Goal: Task Accomplishment & Management: Use online tool/utility

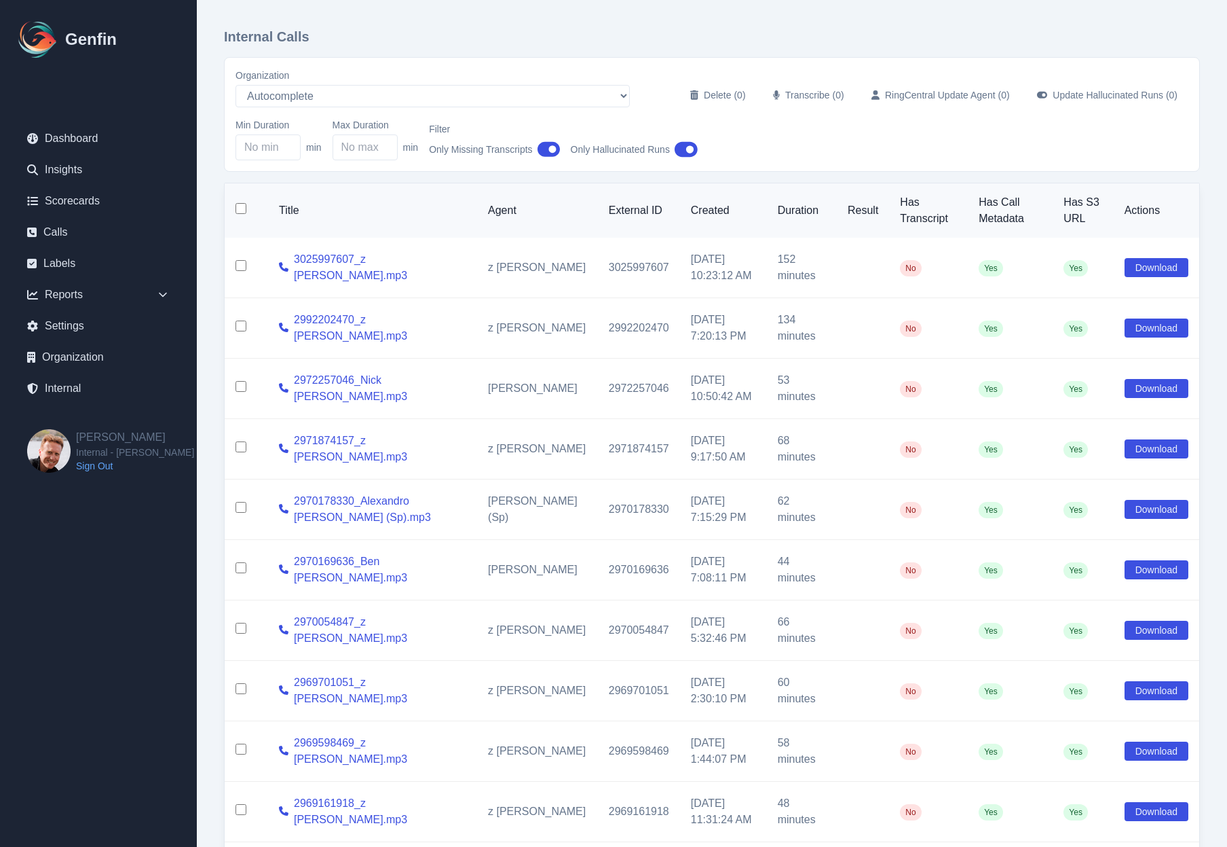
select select "5"
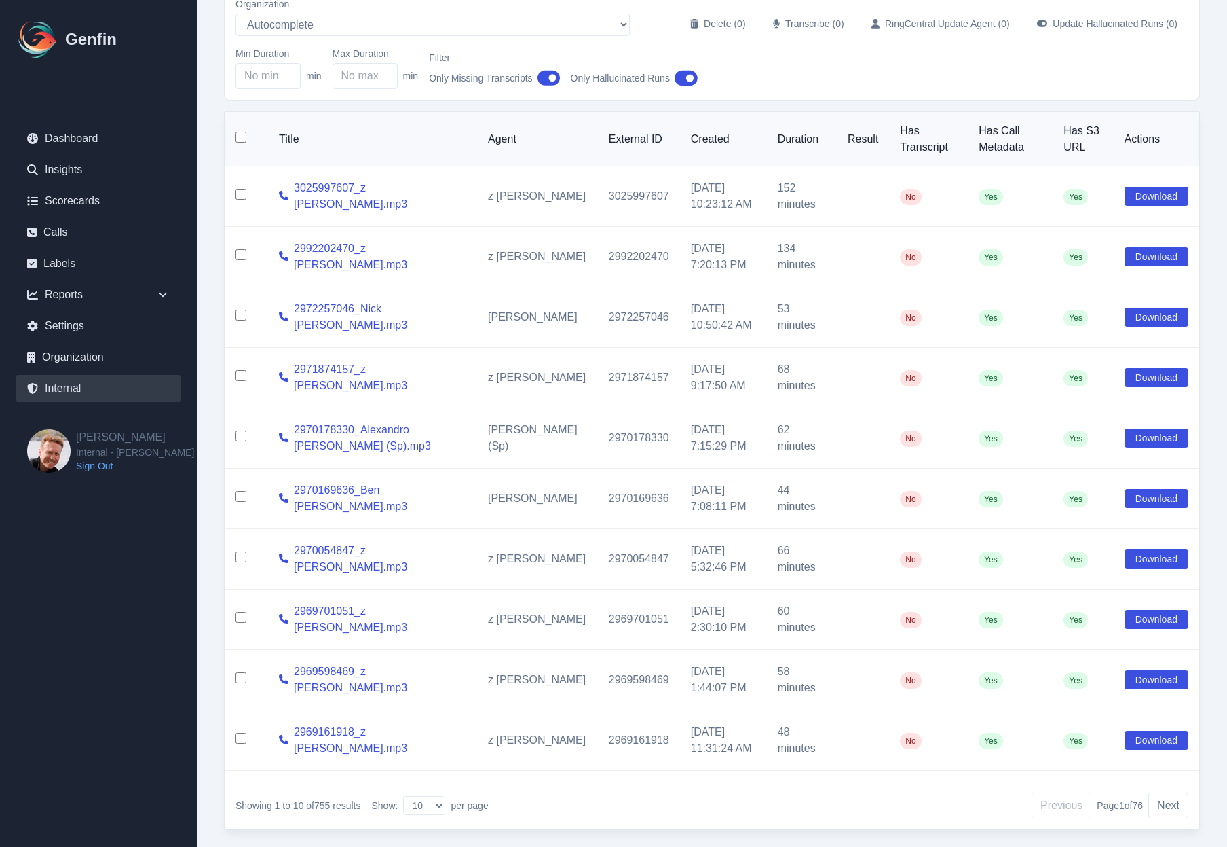
click at [76, 391] on link "Internal" at bounding box center [98, 388] width 164 height 27
click at [236, 141] on input "checkbox" at bounding box center [241, 137] width 11 height 11
checkbox input "true"
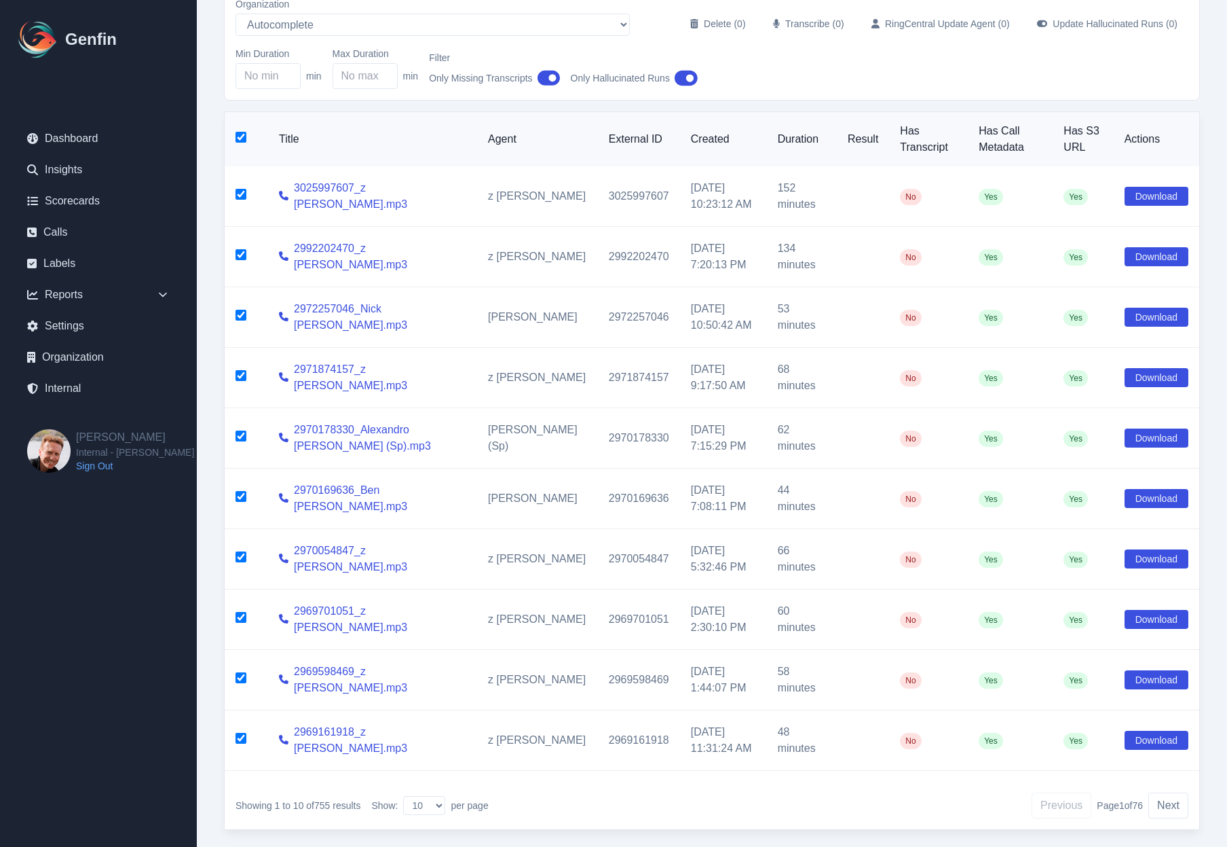
checkbox input "true"
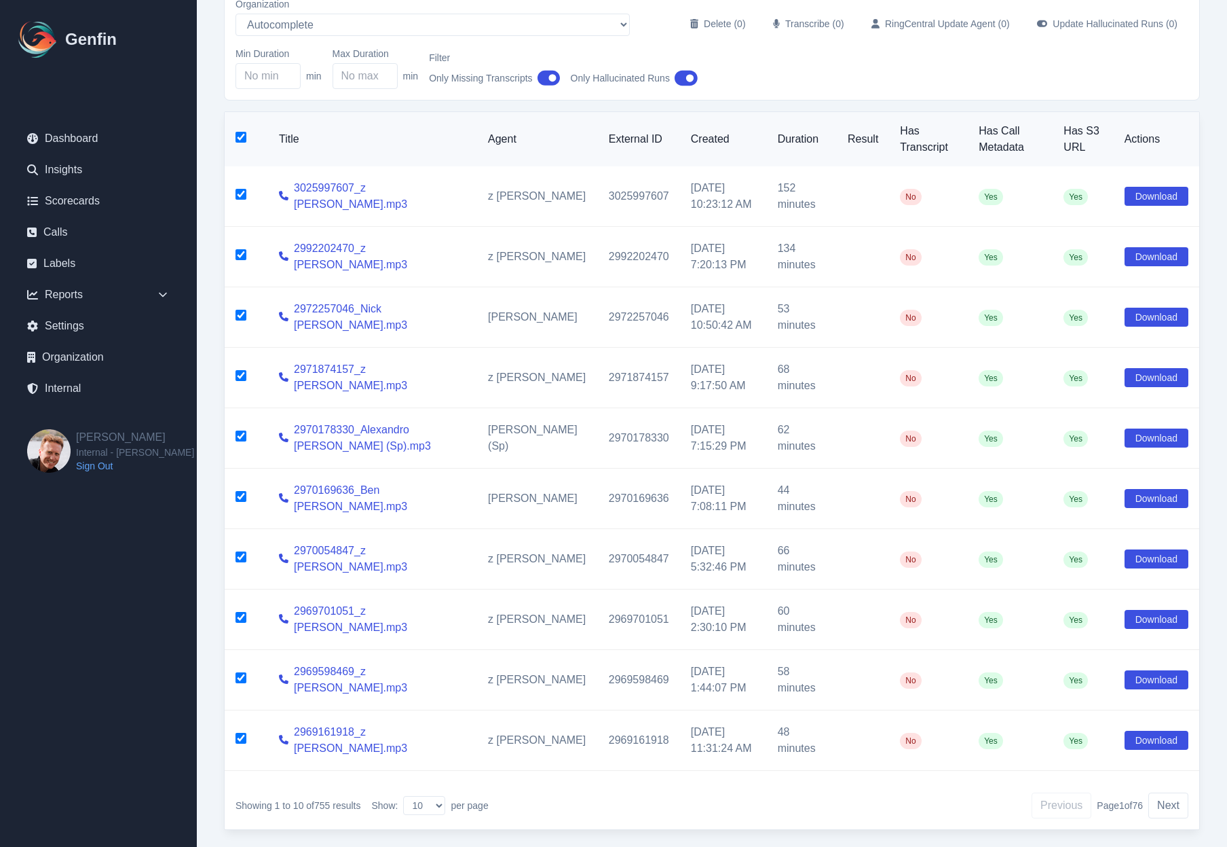
checkbox input "true"
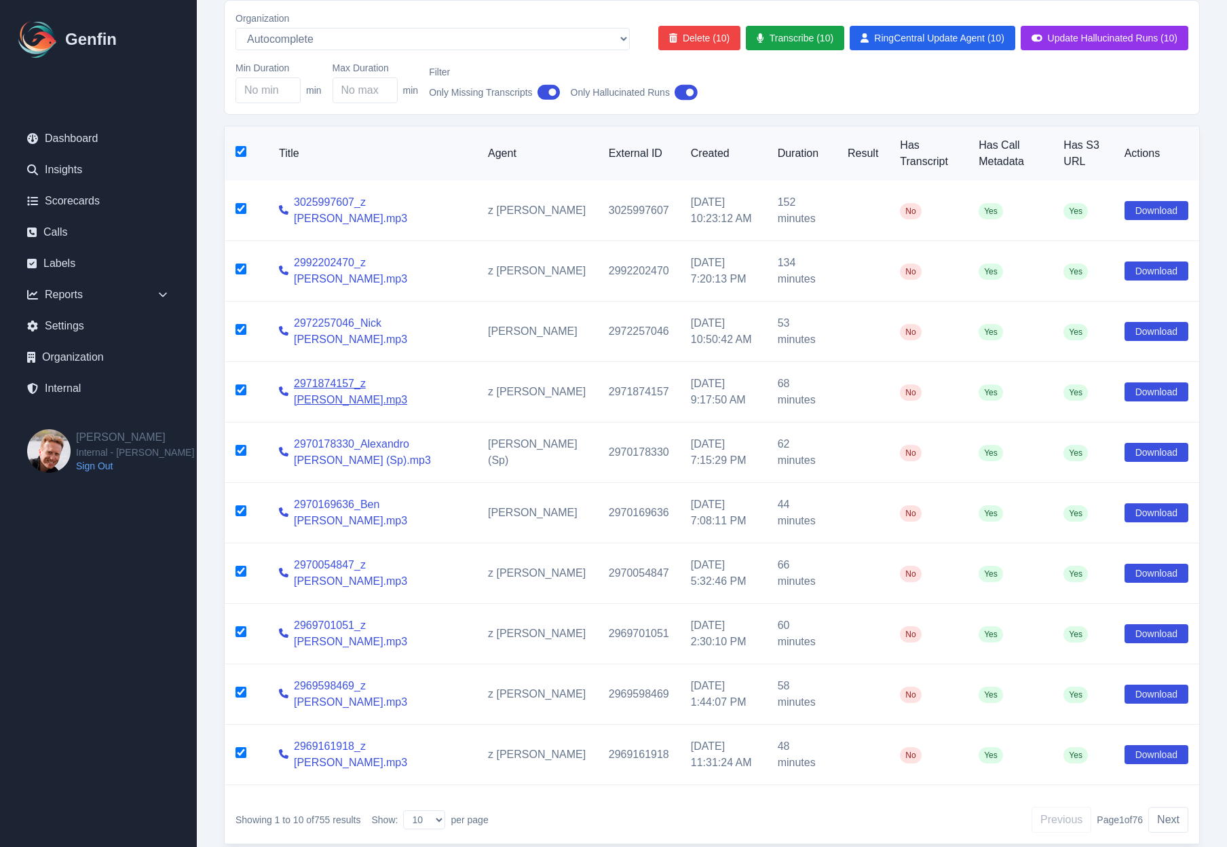
scroll to position [100, 0]
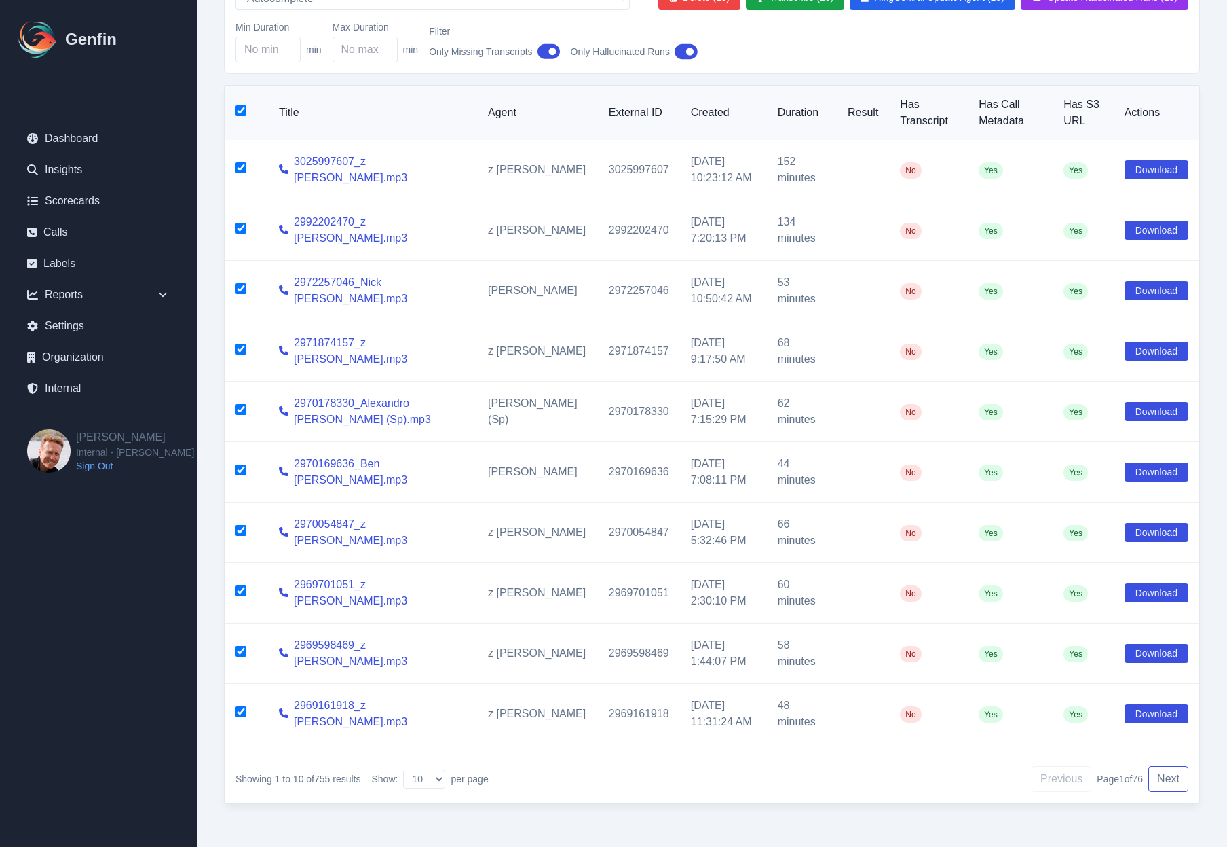
click at [1162, 779] on button "Next" at bounding box center [1169, 779] width 40 height 26
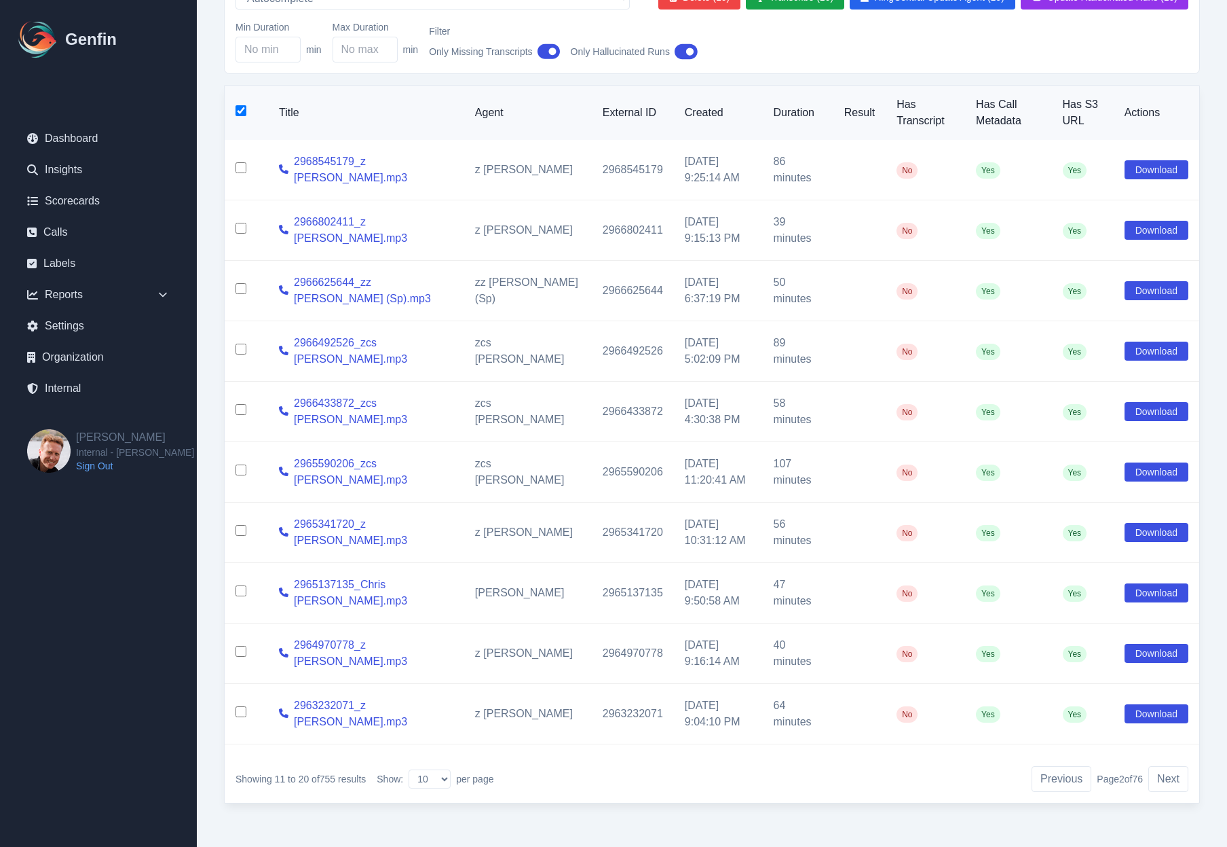
click at [243, 109] on input "checkbox" at bounding box center [241, 110] width 11 height 11
click at [243, 110] on input "checkbox" at bounding box center [241, 110] width 11 height 11
checkbox input "true"
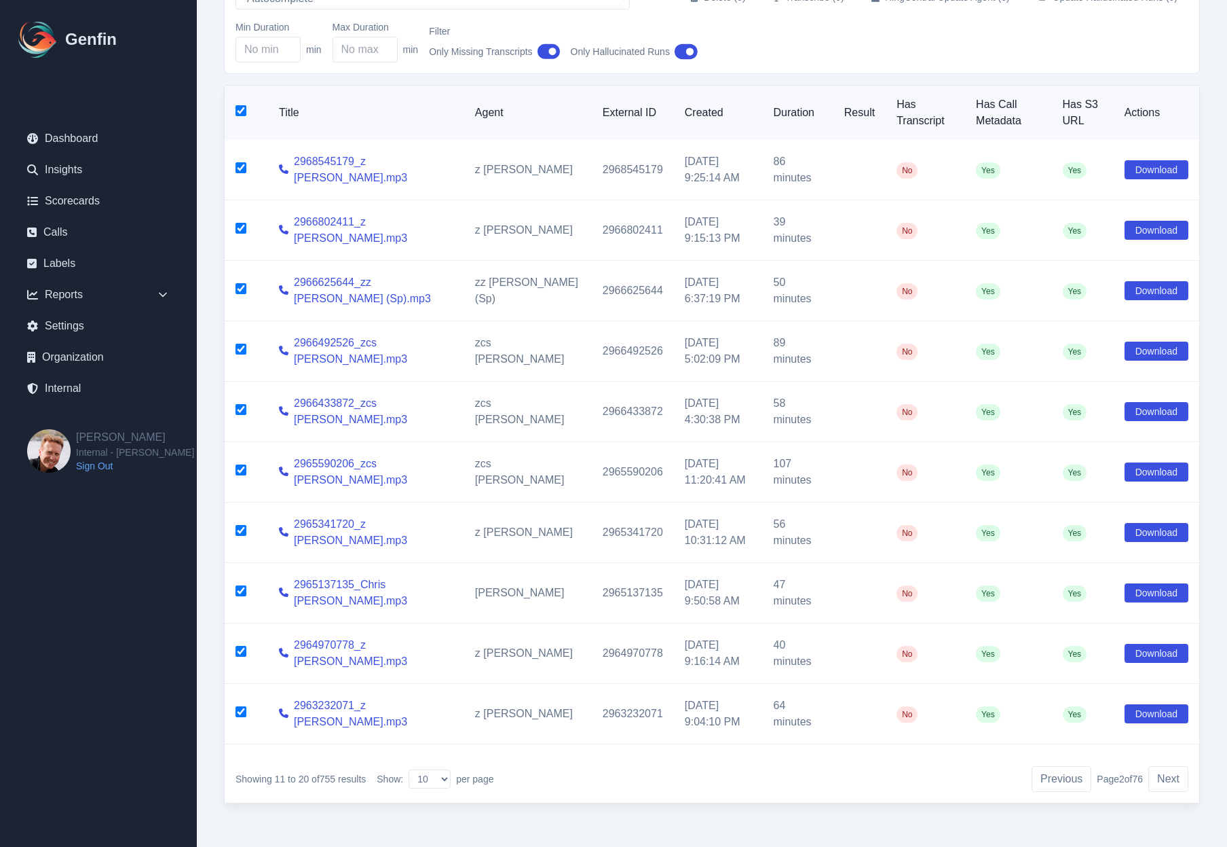
checkbox input "true"
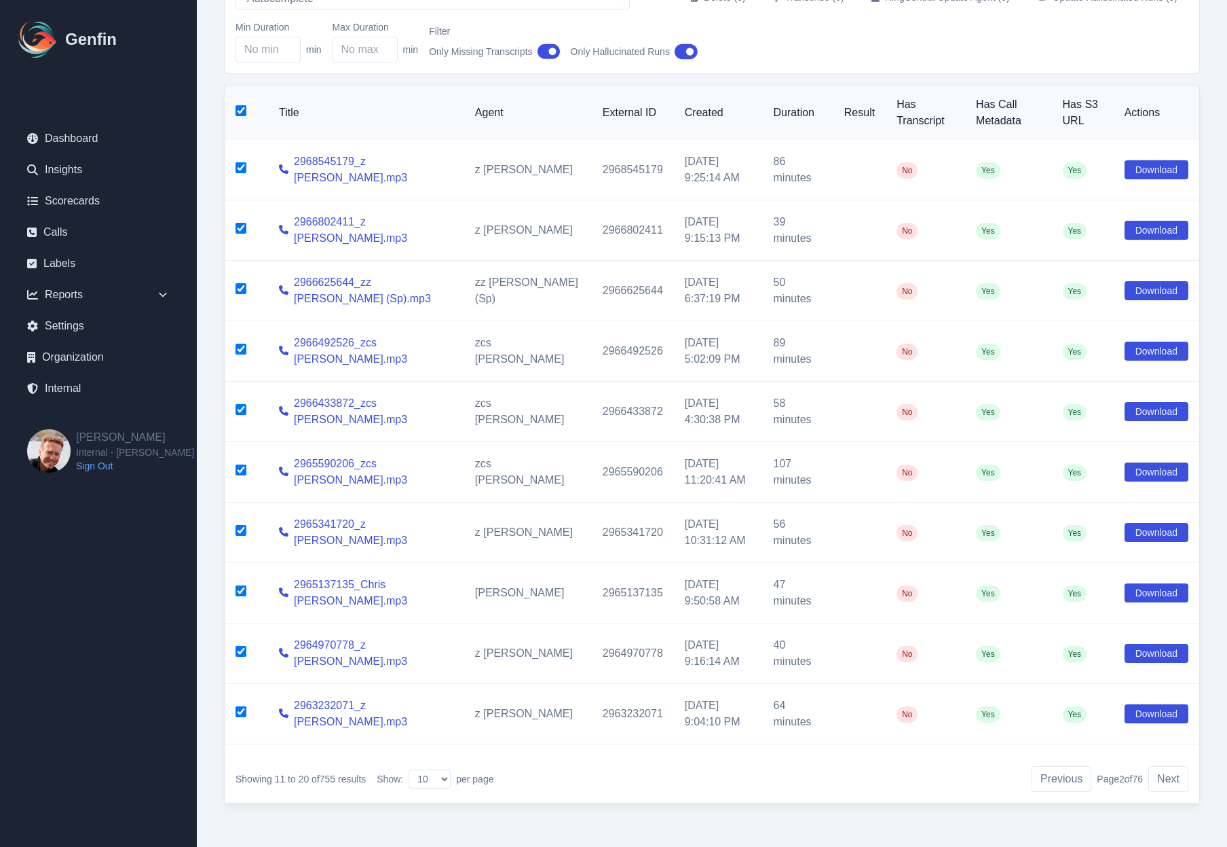
checkbox input "true"
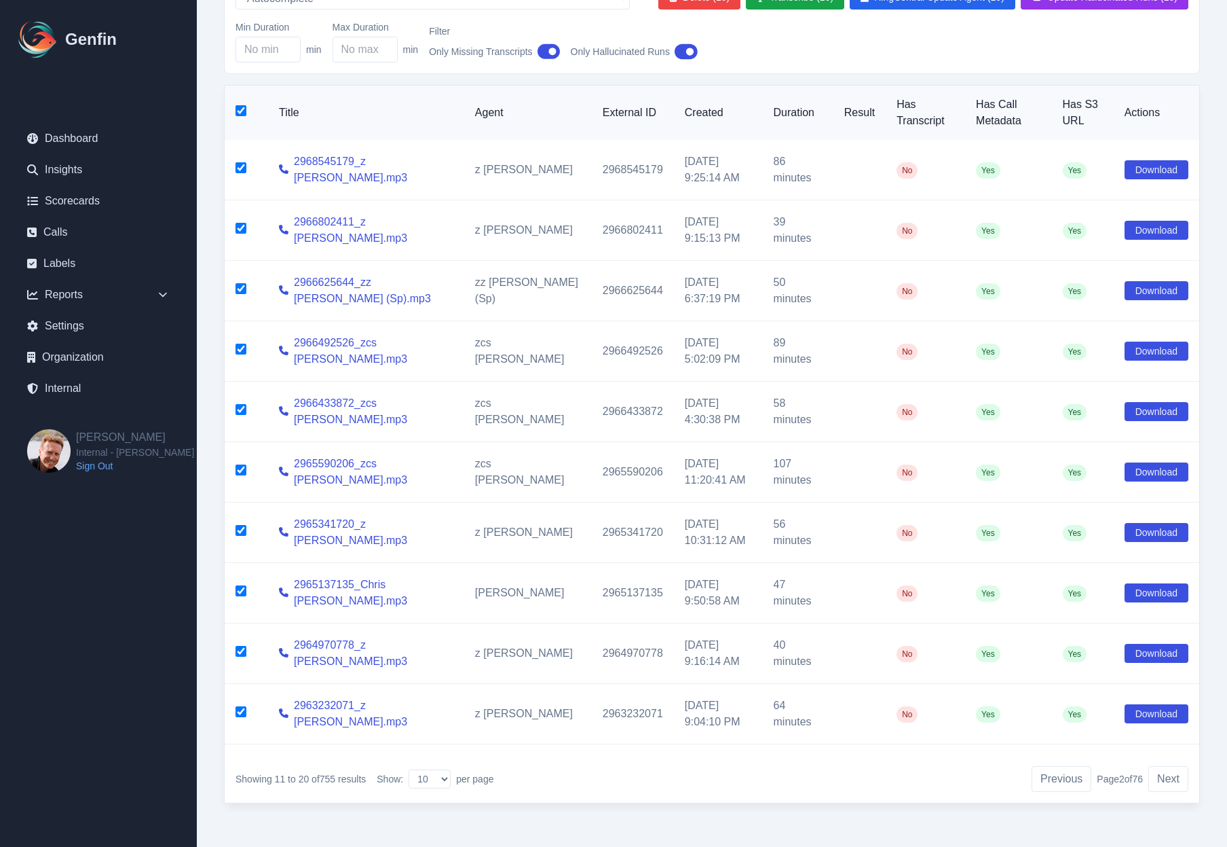
click at [243, 110] on input "checkbox" at bounding box center [241, 110] width 11 height 11
checkbox input "false"
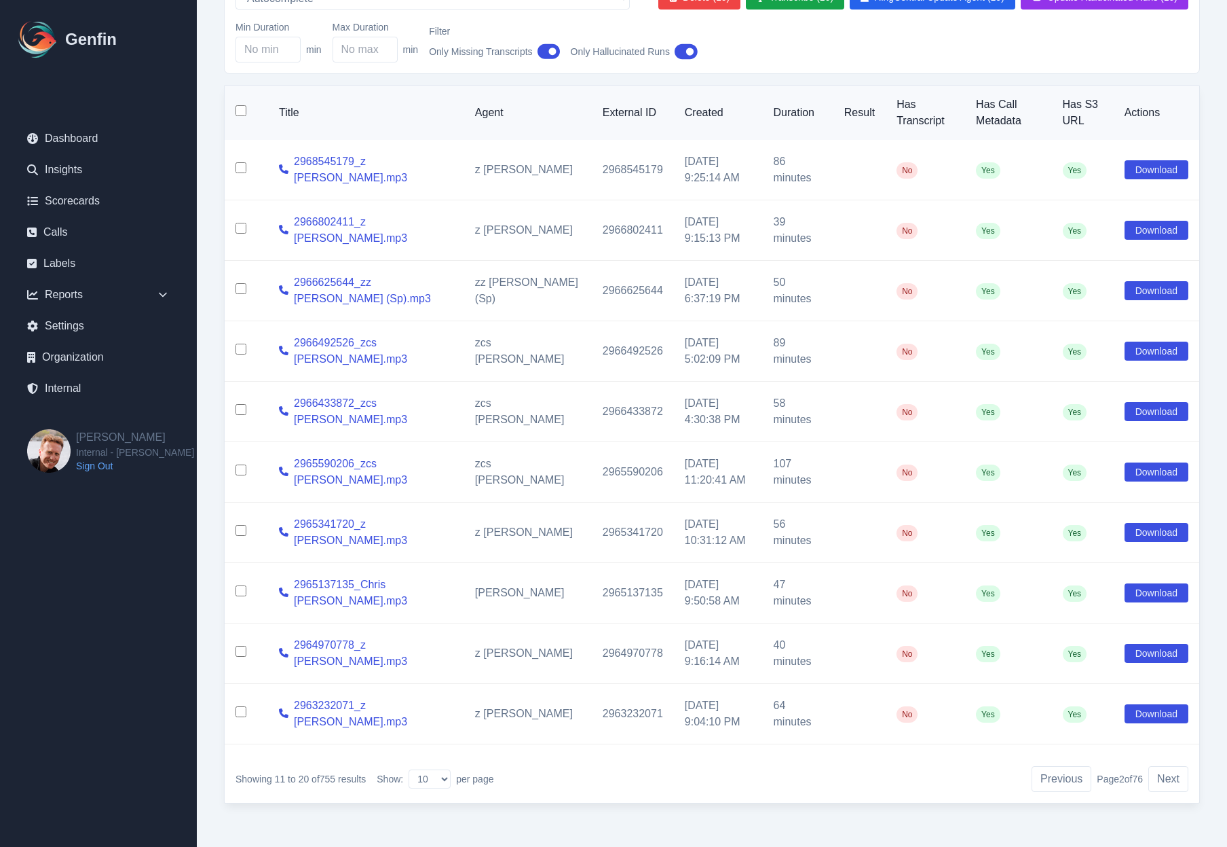
checkbox input "false"
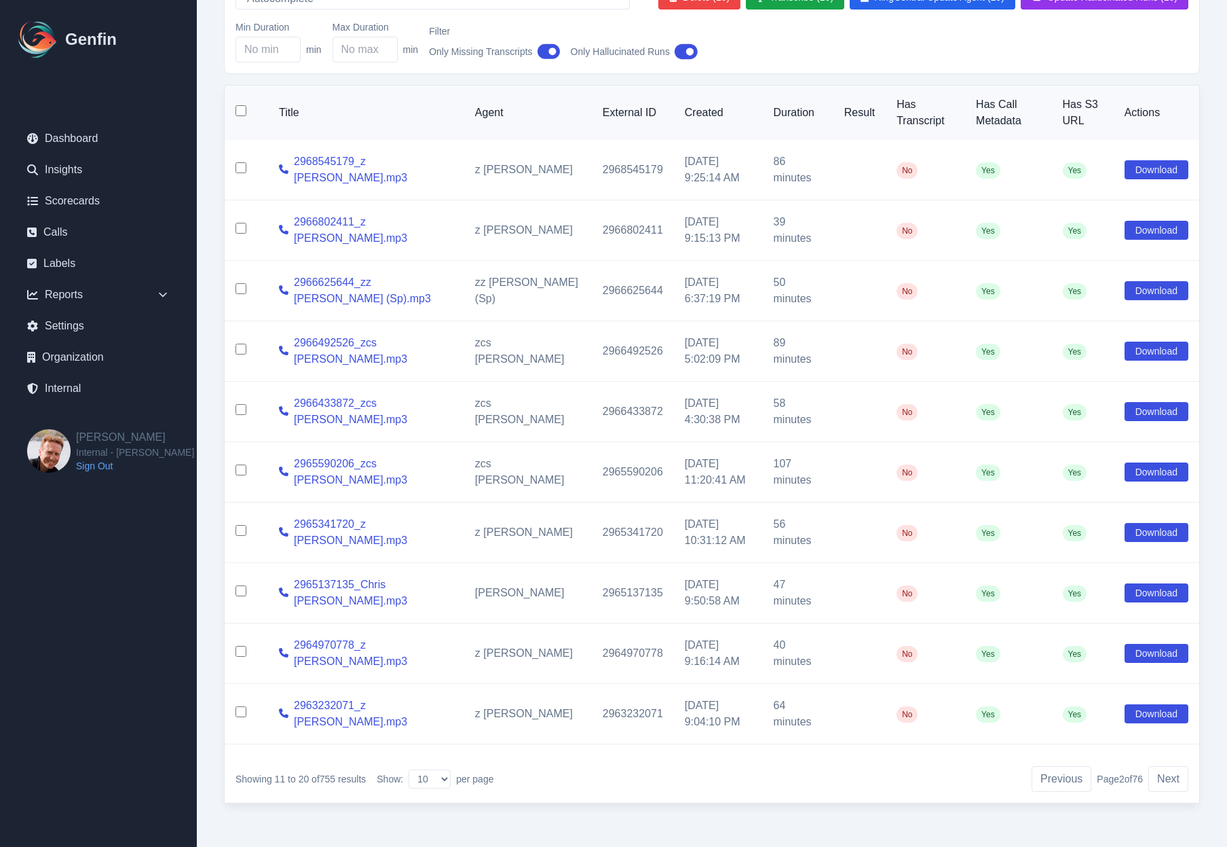
checkbox input "false"
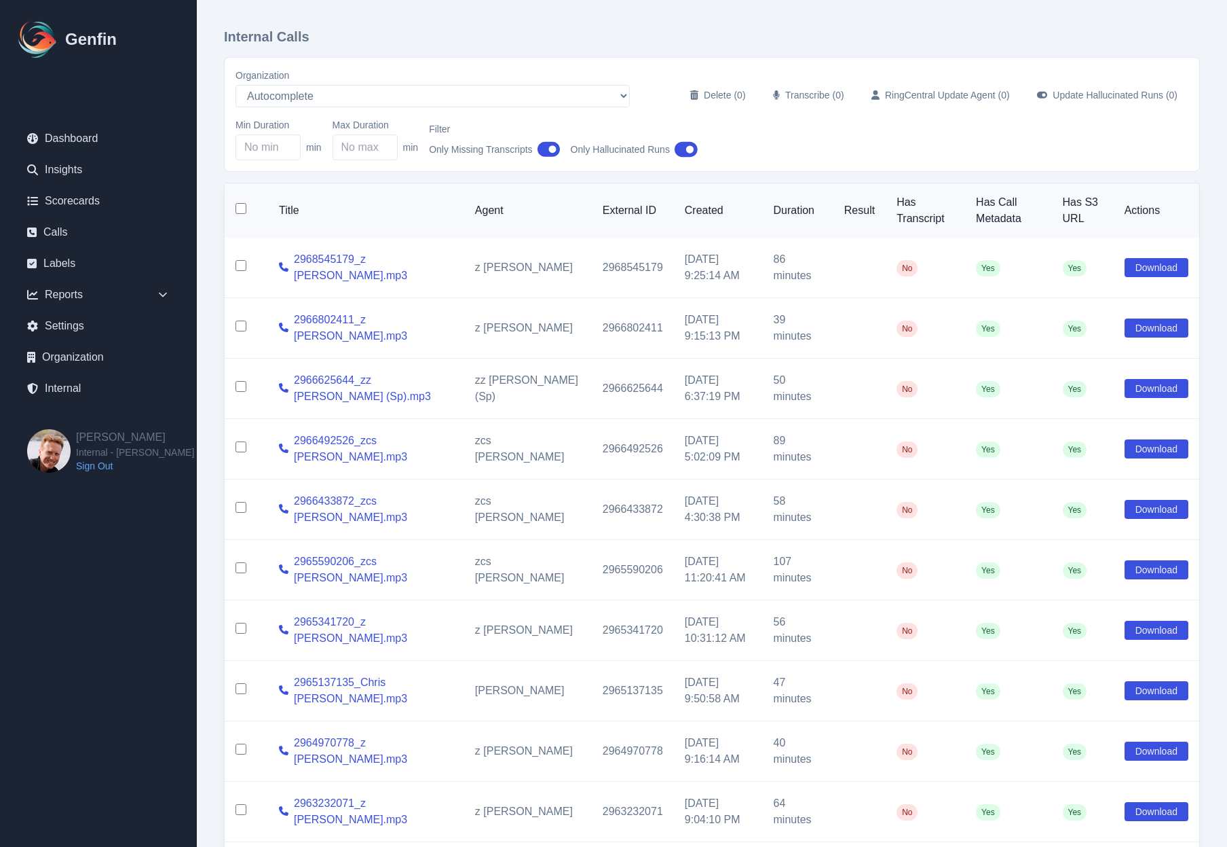
click at [544, 151] on icon "button" at bounding box center [549, 150] width 23 height 16
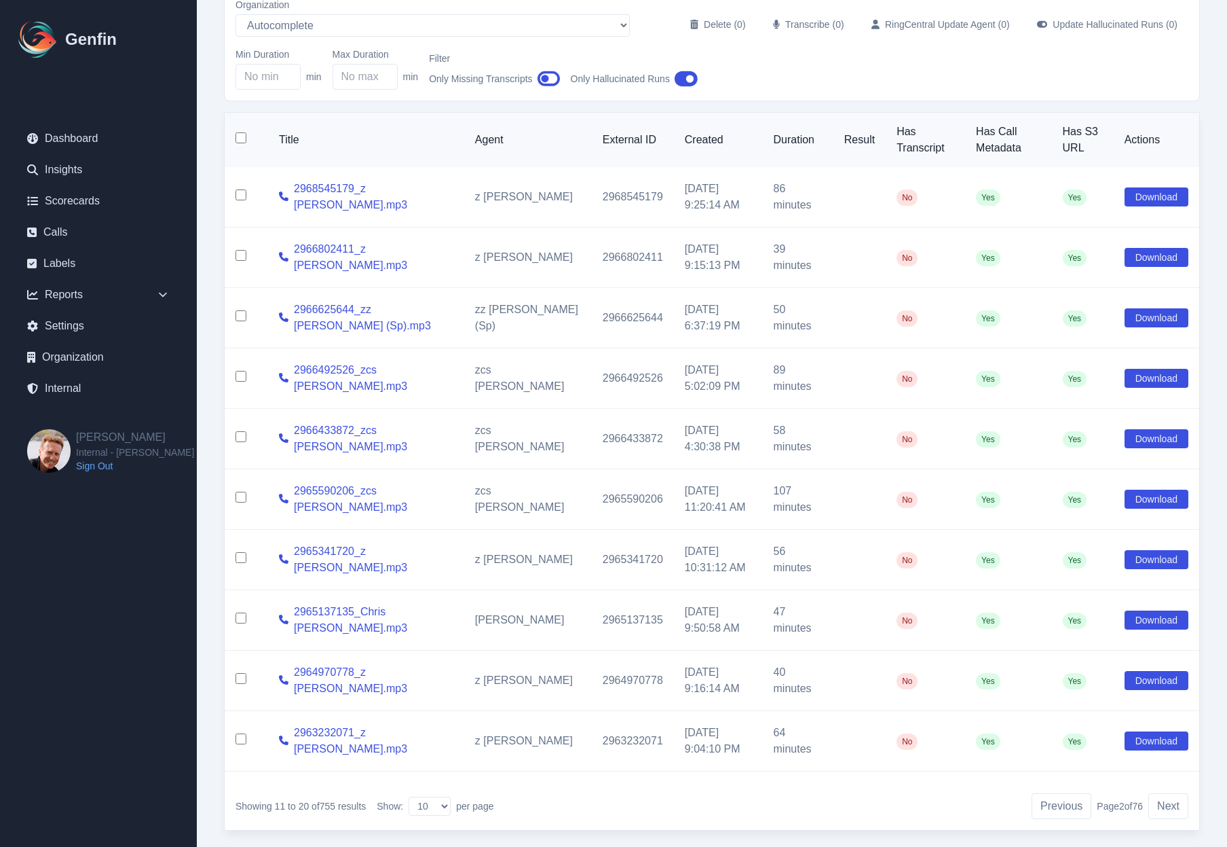
scroll to position [100, 0]
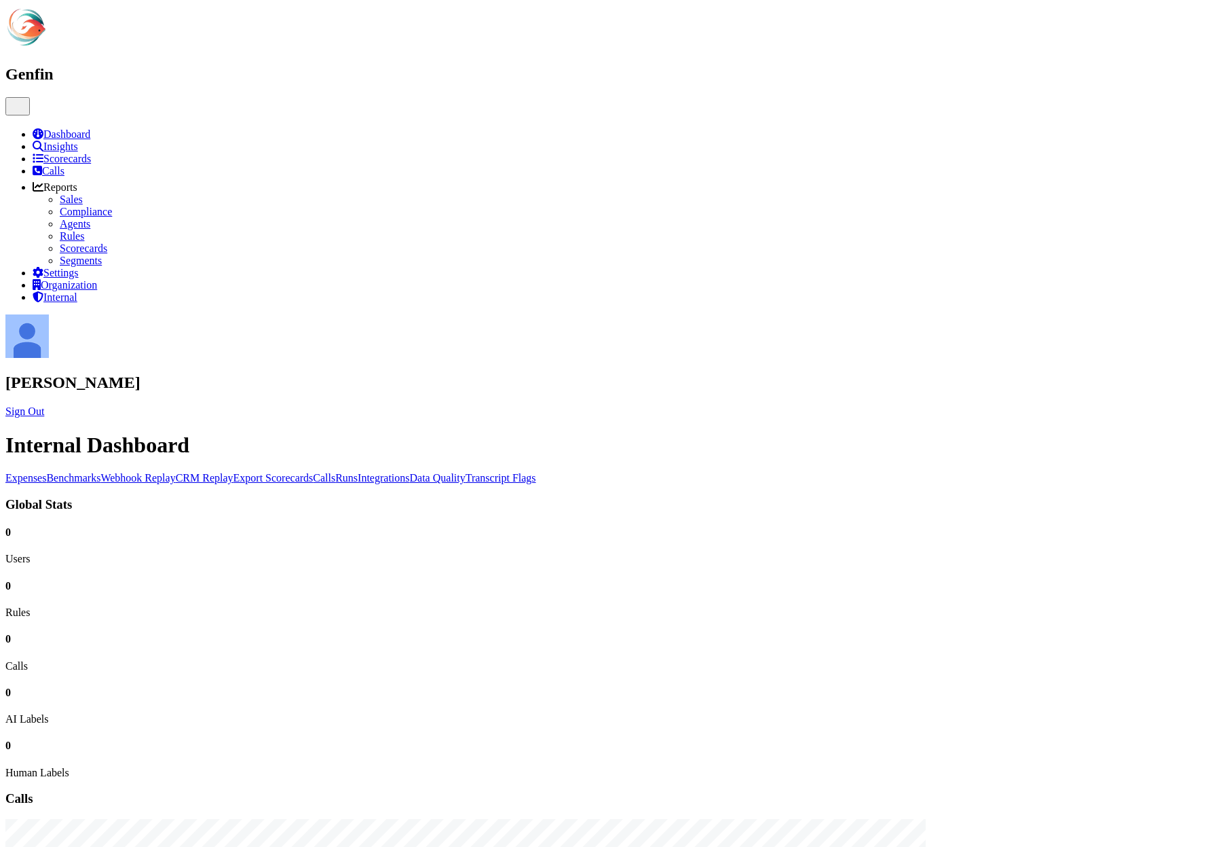
select select "paid"
select select "7"
select select "paid"
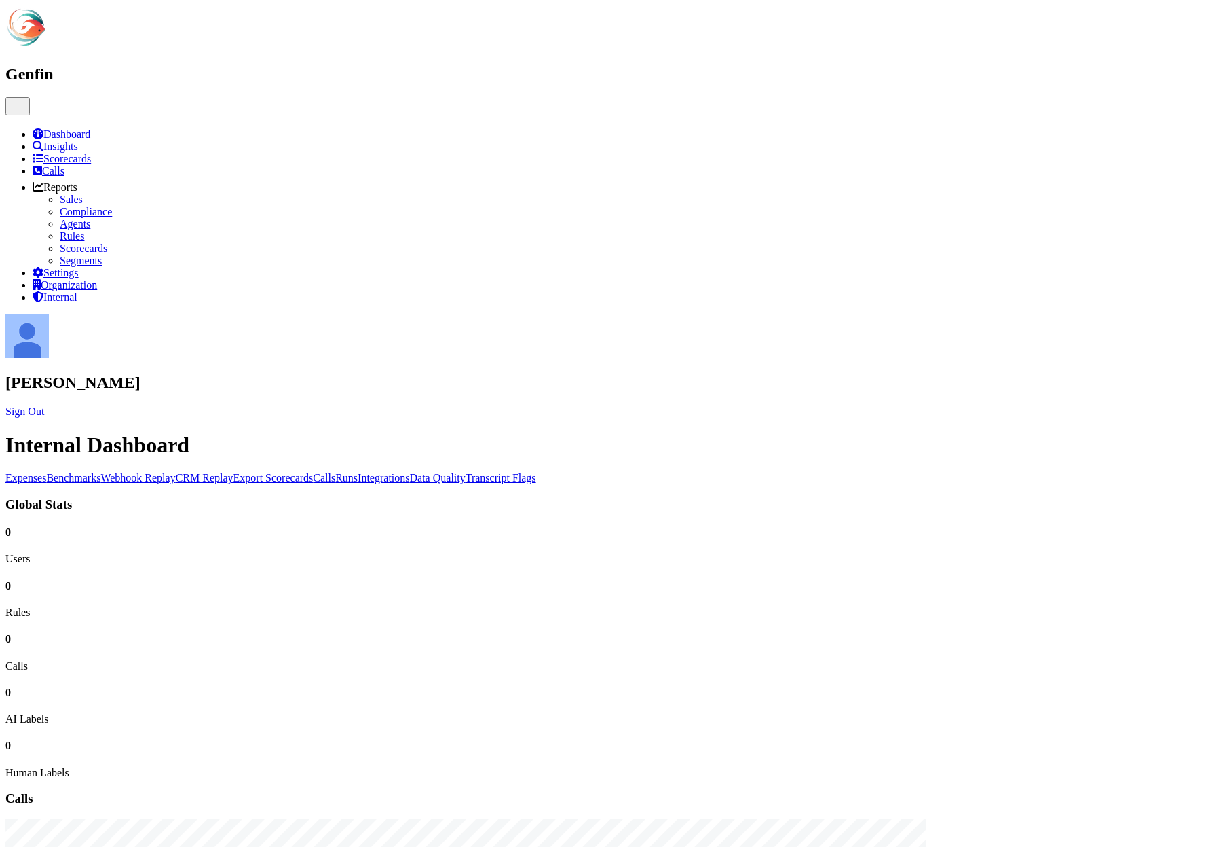
select select "7"
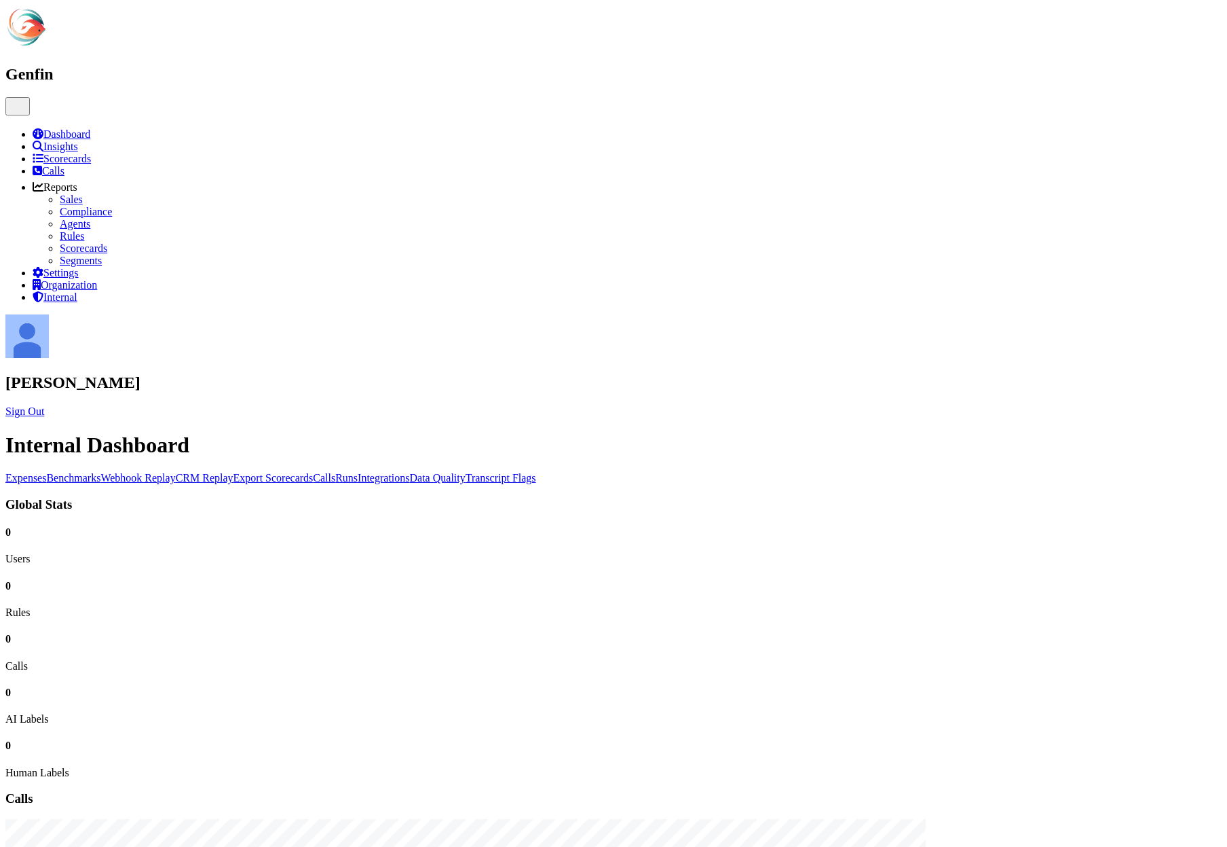
select select "7"
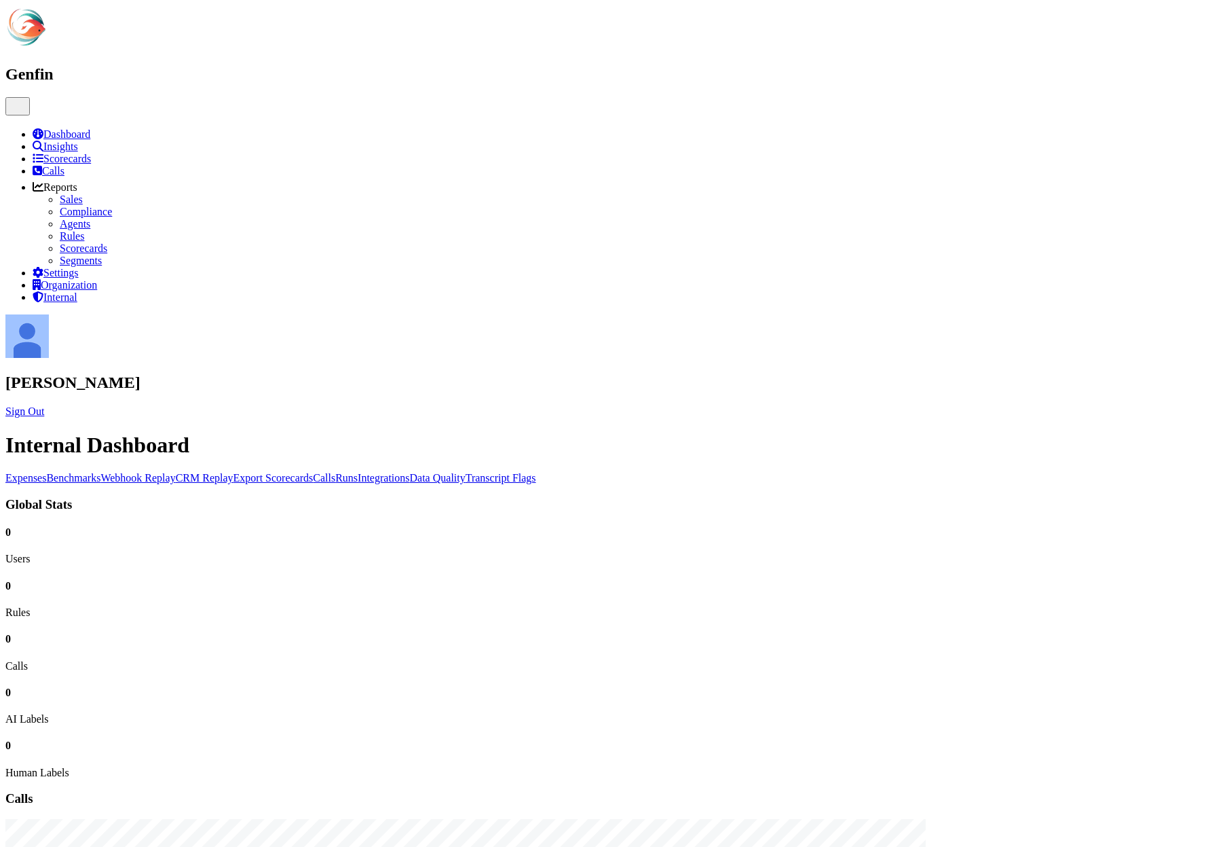
select select "7"
select select "paid"
select select "7"
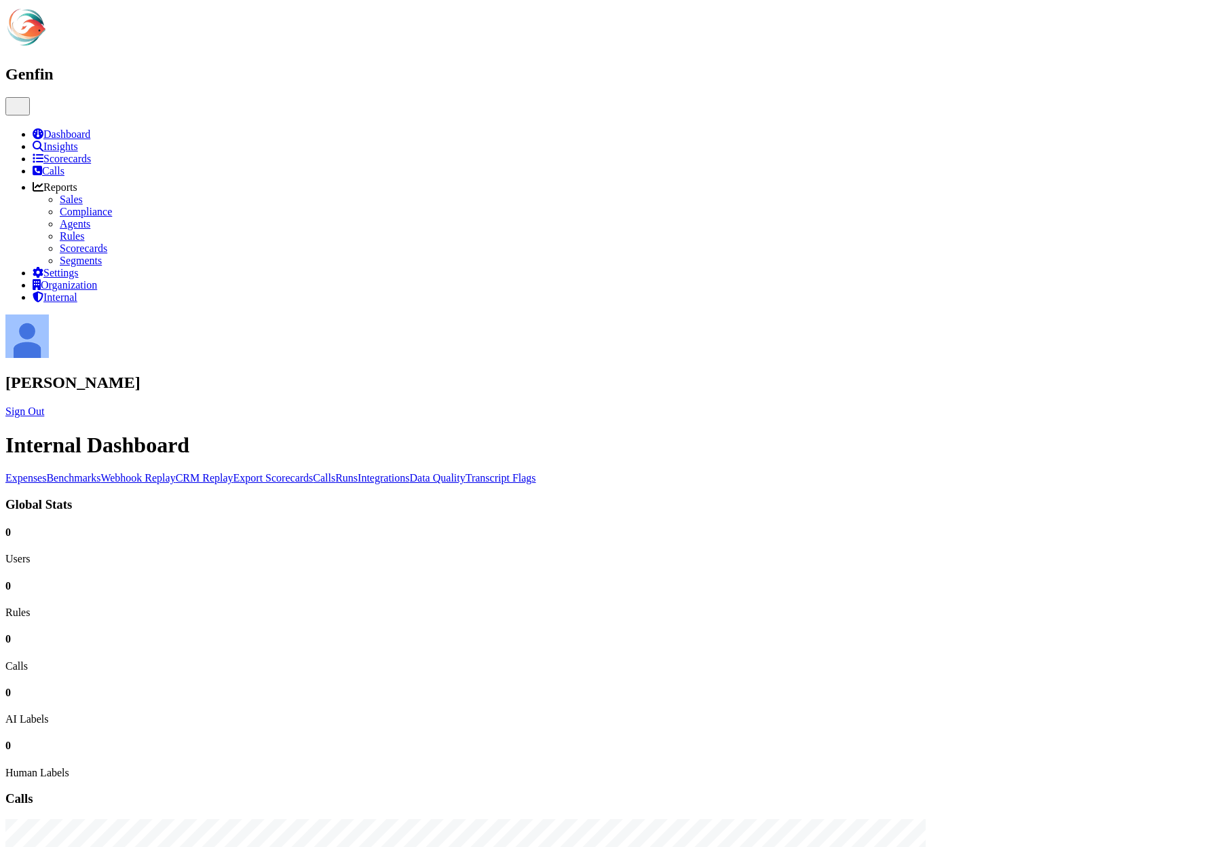
select select "7"
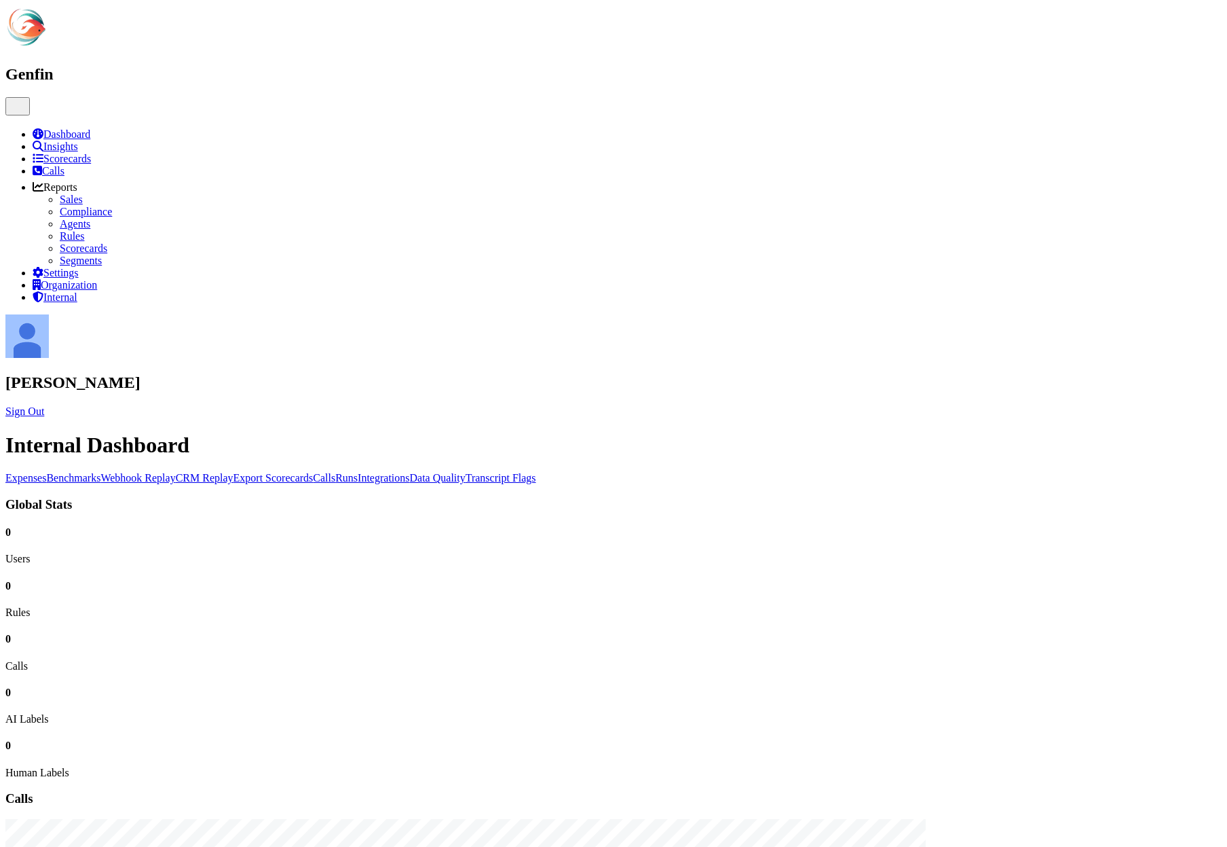
select select "7"
select select "paid"
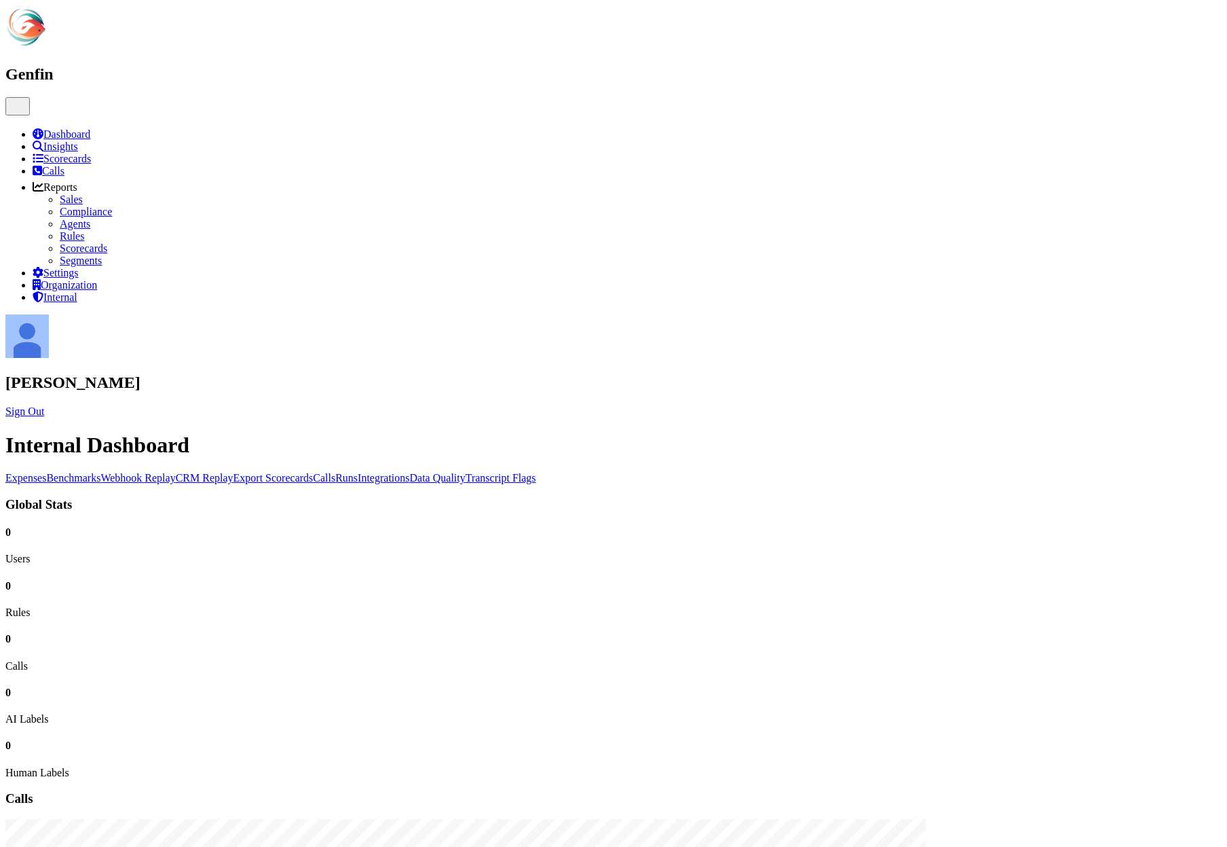
select select "7"
select select "paid"
select select "7"
select select "paid"
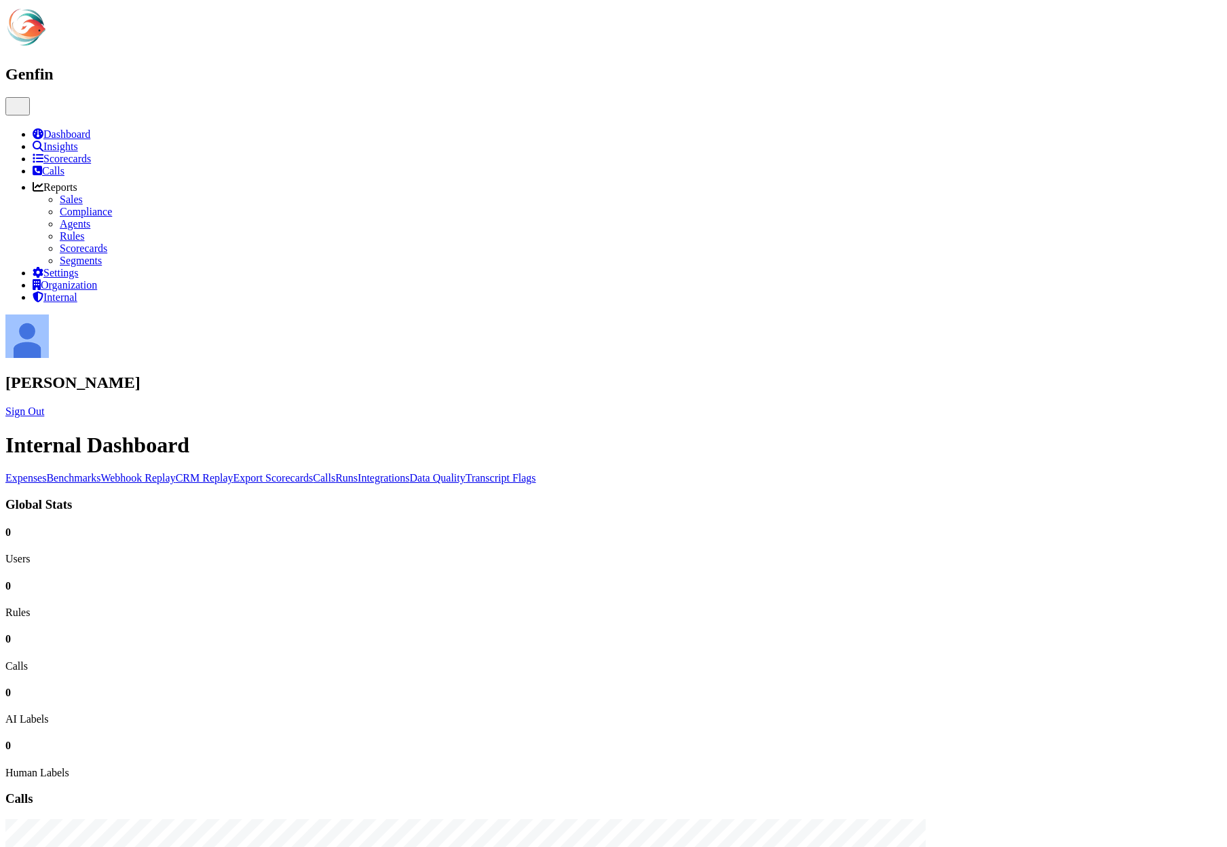
select select "7"
select select "paid"
select select "7"
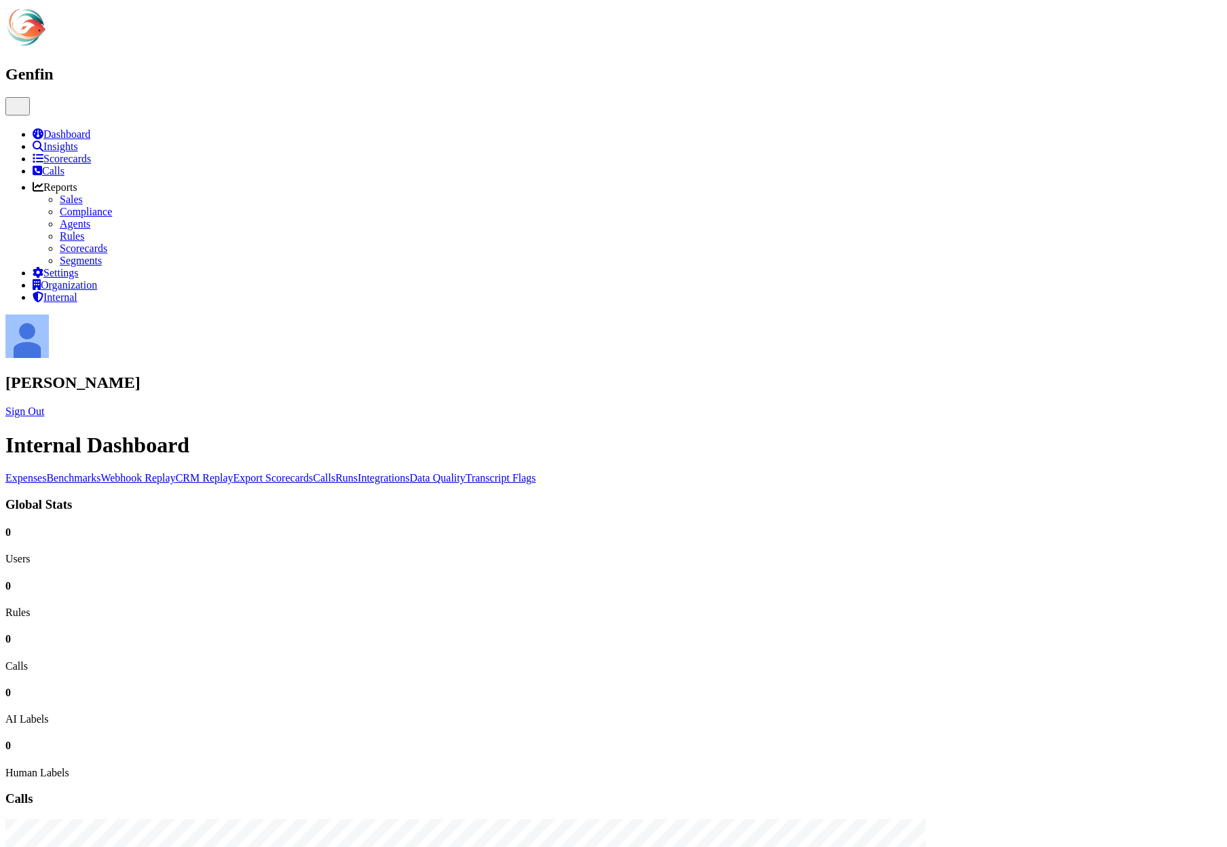
select select "7"
select select "paid"
select select "7"
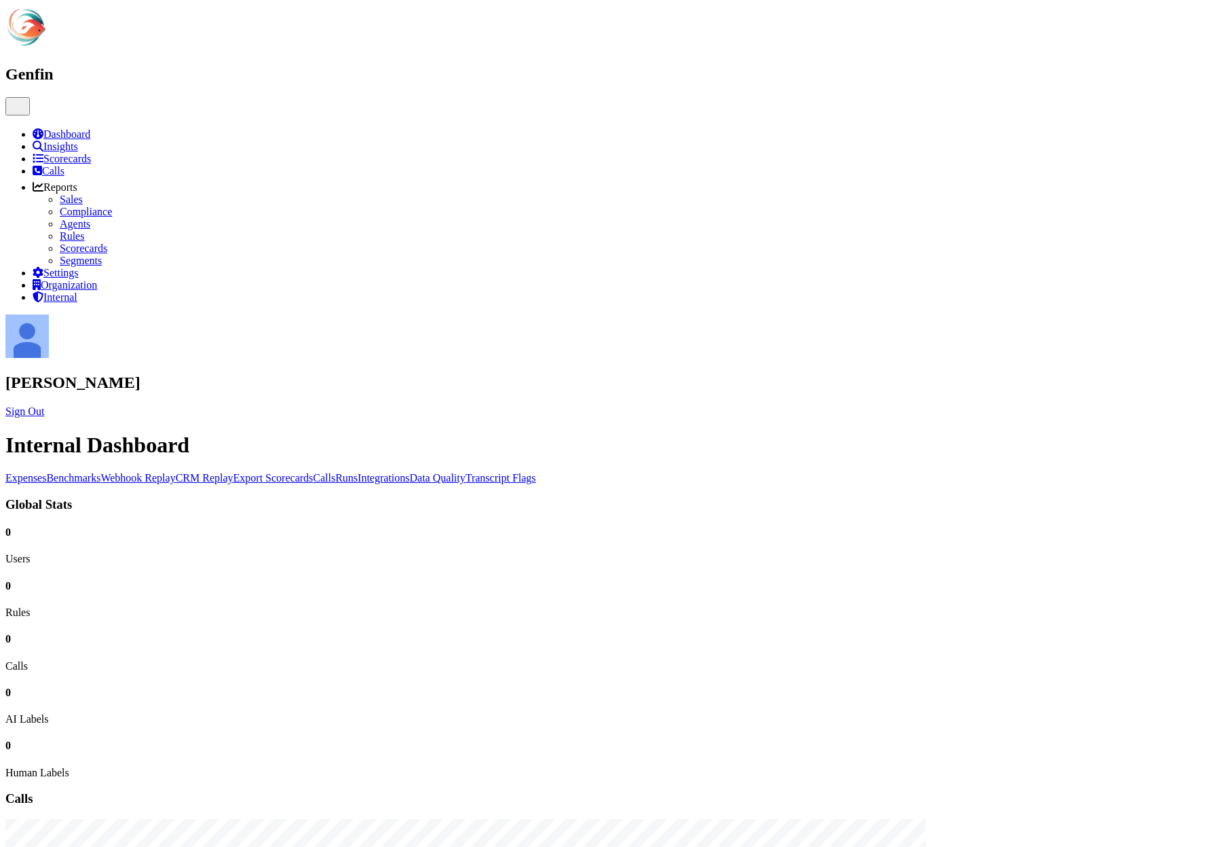
select select "paid"
select select "7"
select select "paid"
select select "7"
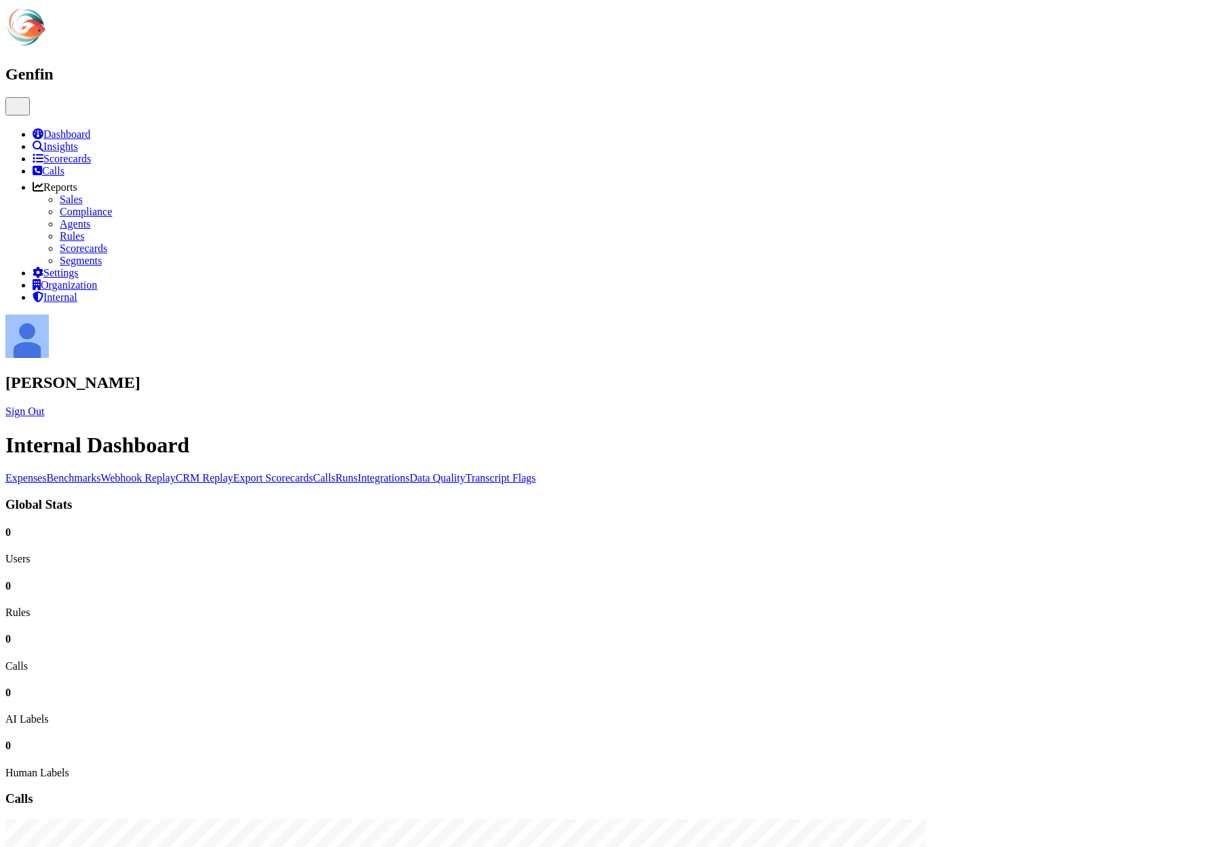
select select "paid"
select select "7"
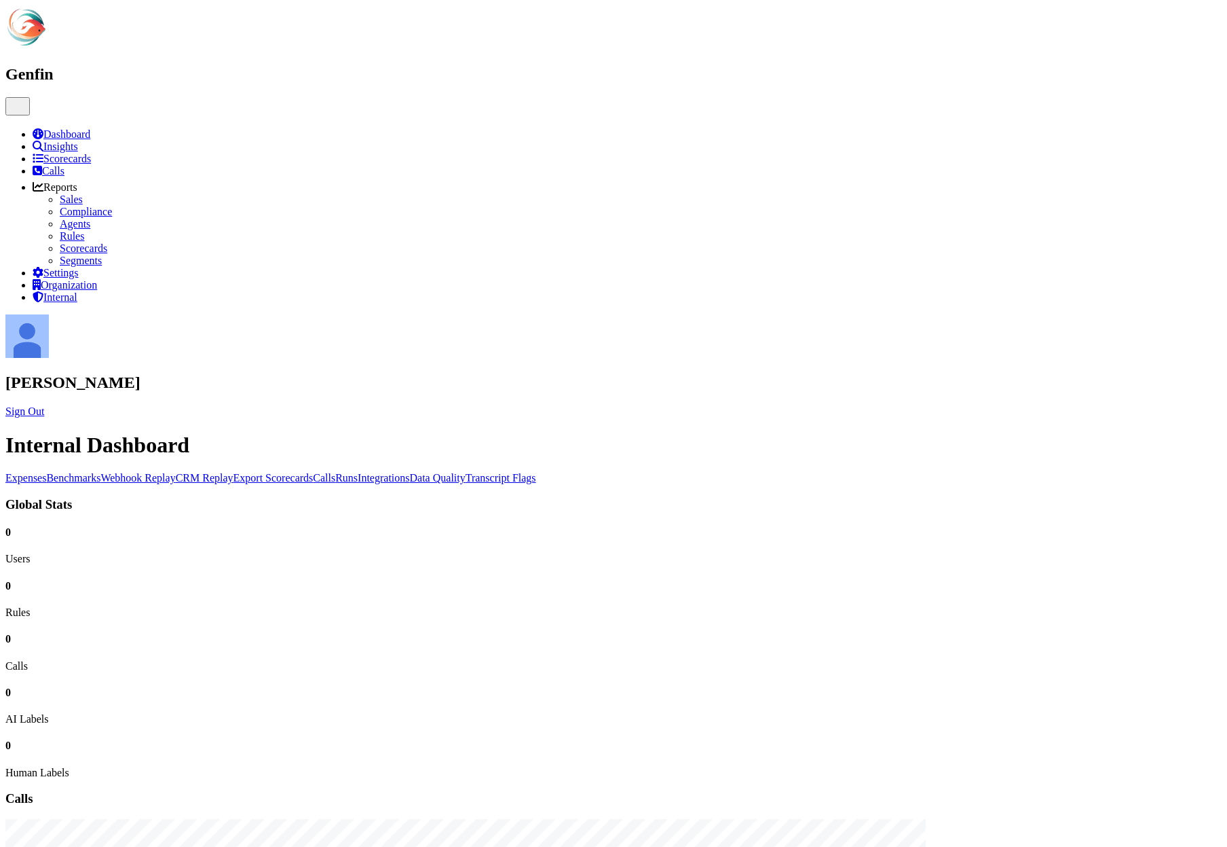
select select "7"
select select "paid"
select select "7"
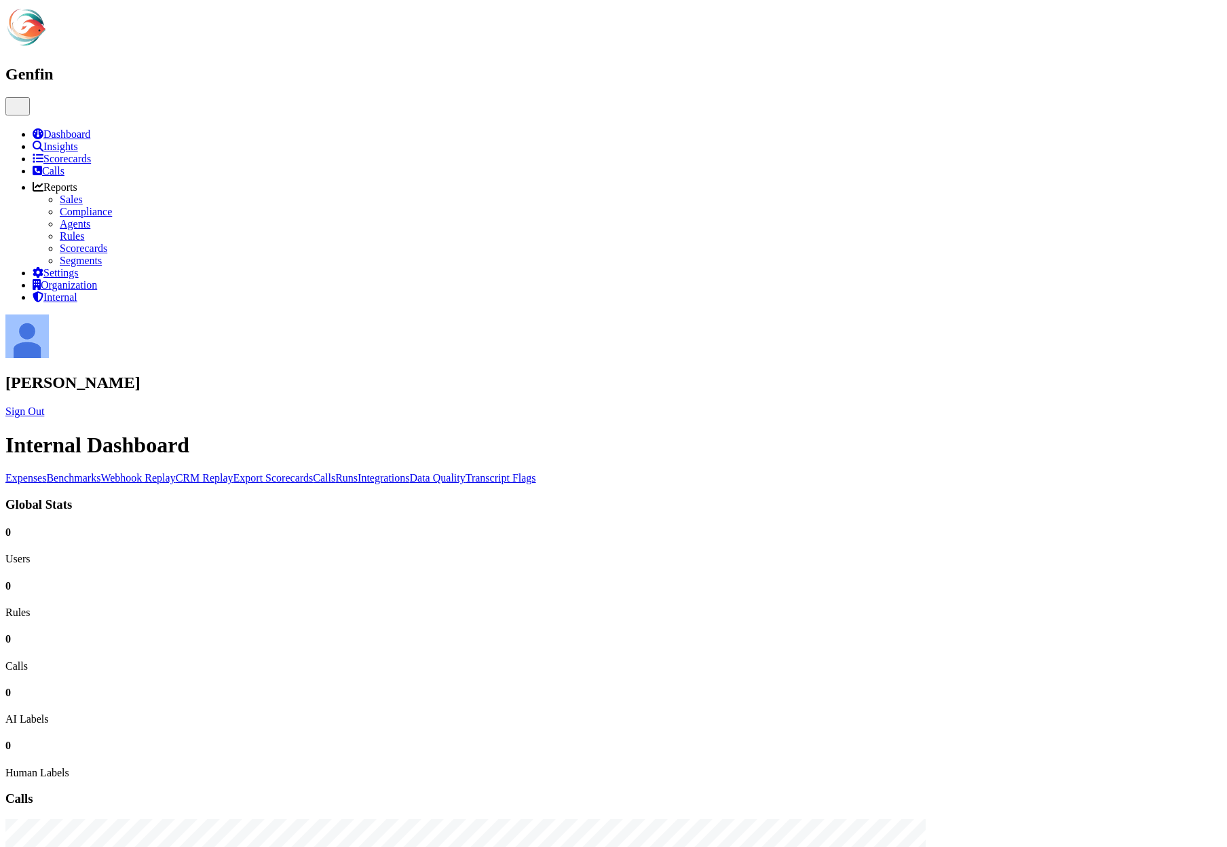
select select "7"
select select "paid"
select select "7"
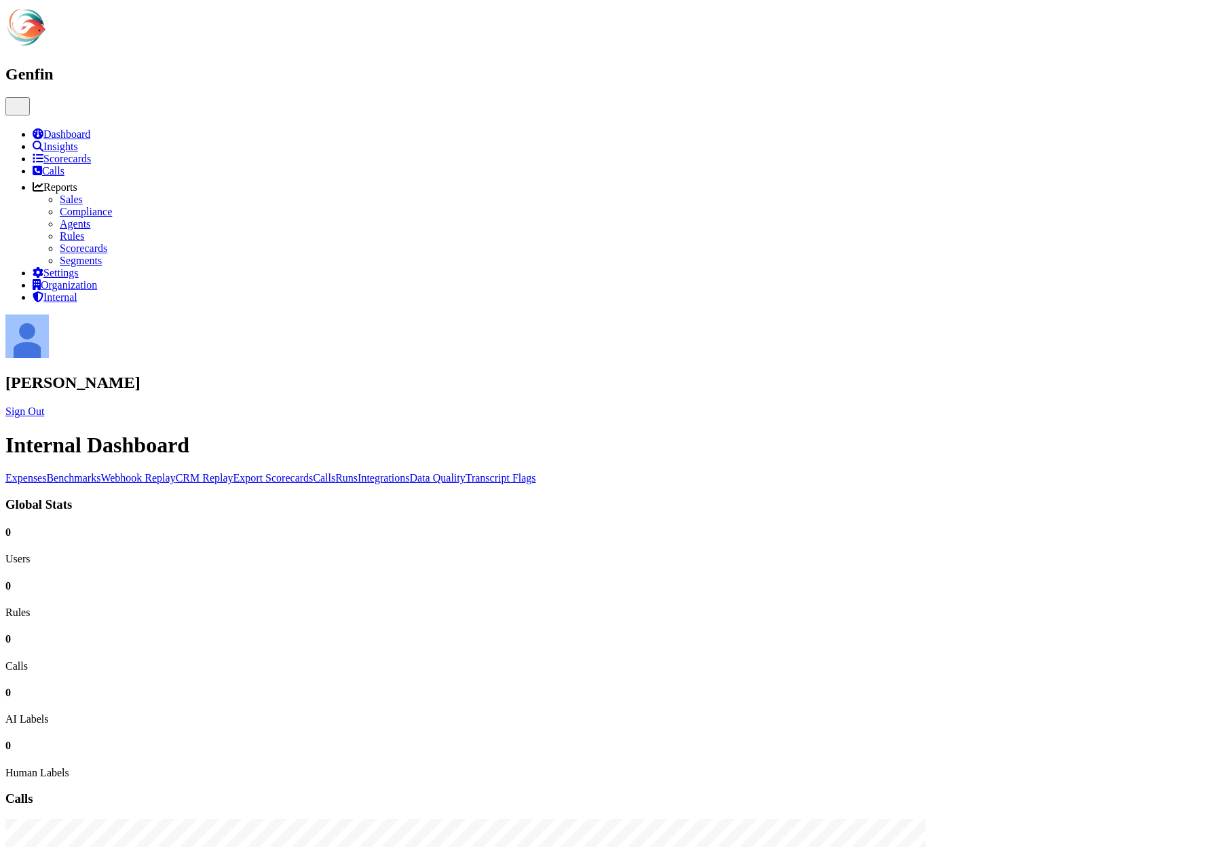
select select "7"
select select "paid"
select select "7"
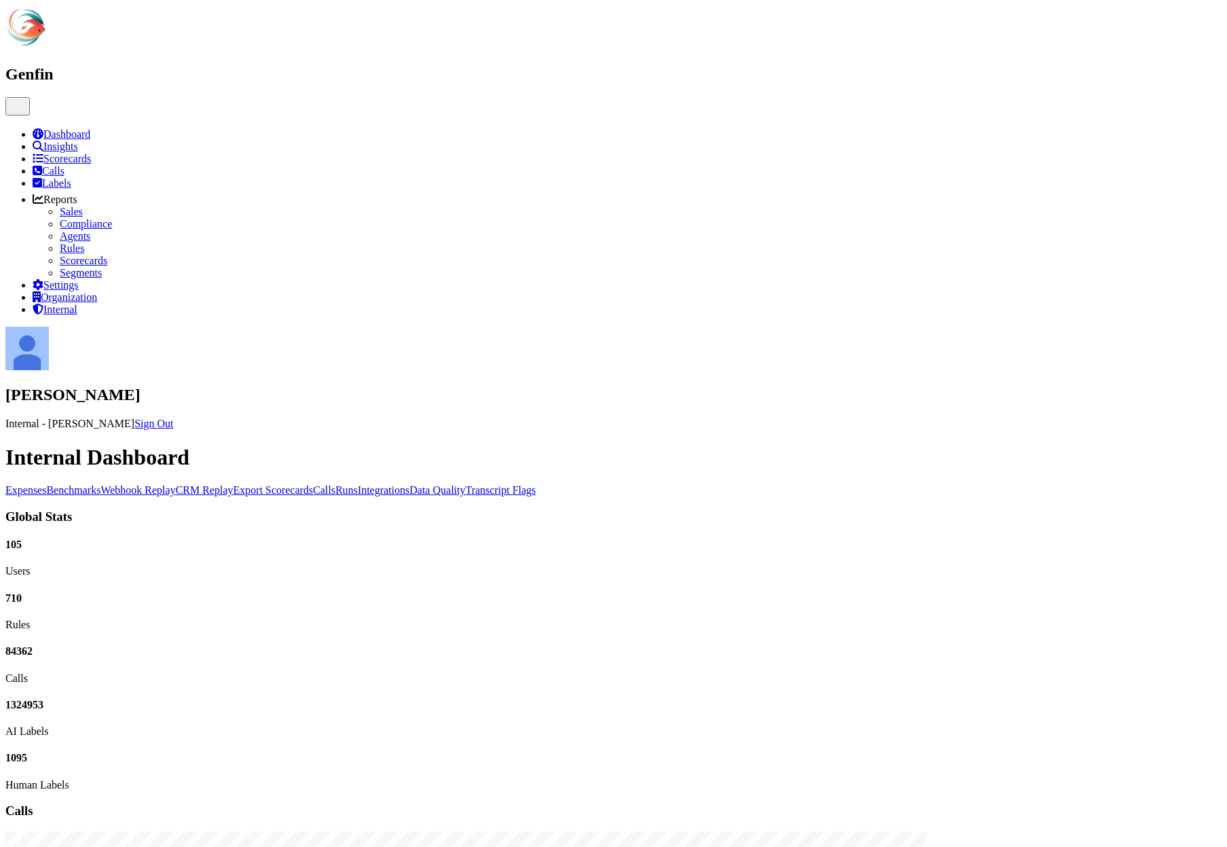
click at [466, 484] on link "Data Quality" at bounding box center [438, 490] width 56 height 12
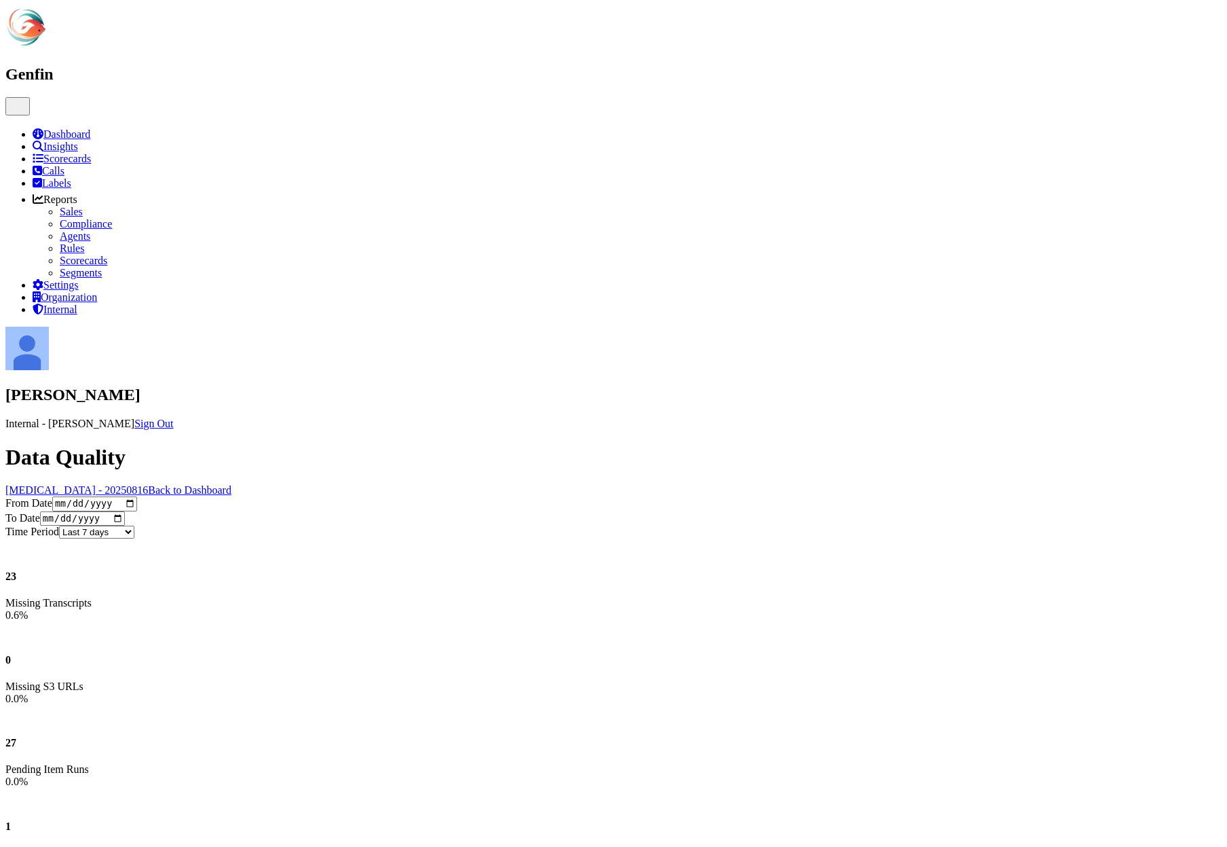
click at [137, 496] on input "[DATE]" at bounding box center [94, 503] width 85 height 14
type input "2025-07-11"
select select "custom"
type input "2025-07-23"
click at [218, 445] on div "Data Quality Hallucination - 20250816 Back to Dashboard From Date 2025-07-23 To…" at bounding box center [613, 498] width 1216 height 106
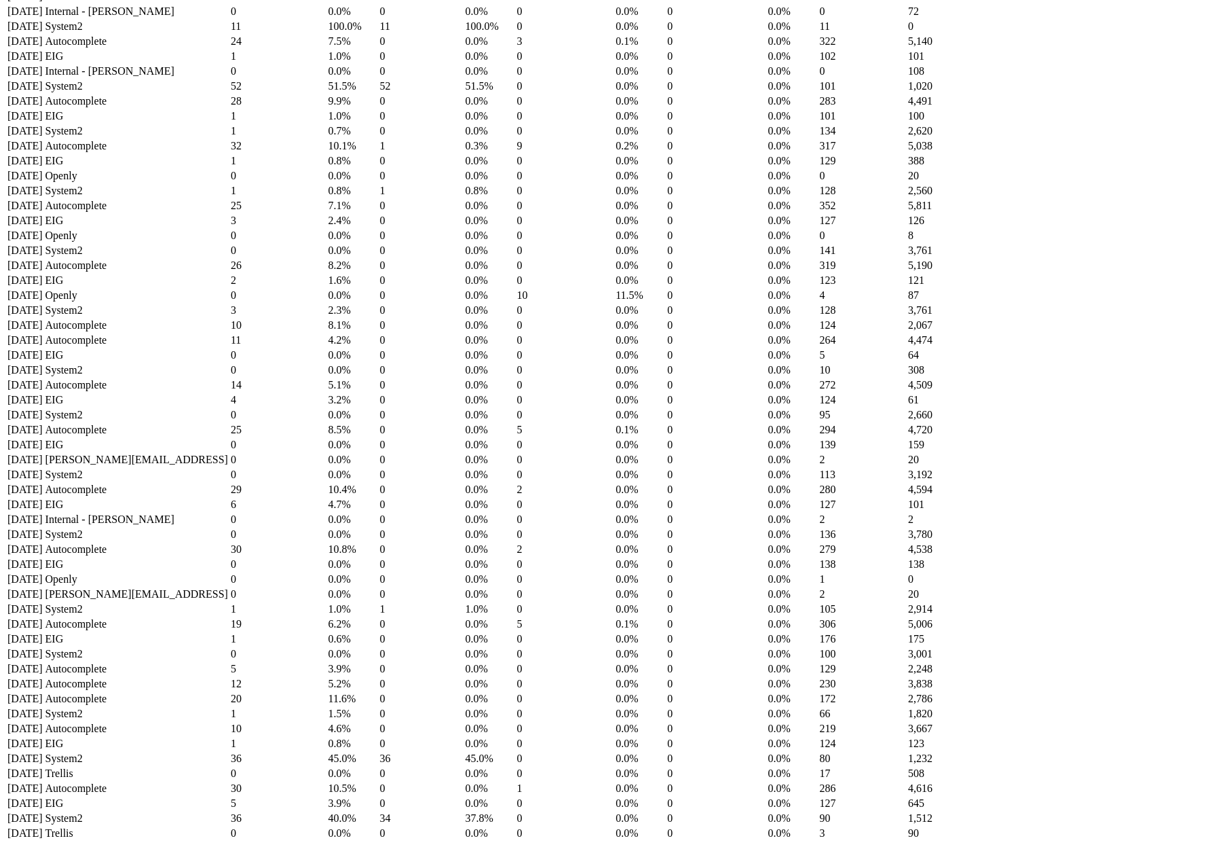
scroll to position [3422, 0]
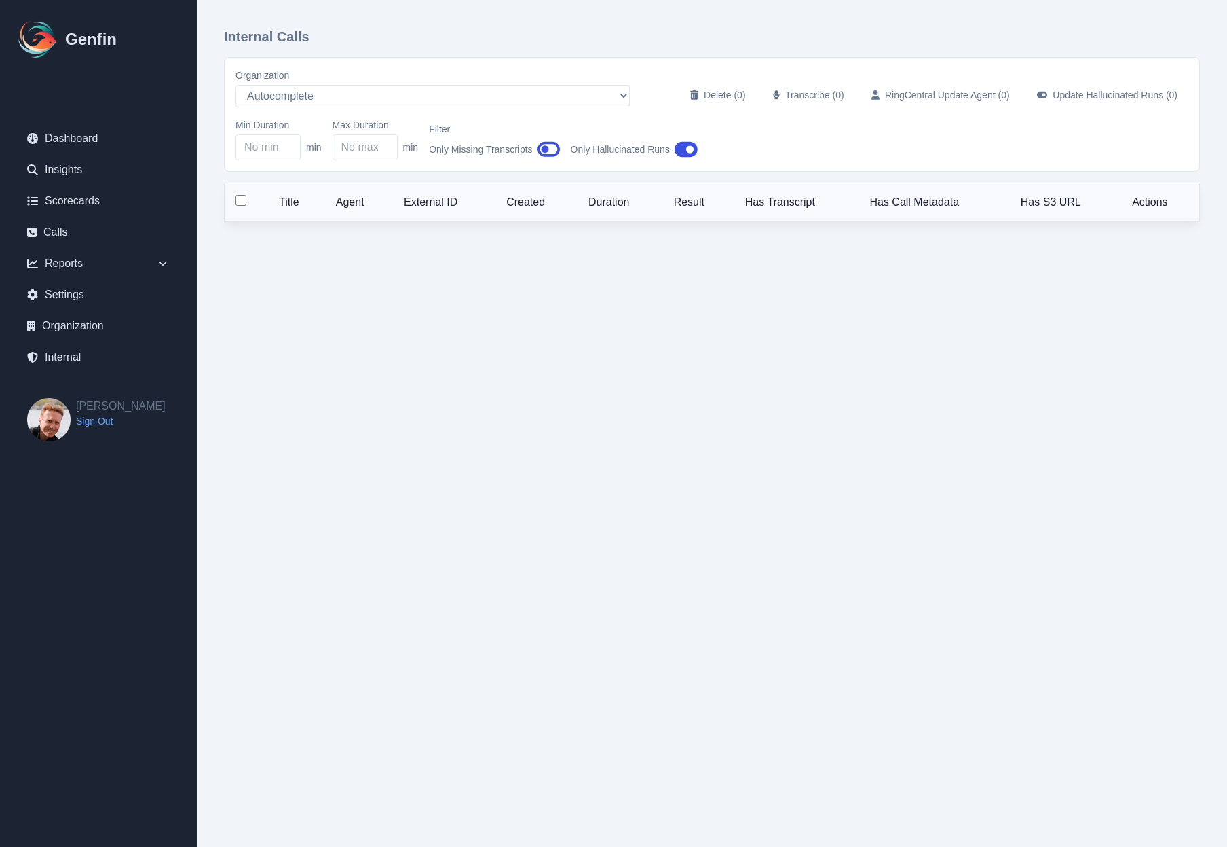
select select "5"
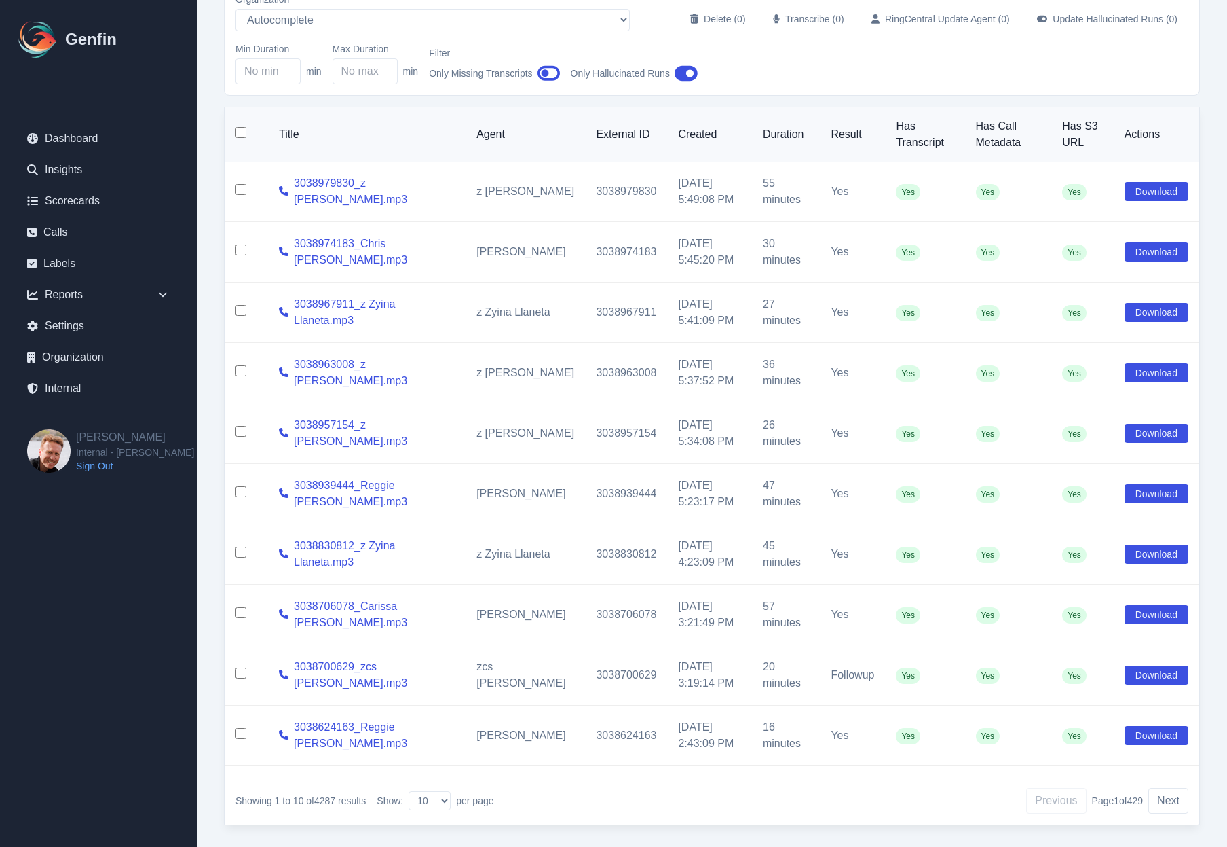
scroll to position [81, 0]
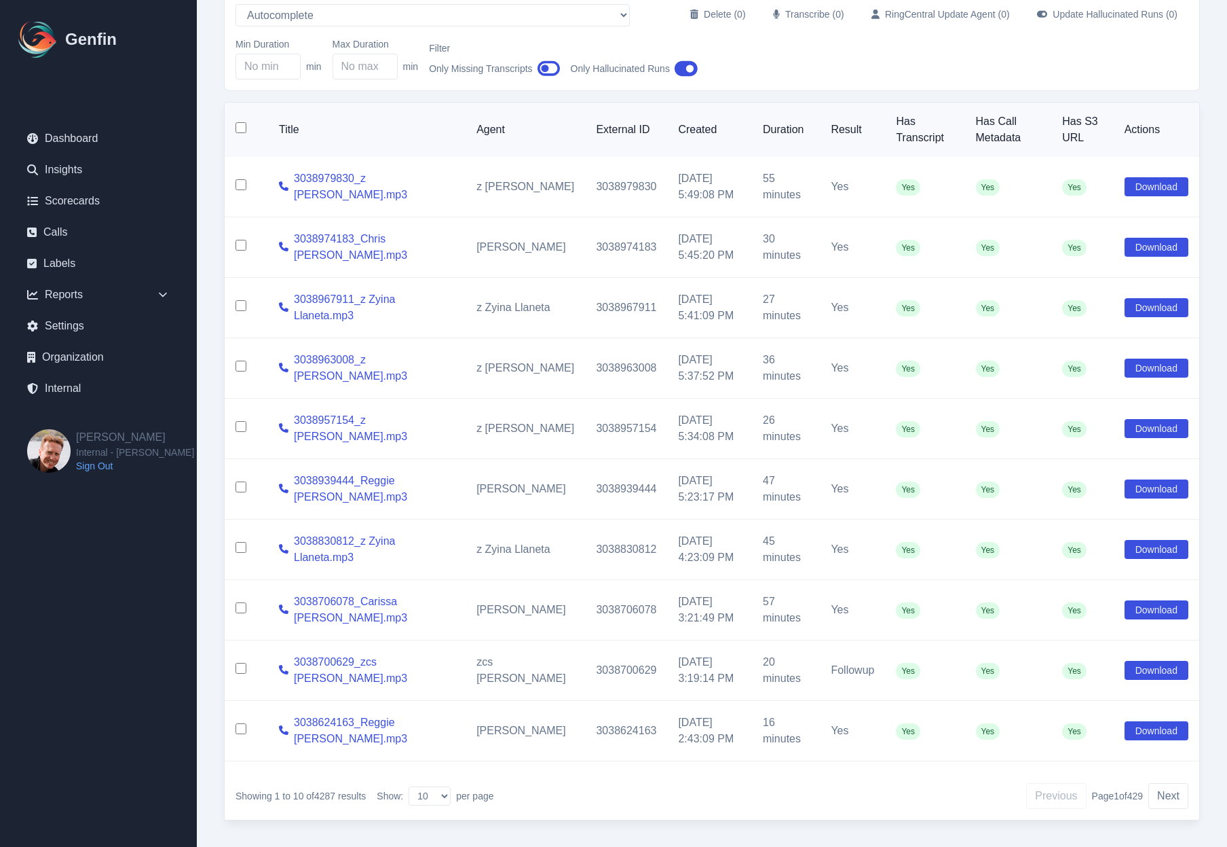
click at [239, 127] on input "checkbox" at bounding box center [241, 127] width 11 height 11
checkbox input "true"
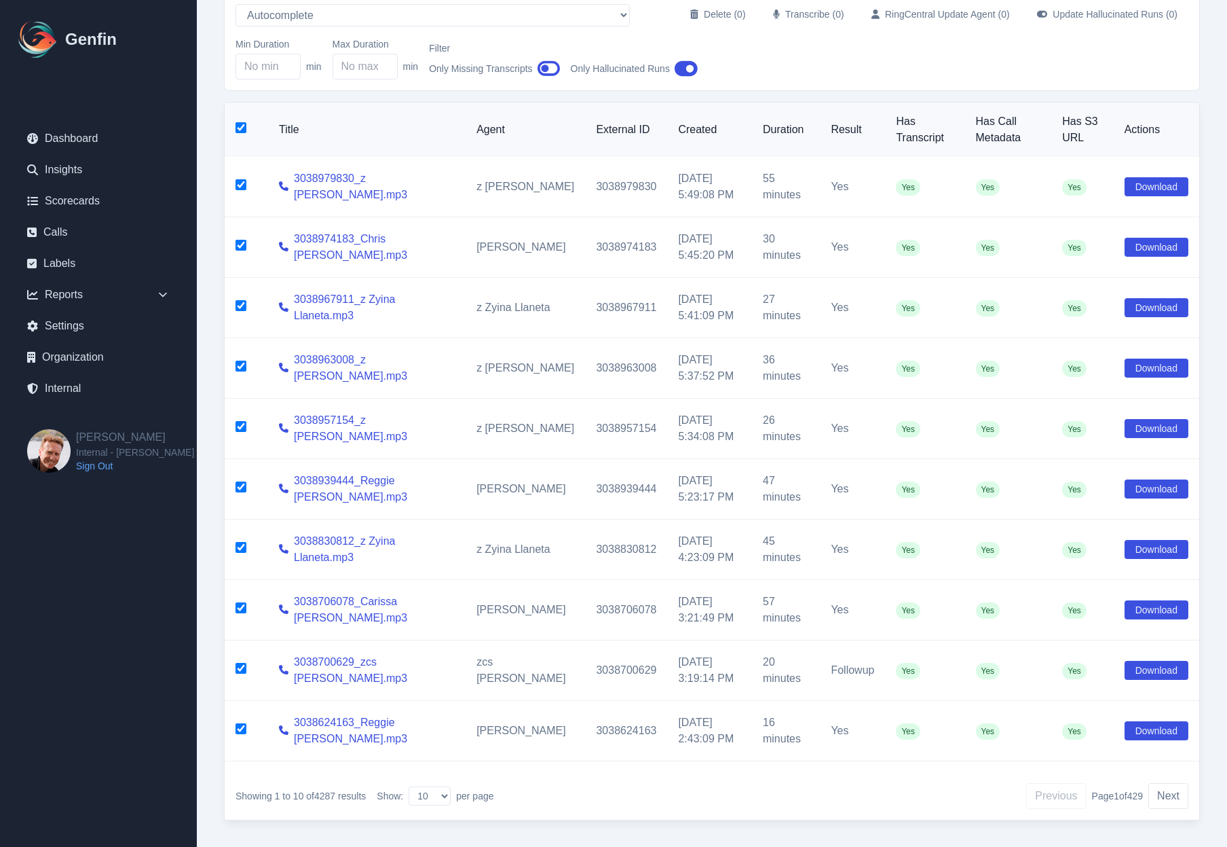
checkbox input "true"
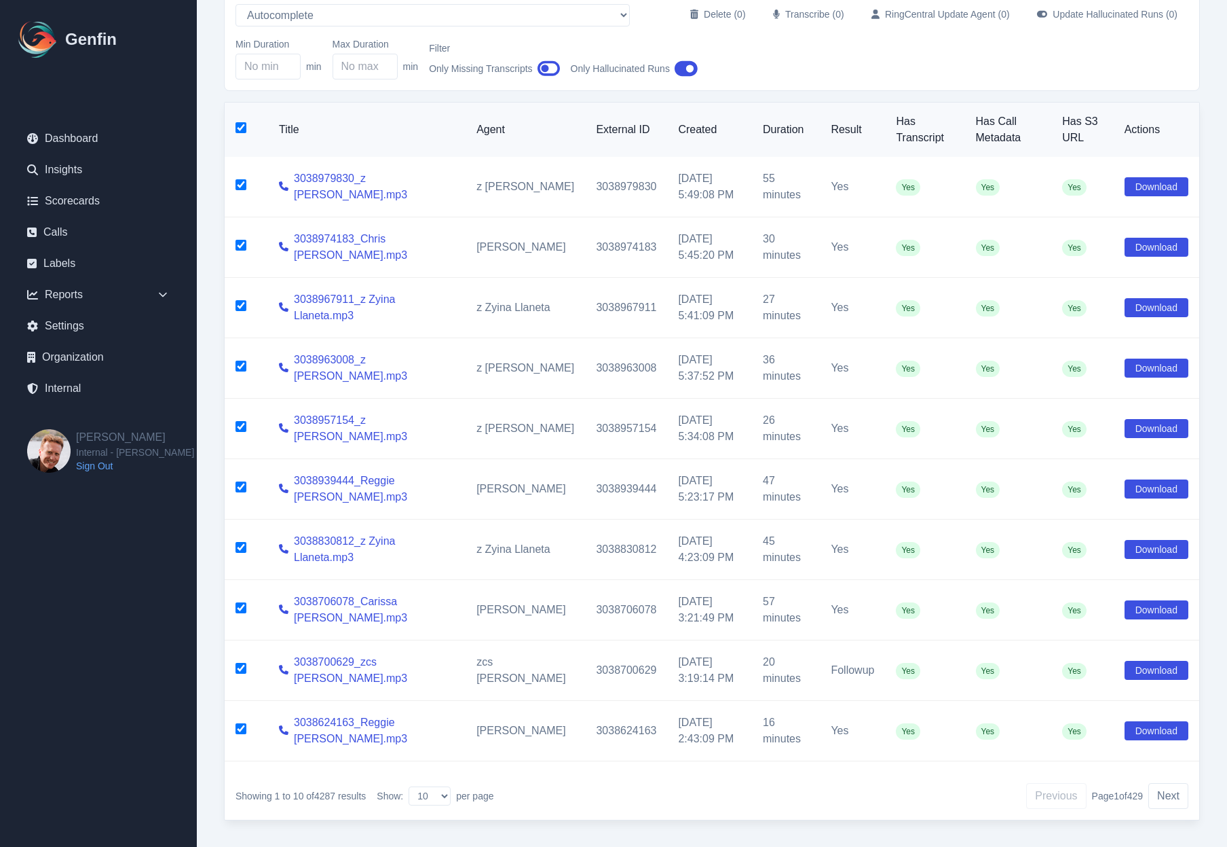
checkbox input "true"
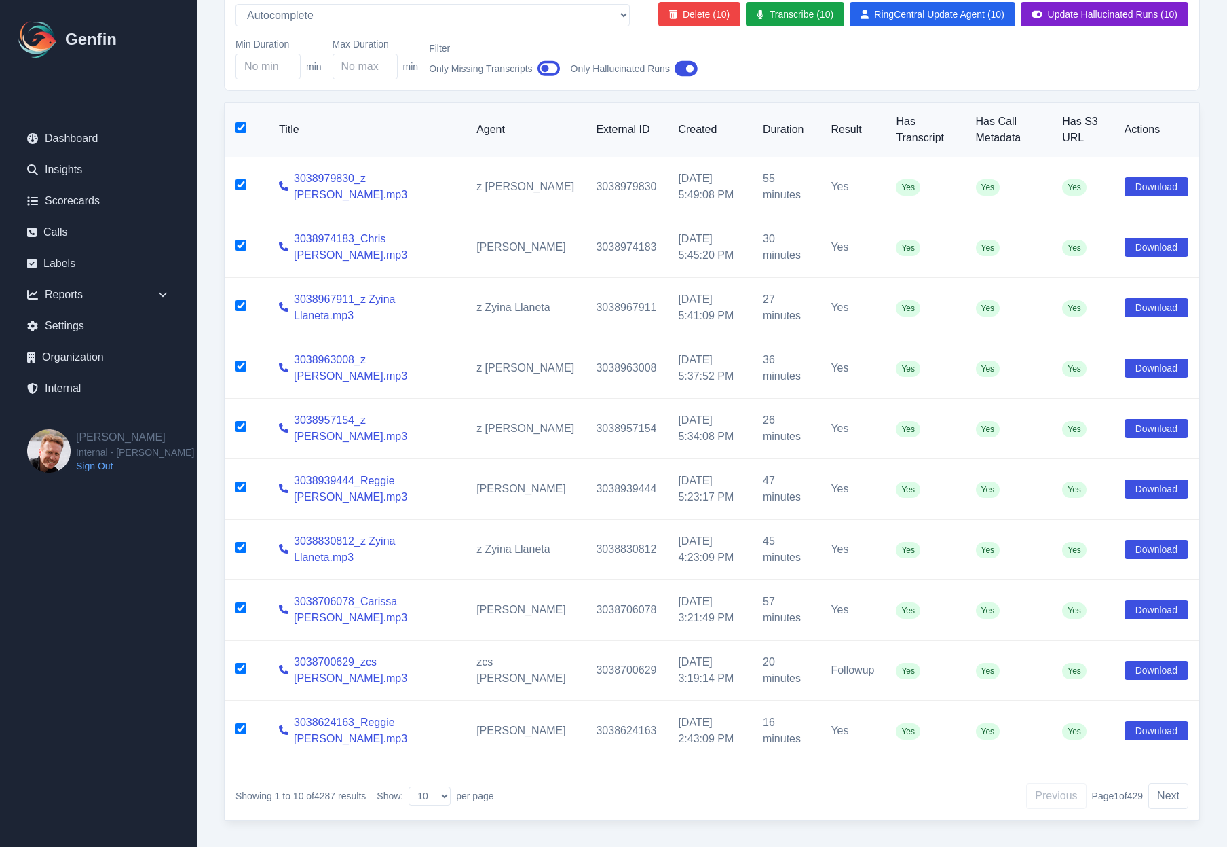
click at [1080, 17] on button "Update Hallucinated Runs (10)" at bounding box center [1105, 14] width 168 height 24
click at [65, 388] on link "Internal" at bounding box center [98, 388] width 164 height 27
click at [1093, 13] on button "Update Hallucinated Runs (10)" at bounding box center [1105, 14] width 168 height 24
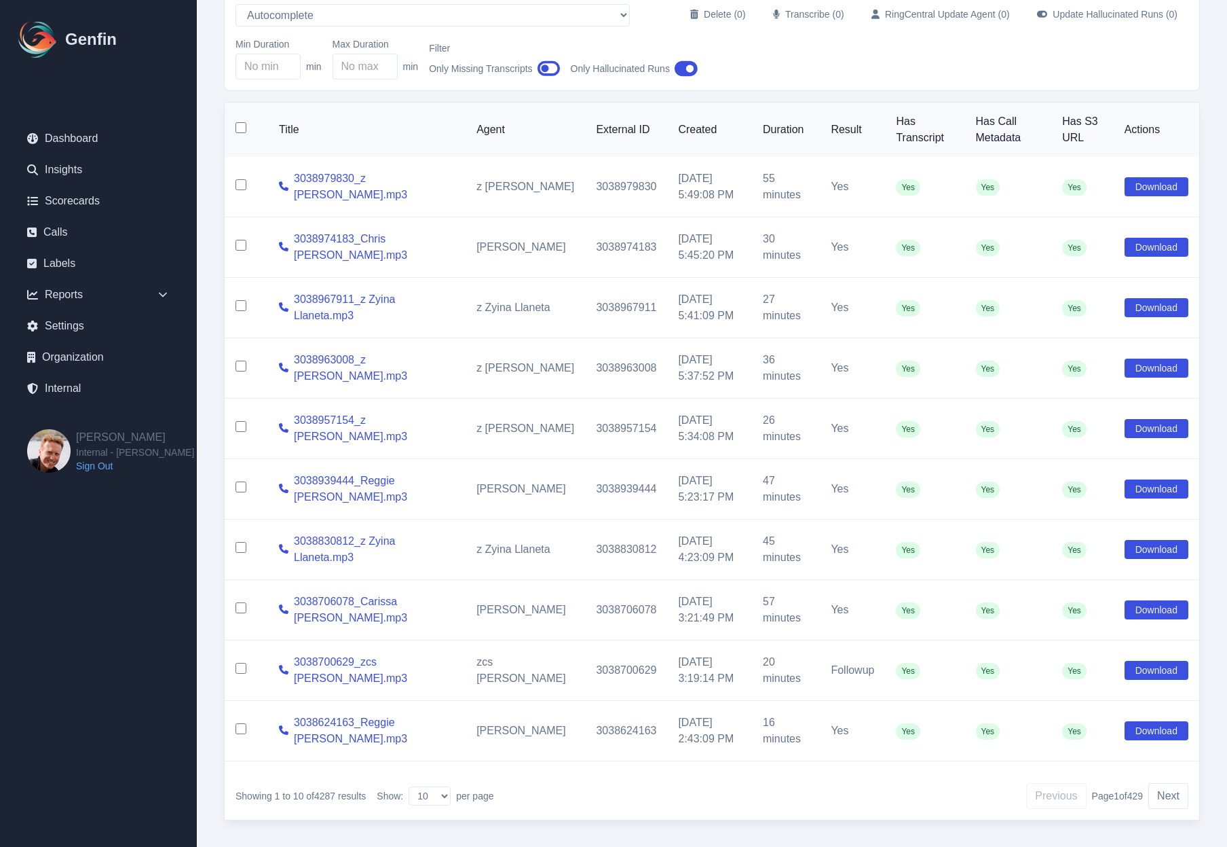
checkbox input "false"
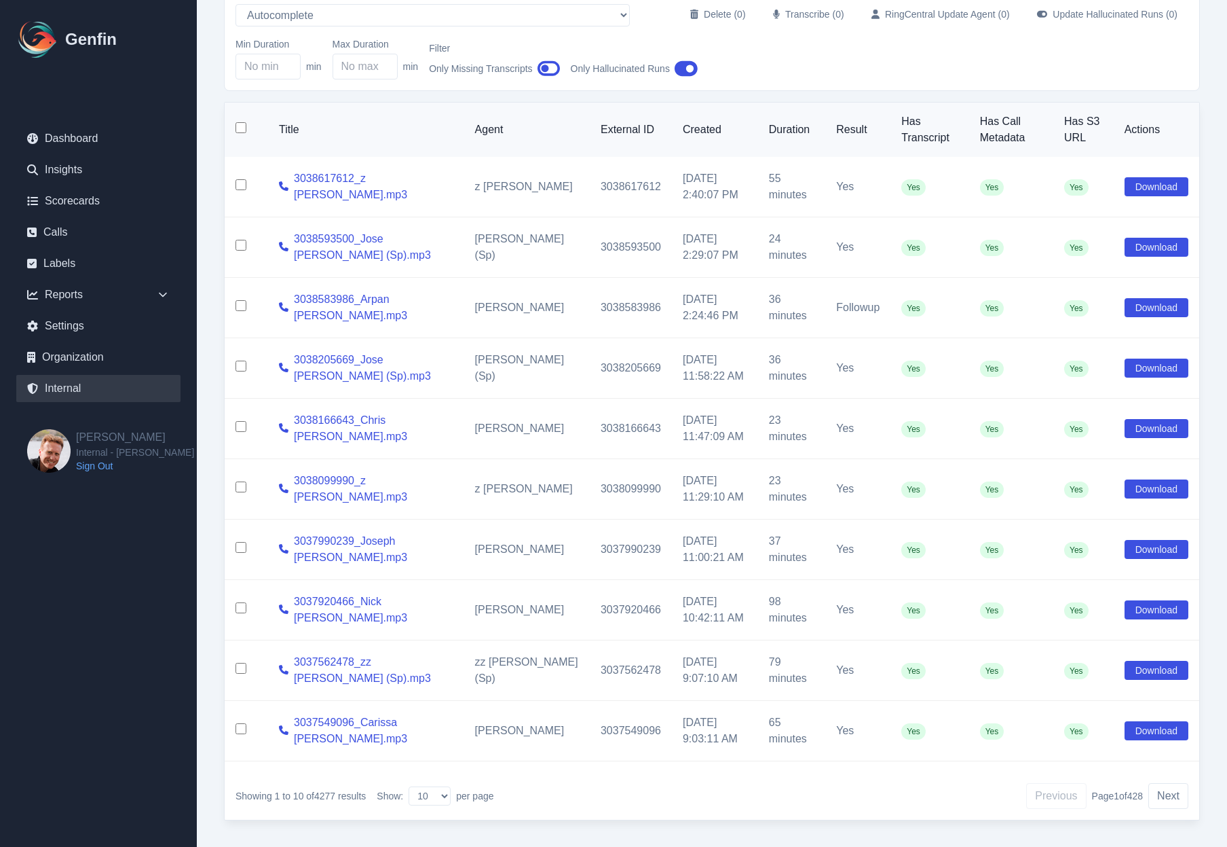
click at [84, 385] on link "Internal" at bounding box center [98, 388] width 164 height 27
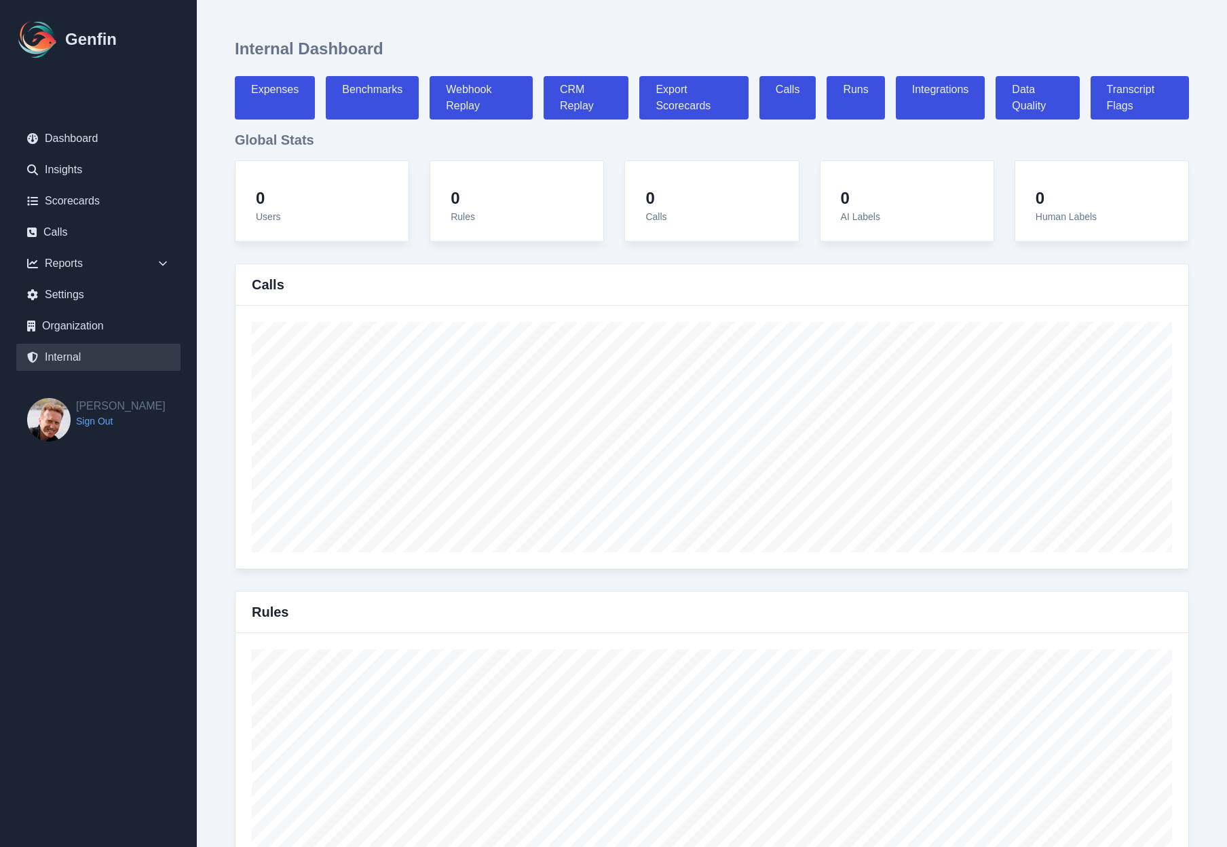
select select "paid"
select select "7"
select select "paid"
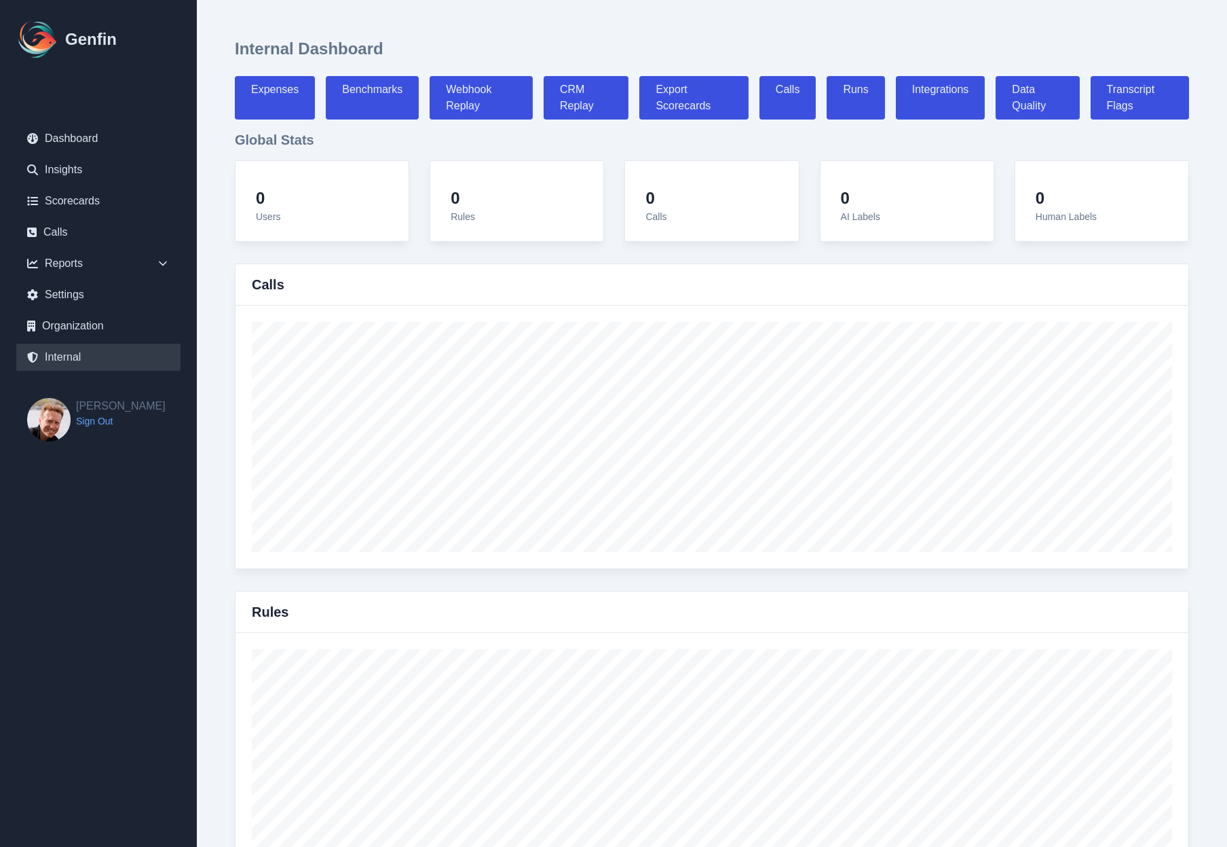
select select "7"
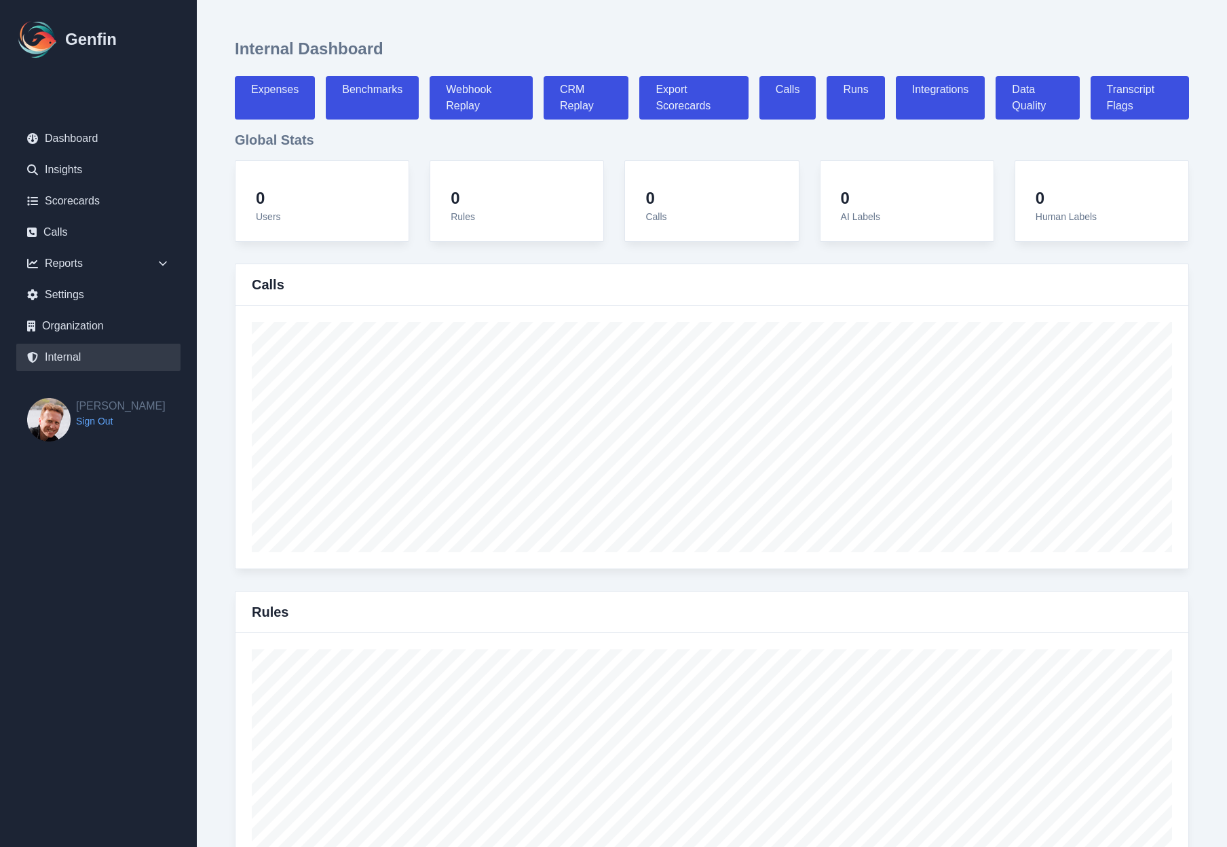
select select "7"
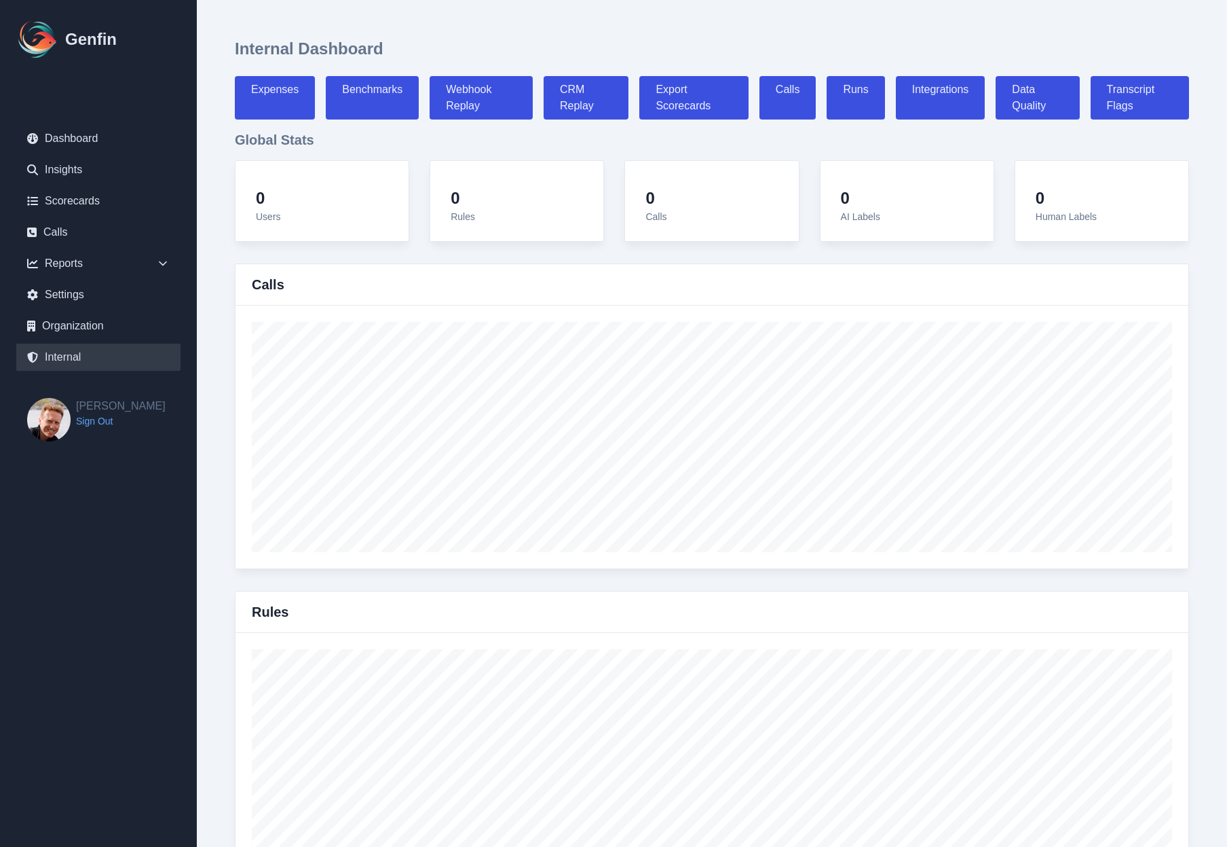
select select "7"
select select "paid"
select select "7"
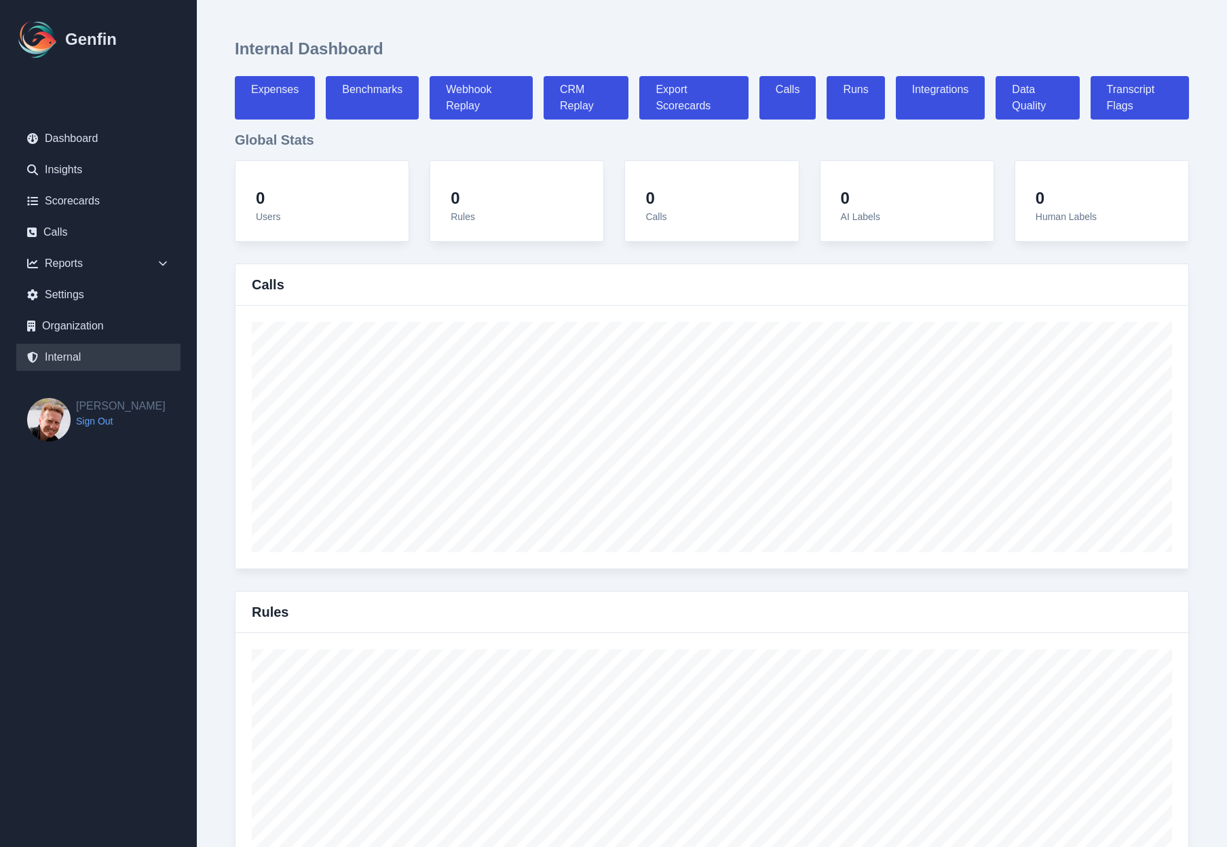
select select "7"
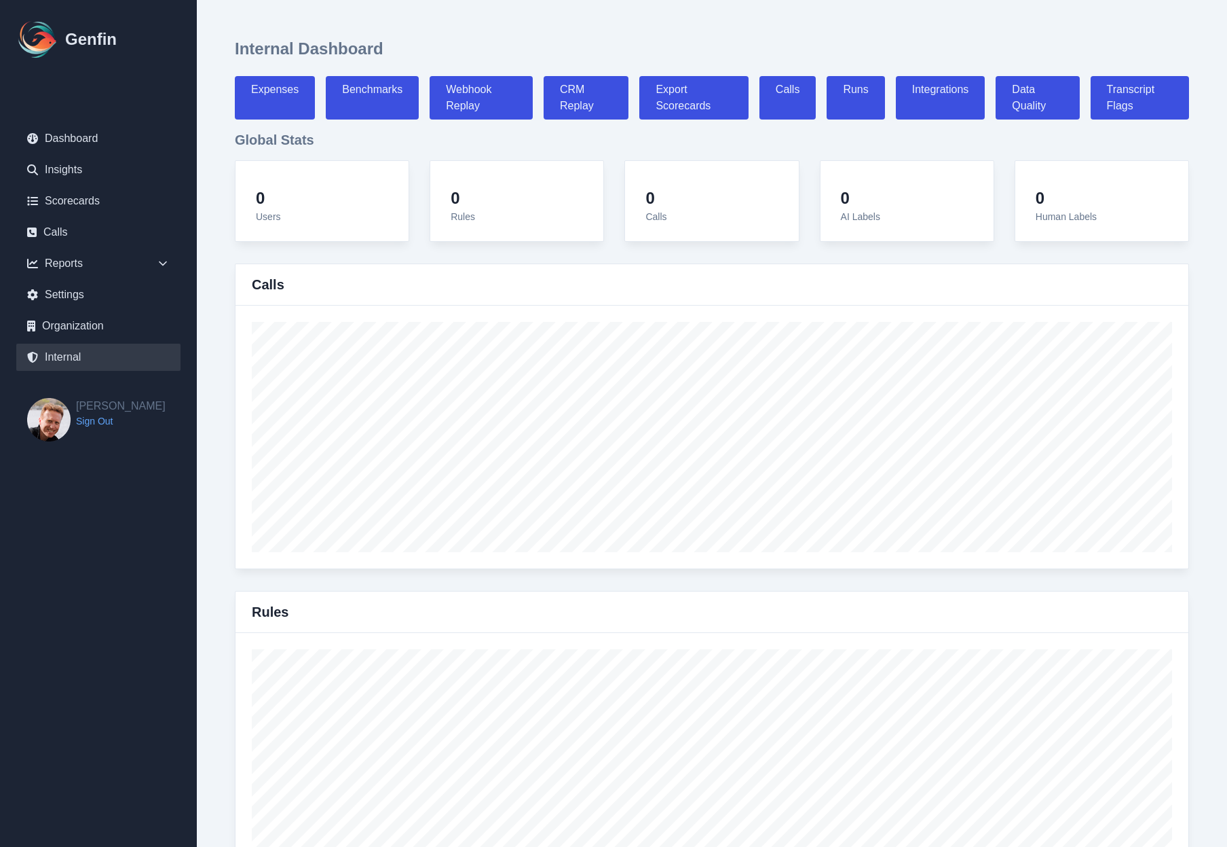
select select "7"
select select "paid"
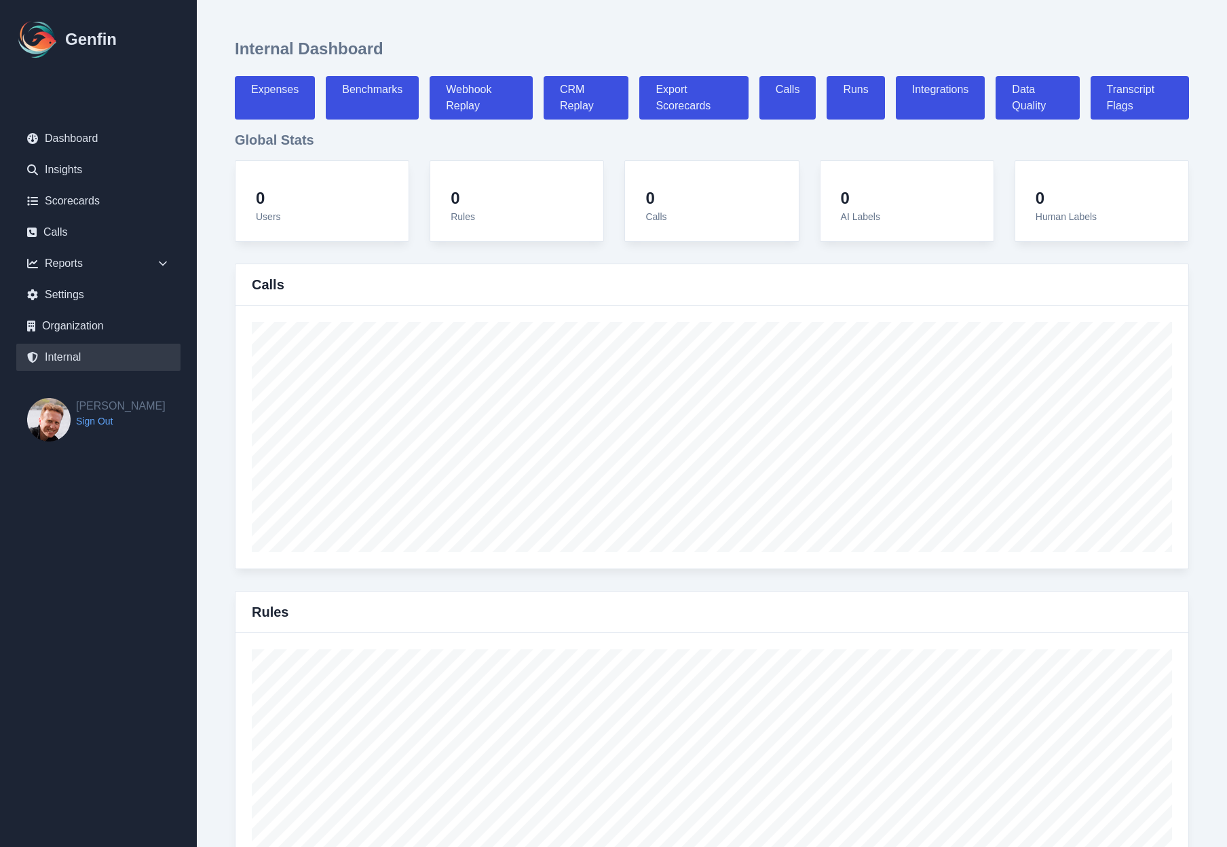
select select "7"
select select "paid"
select select "7"
select select "paid"
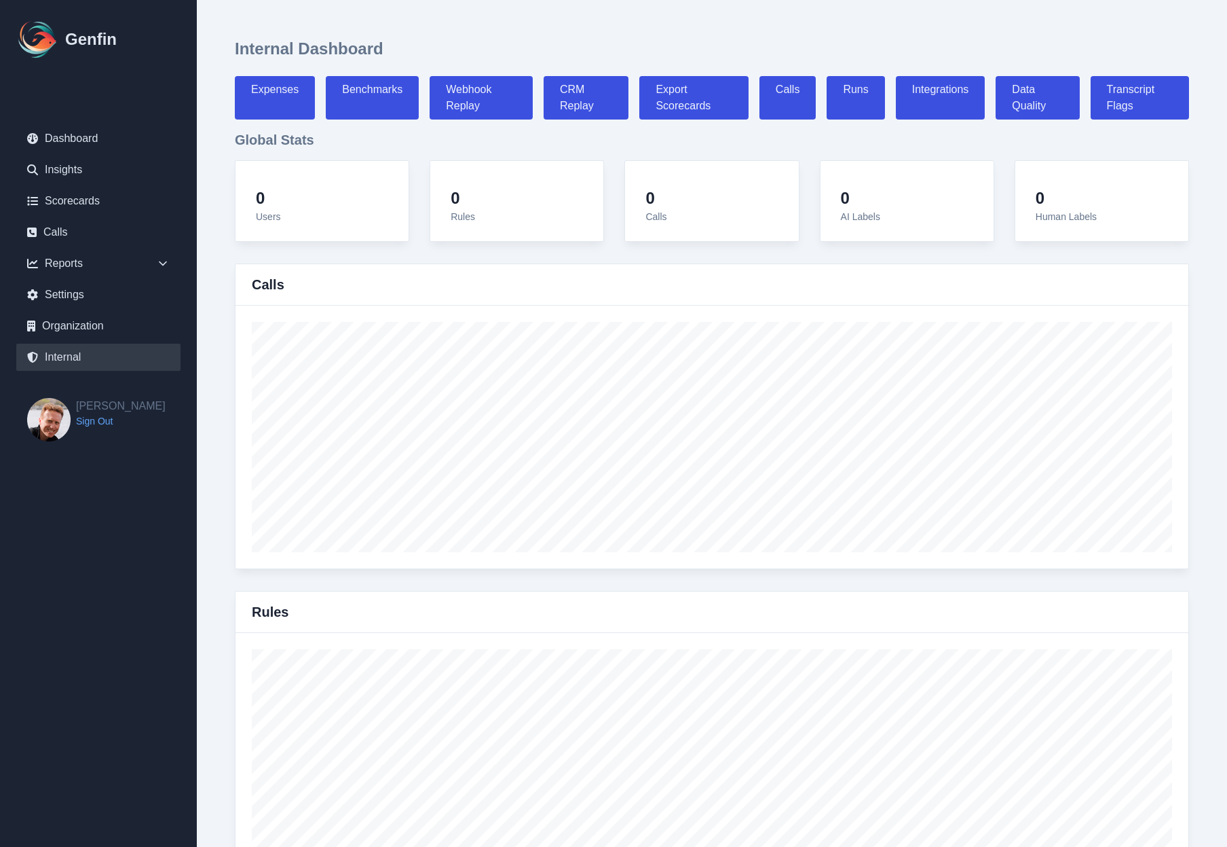
select select "7"
select select "paid"
select select "7"
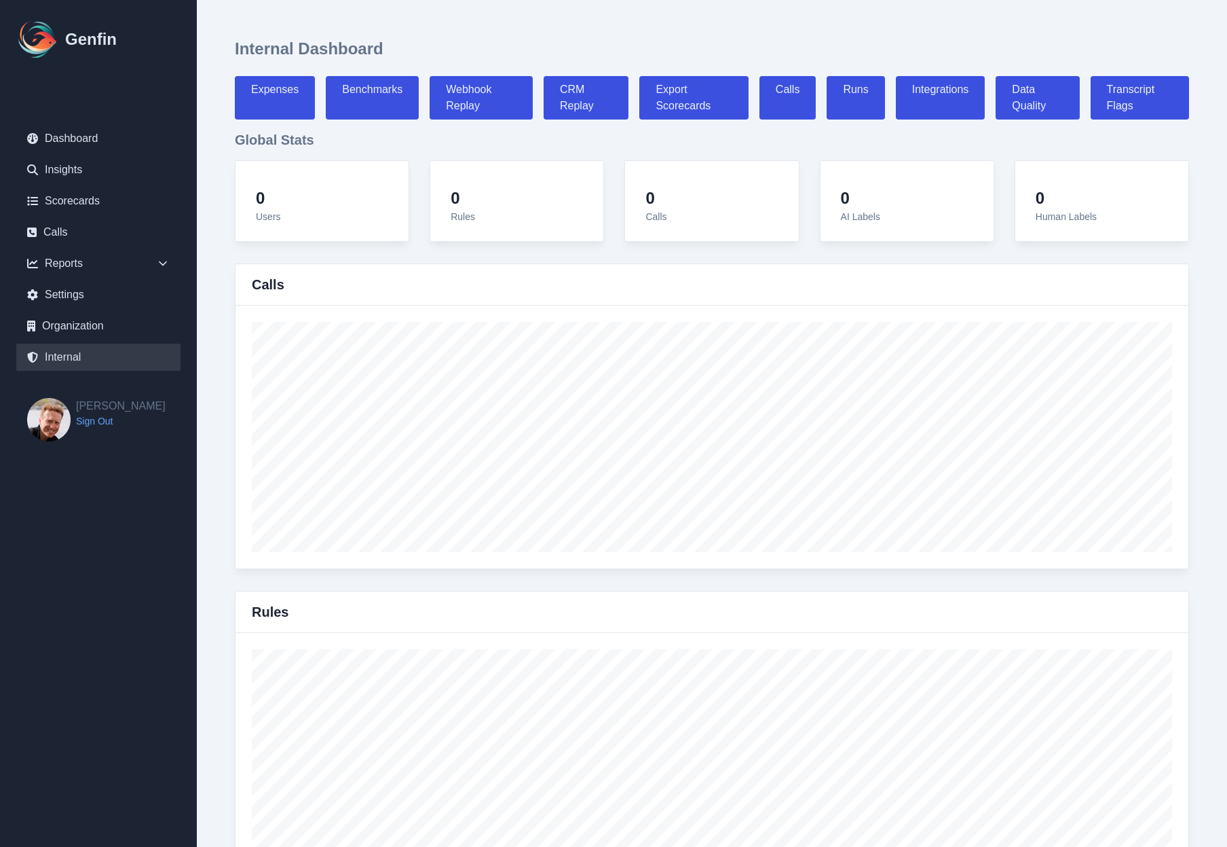
select select "7"
select select "paid"
select select "7"
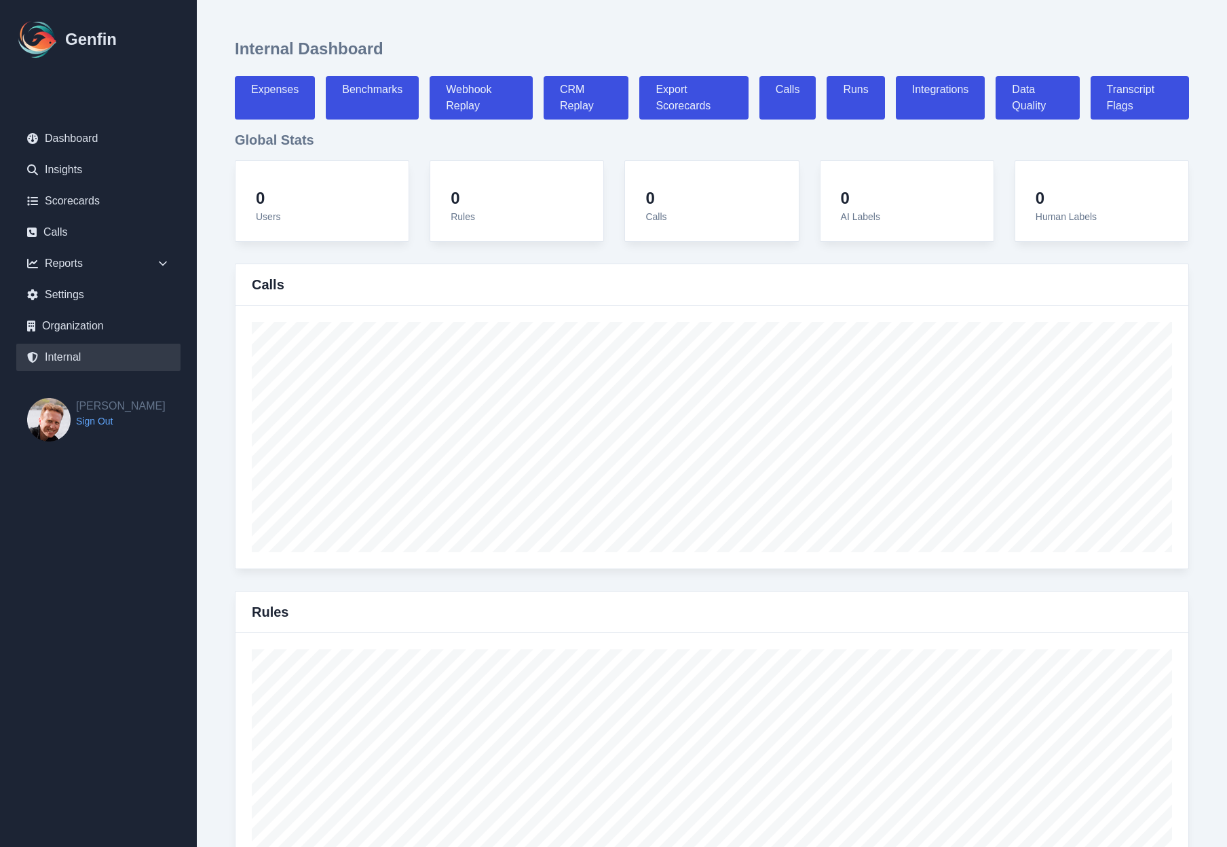
select select "paid"
select select "7"
select select "paid"
select select "7"
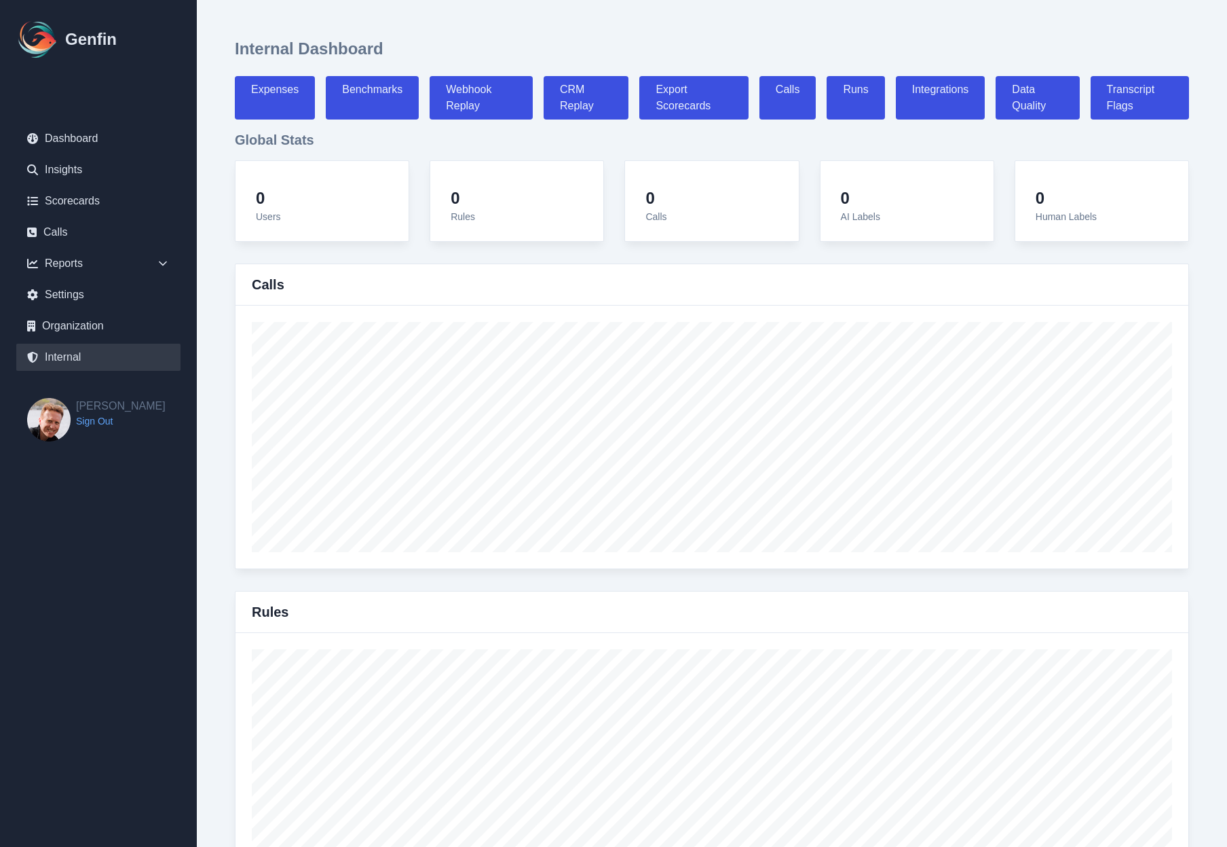
select select "paid"
select select "7"
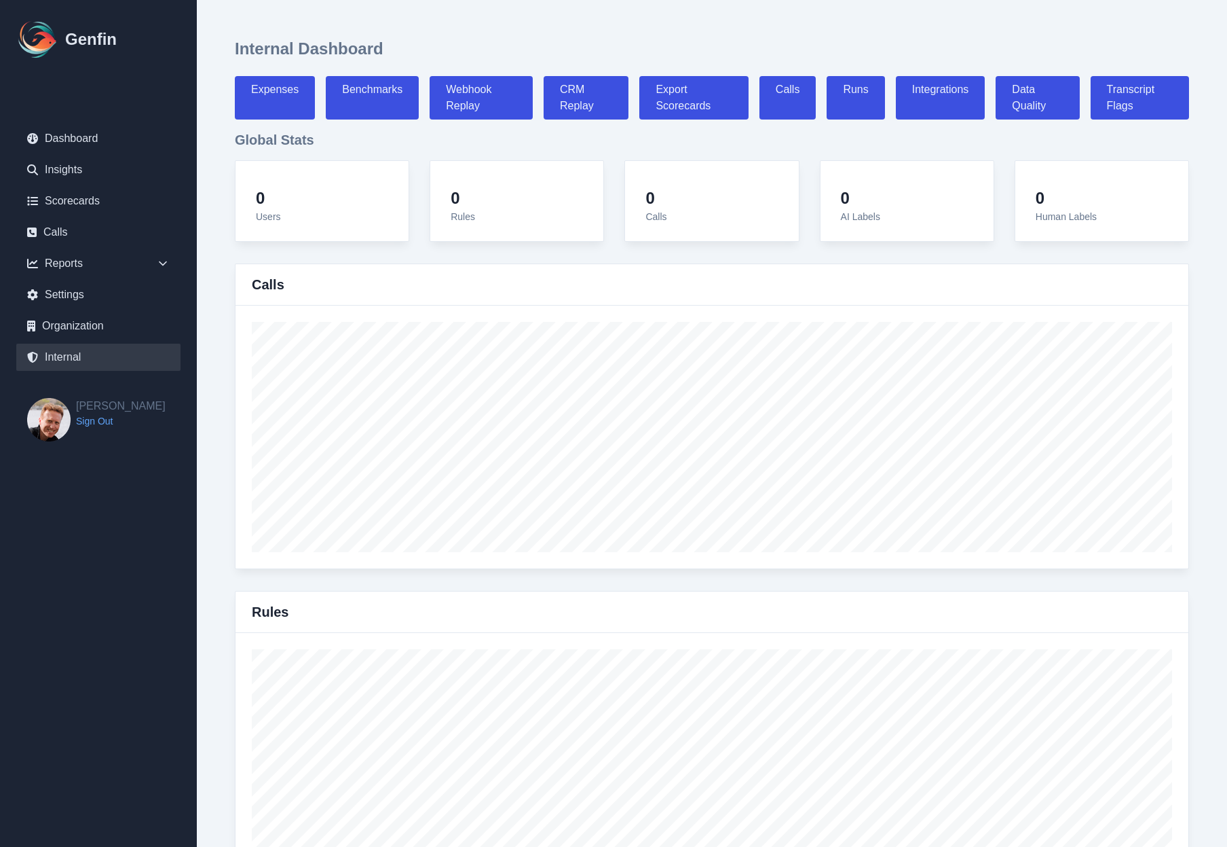
select select "7"
select select "paid"
select select "7"
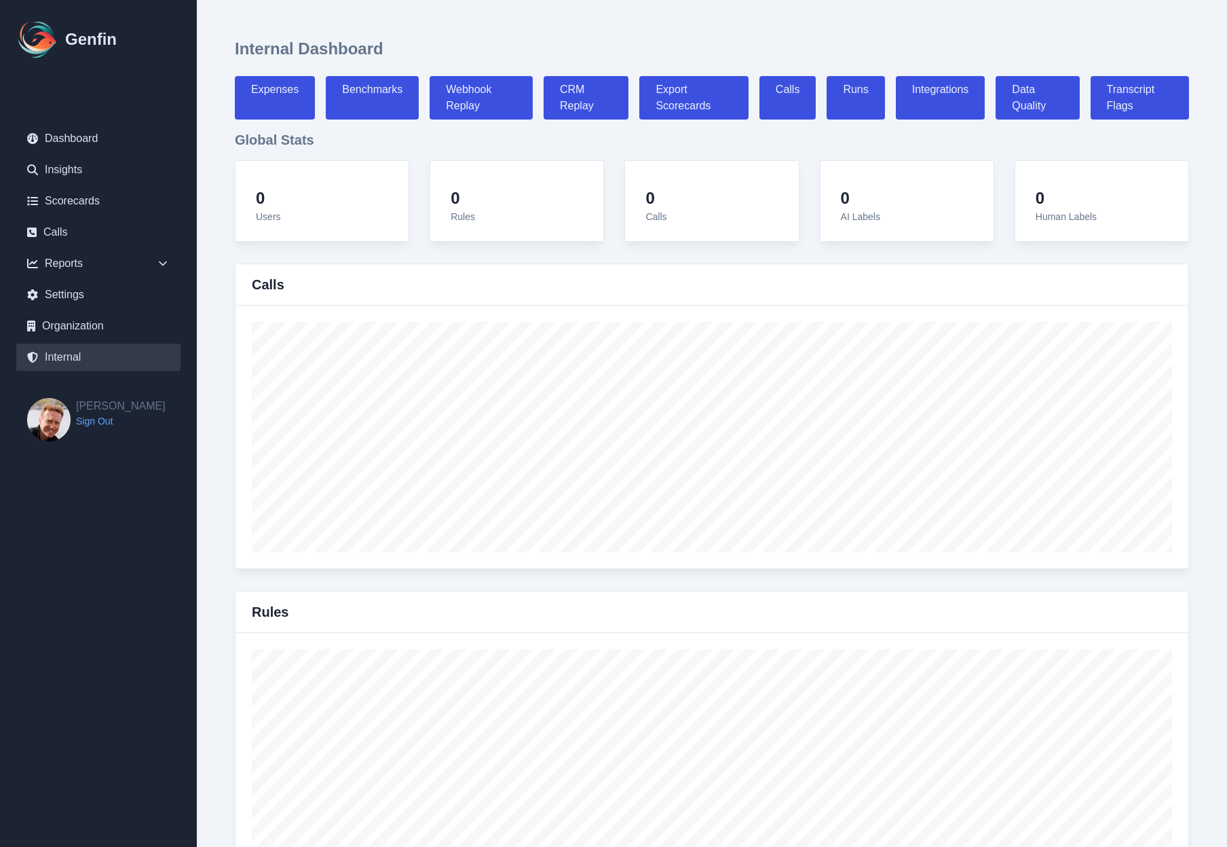
select select "7"
select select "paid"
select select "7"
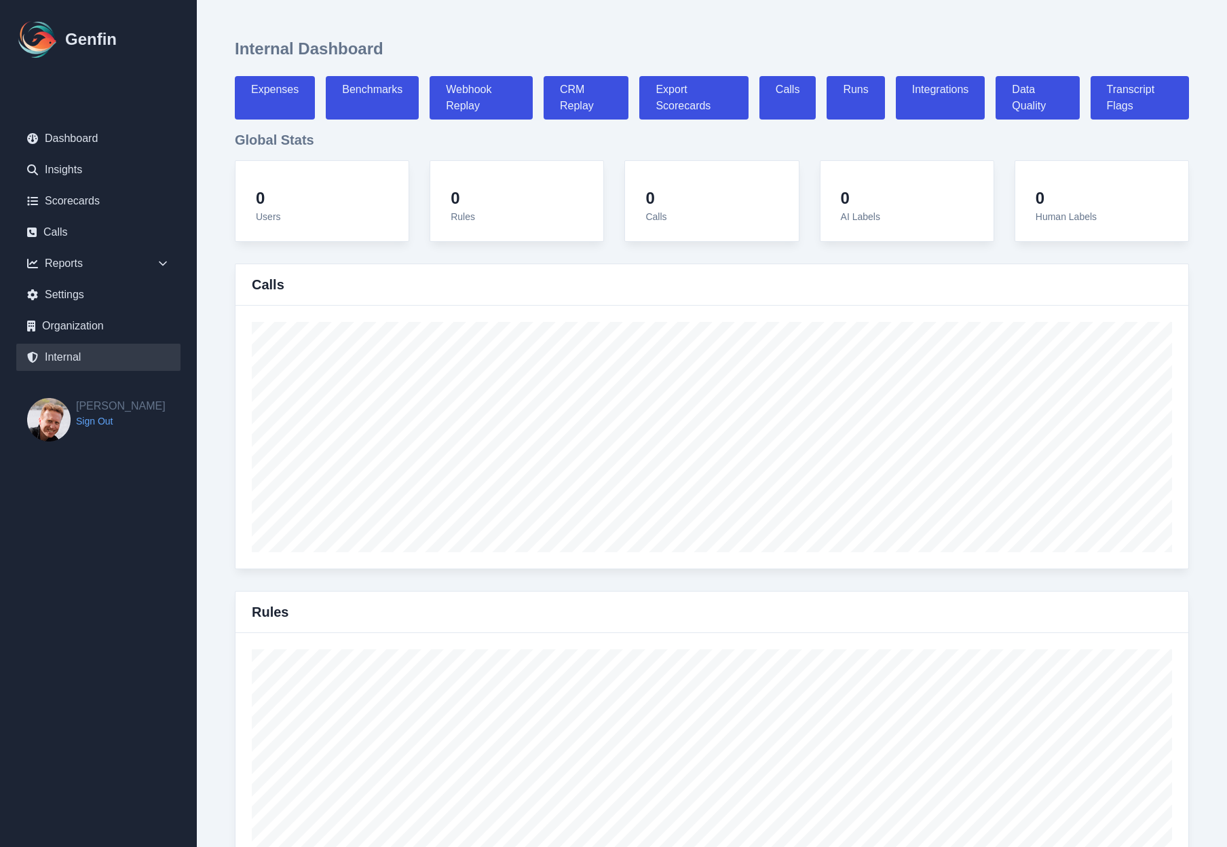
select select "7"
select select "paid"
select select "7"
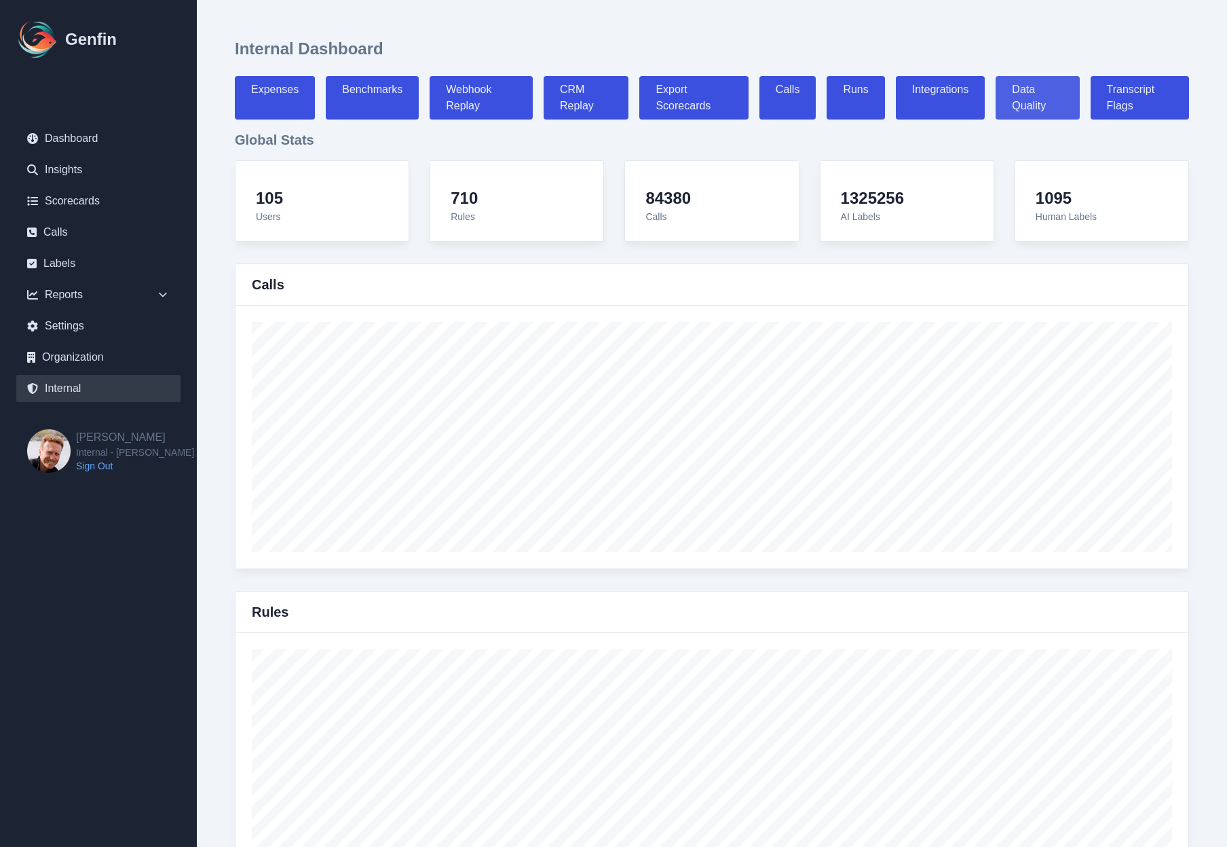
click at [1052, 96] on link "Data Quality" at bounding box center [1037, 97] width 83 height 43
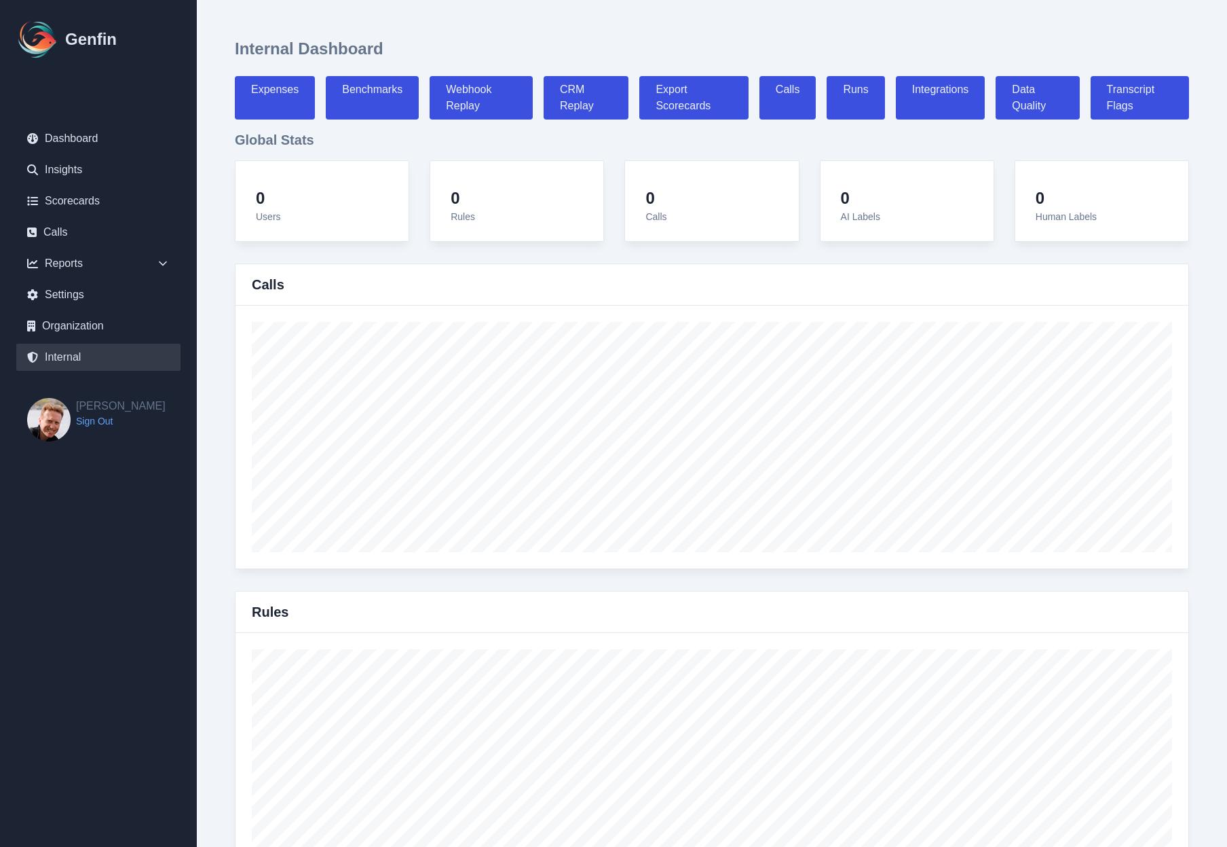
select select "paid"
select select "7"
select select "paid"
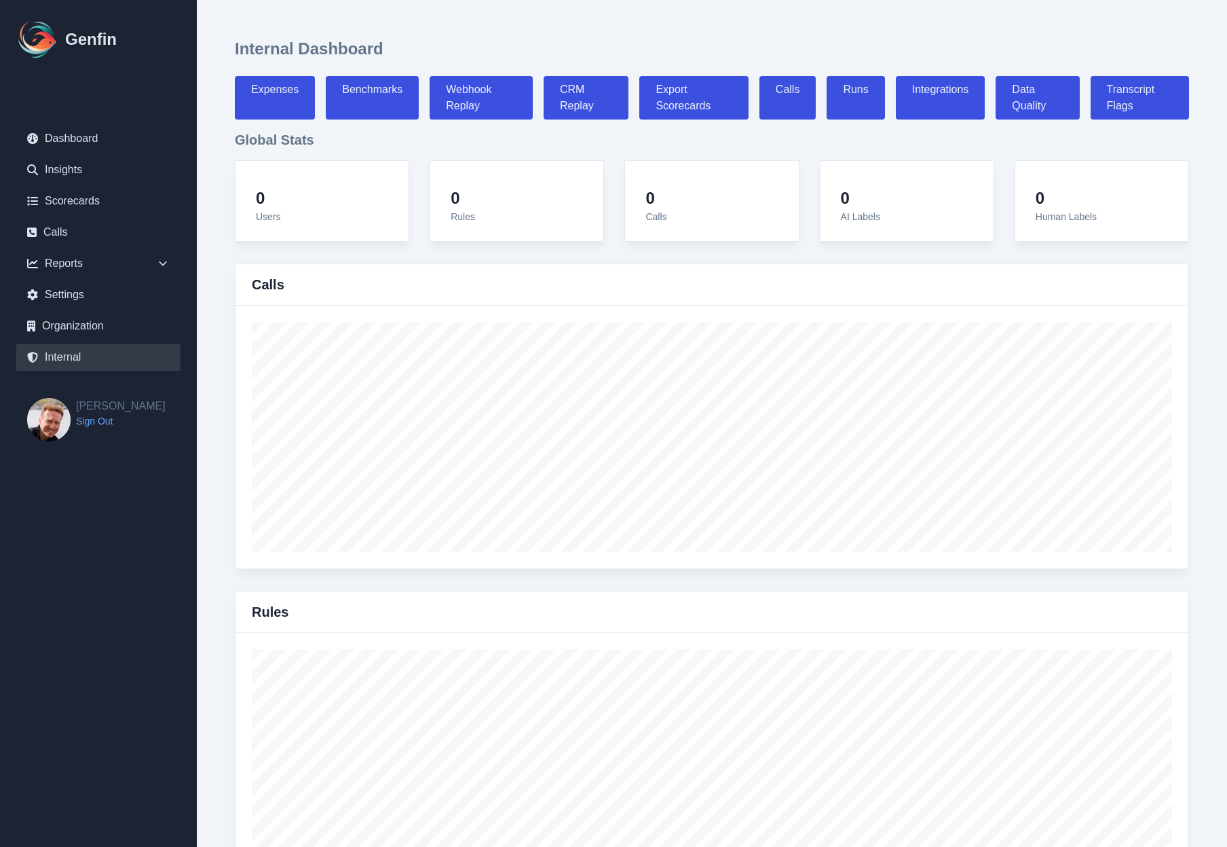
select select "7"
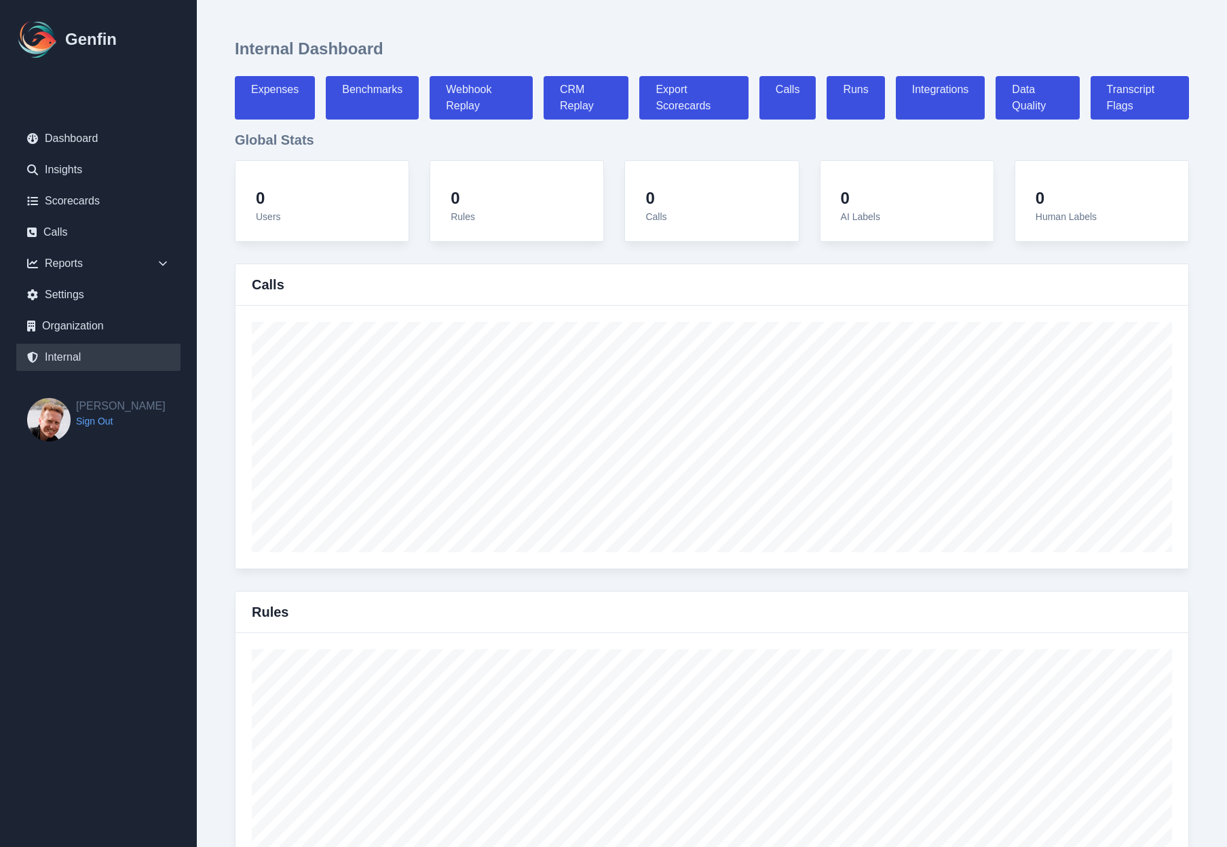
select select "7"
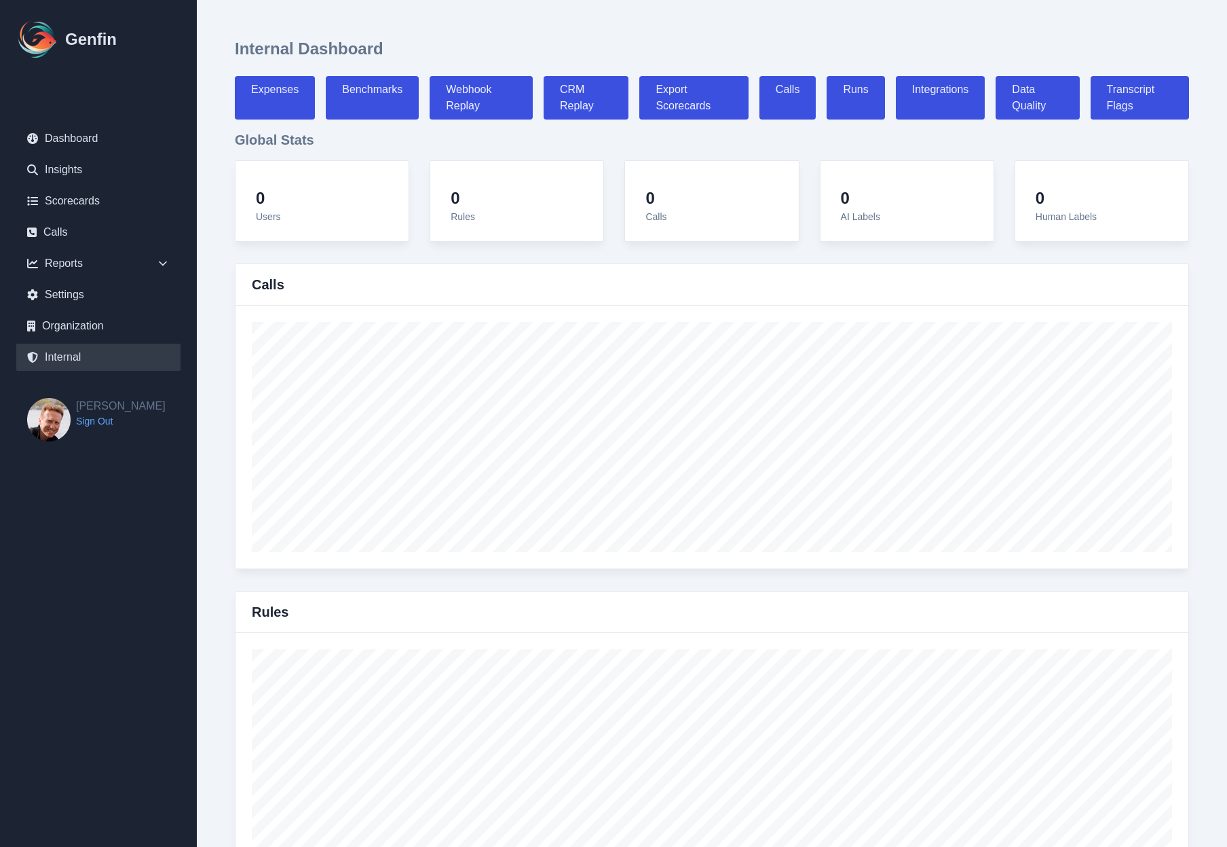
select select "7"
select select "paid"
select select "7"
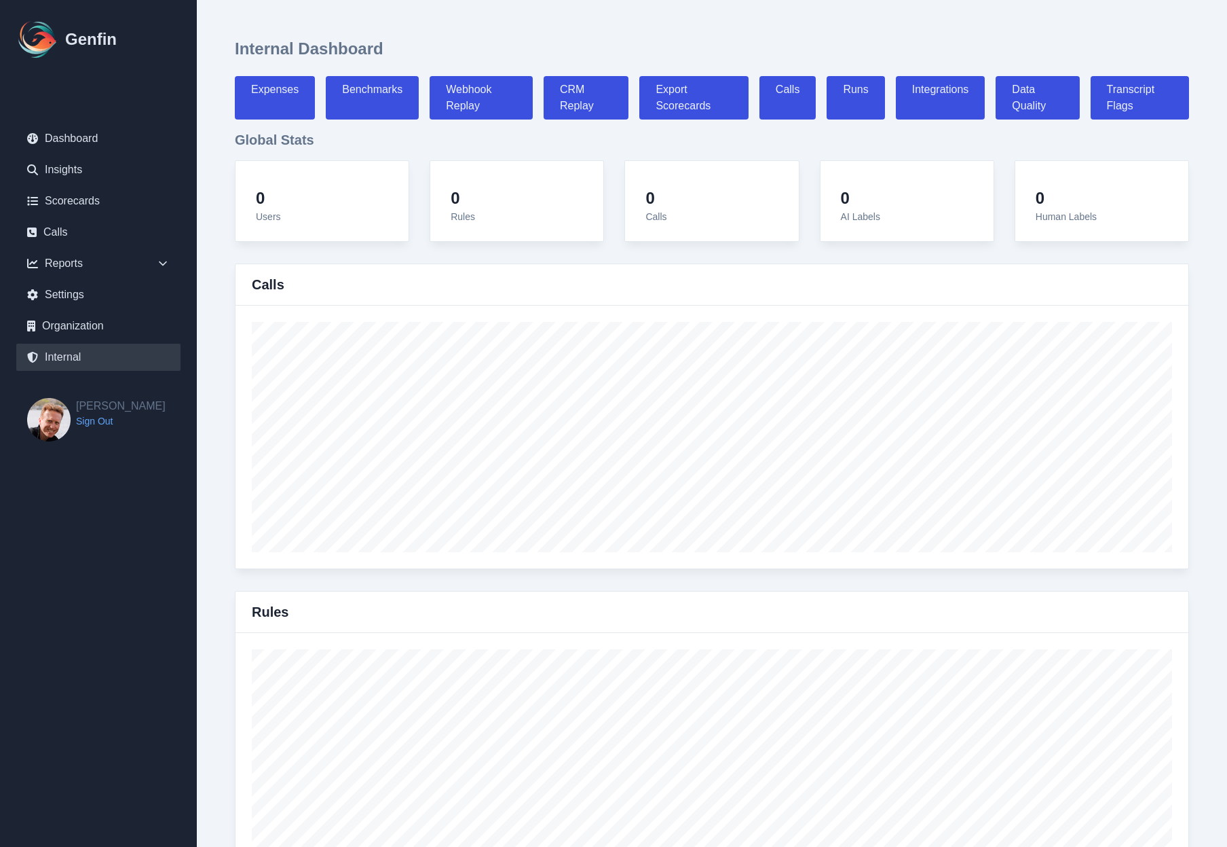
select select "7"
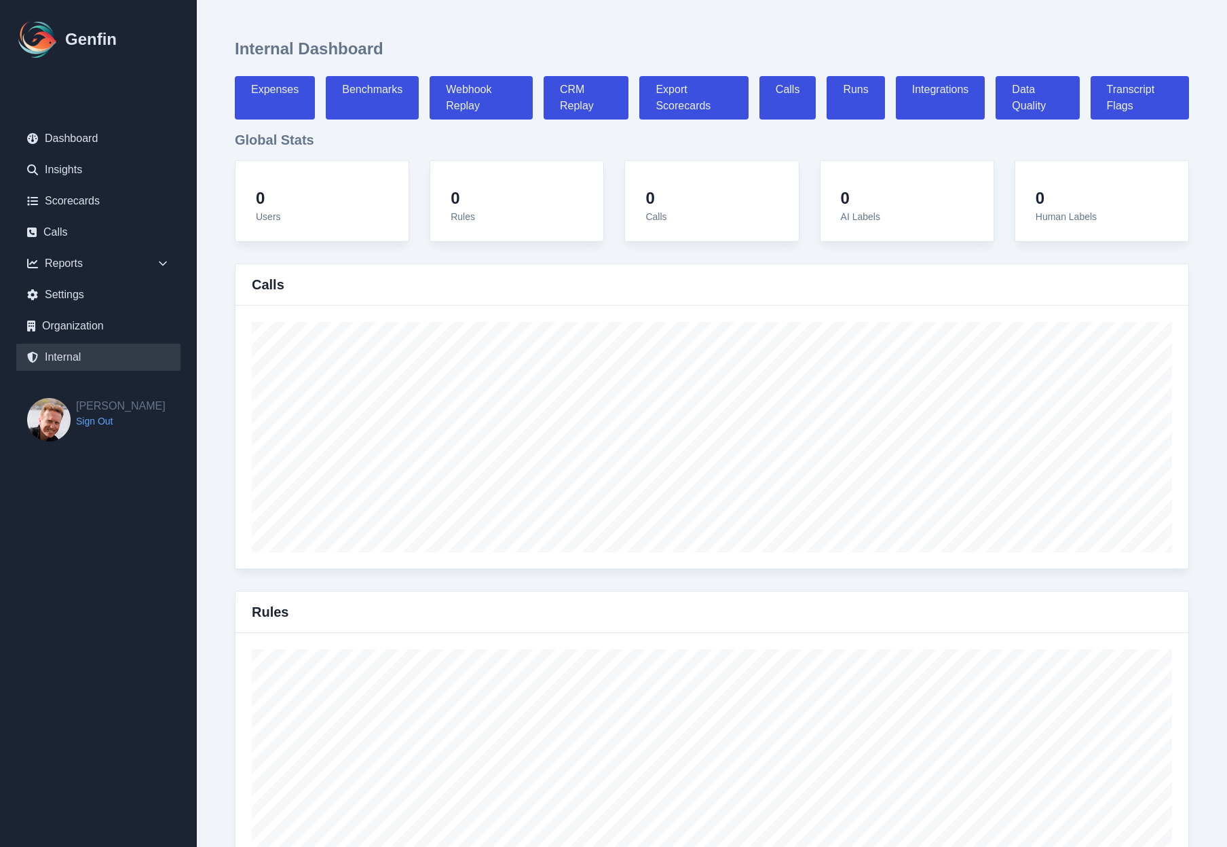
select select "7"
select select "paid"
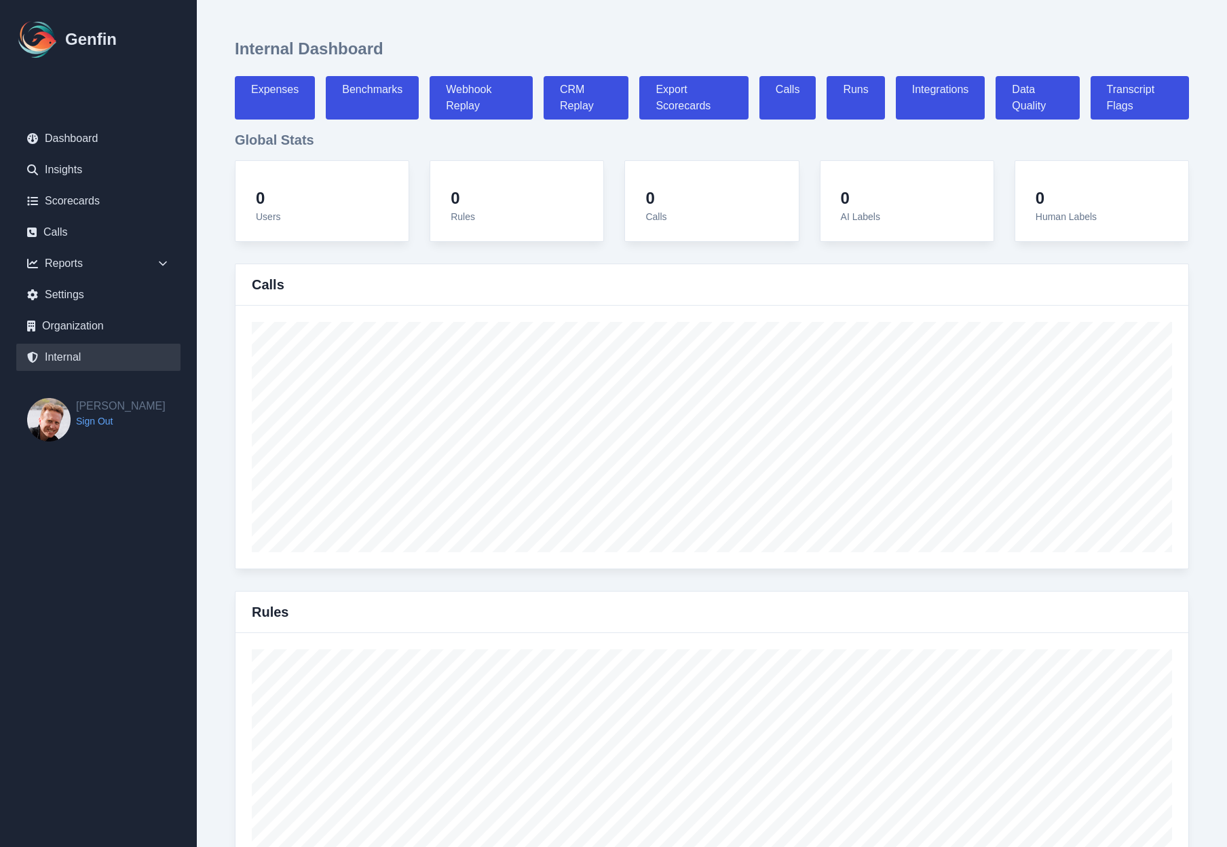
select select "7"
select select "paid"
select select "7"
select select "paid"
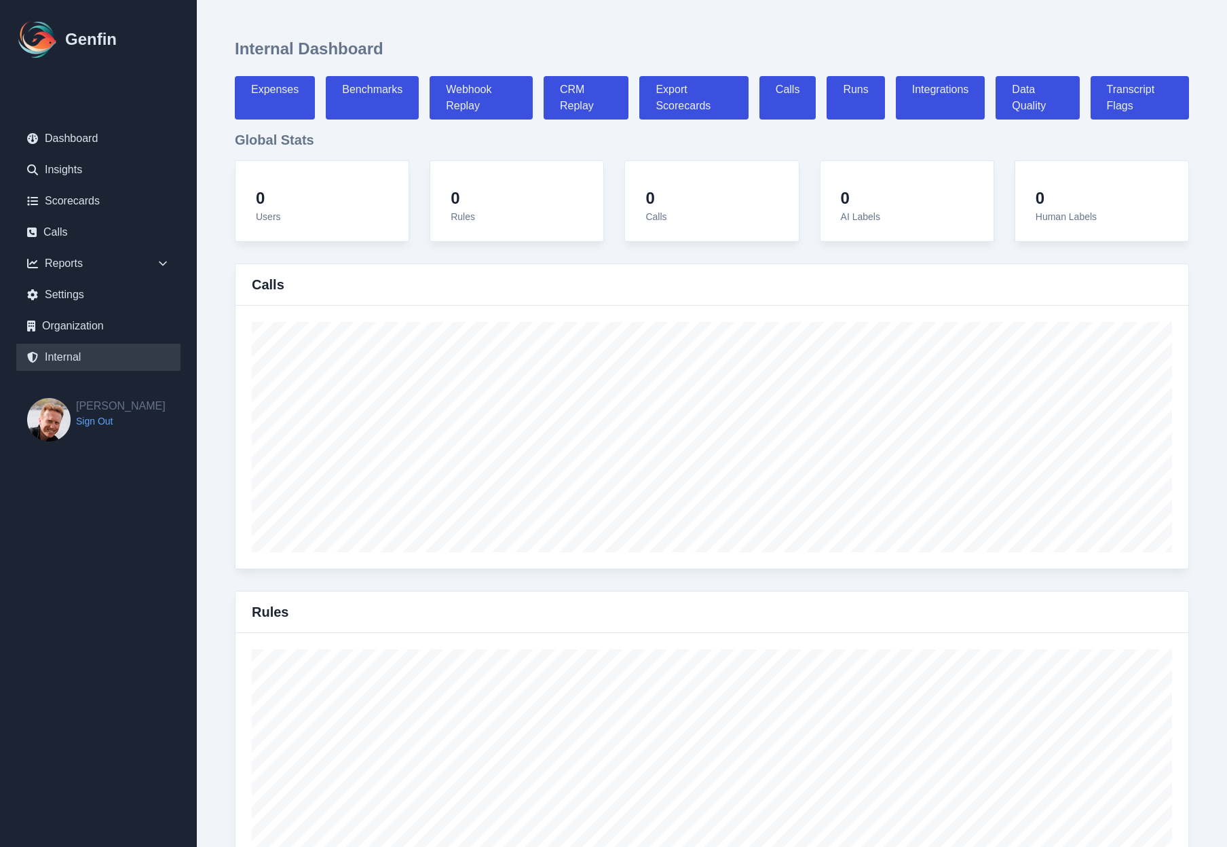
select select "7"
select select "paid"
select select "7"
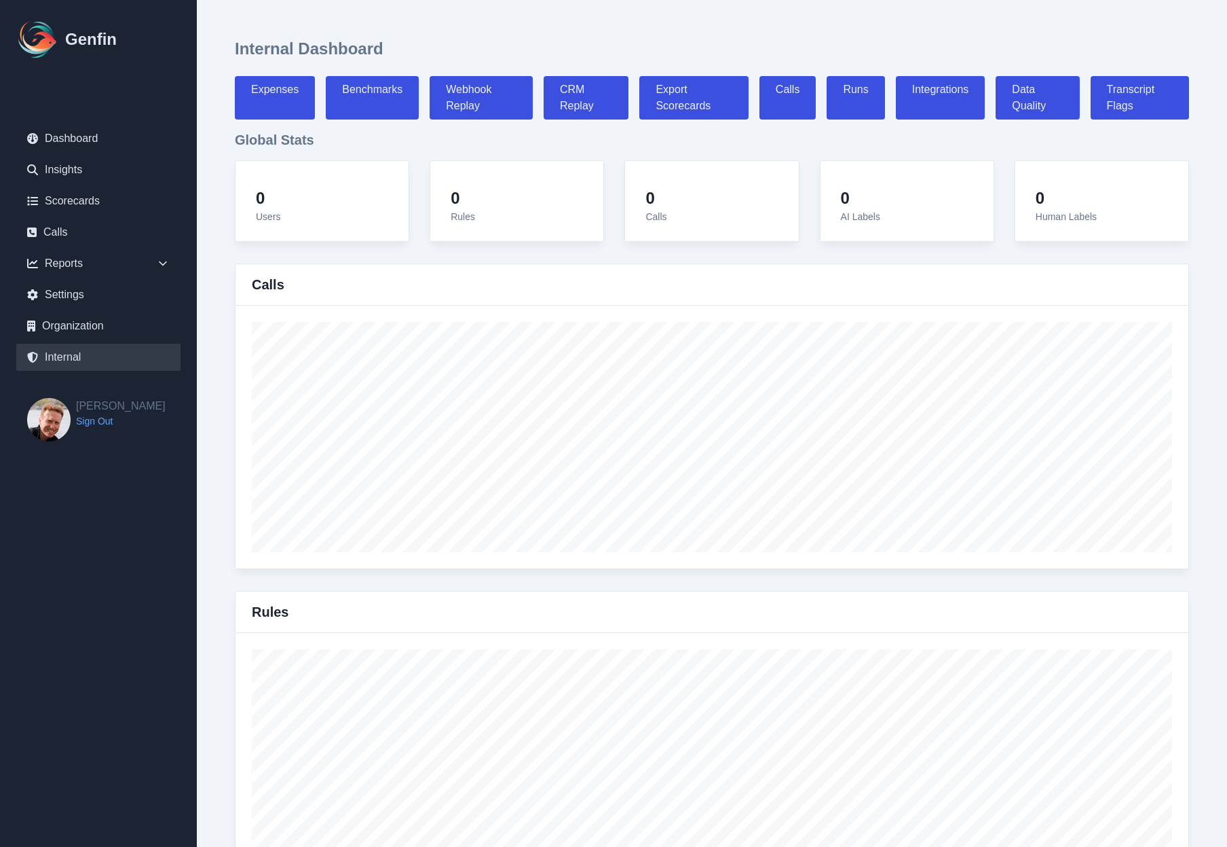
select select "7"
select select "paid"
select select "7"
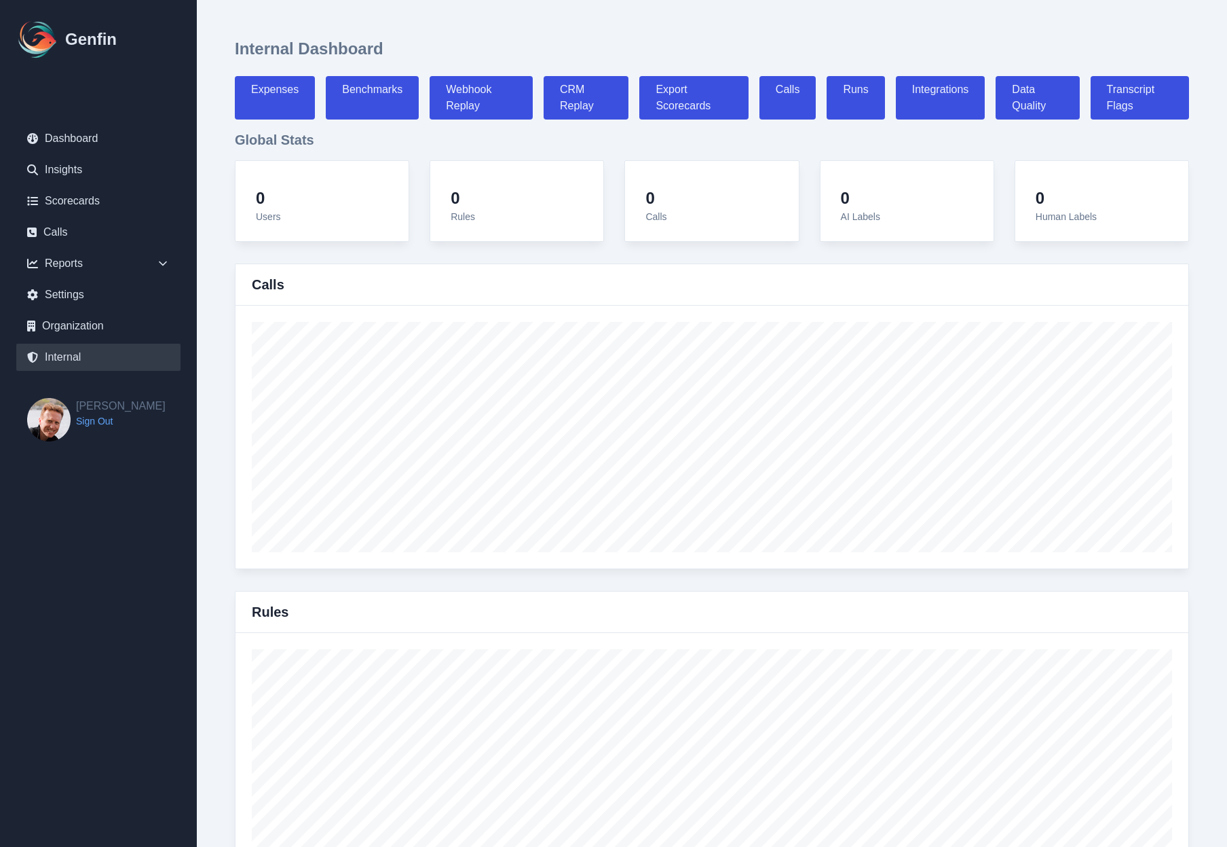
select select "paid"
select select "7"
select select "paid"
select select "7"
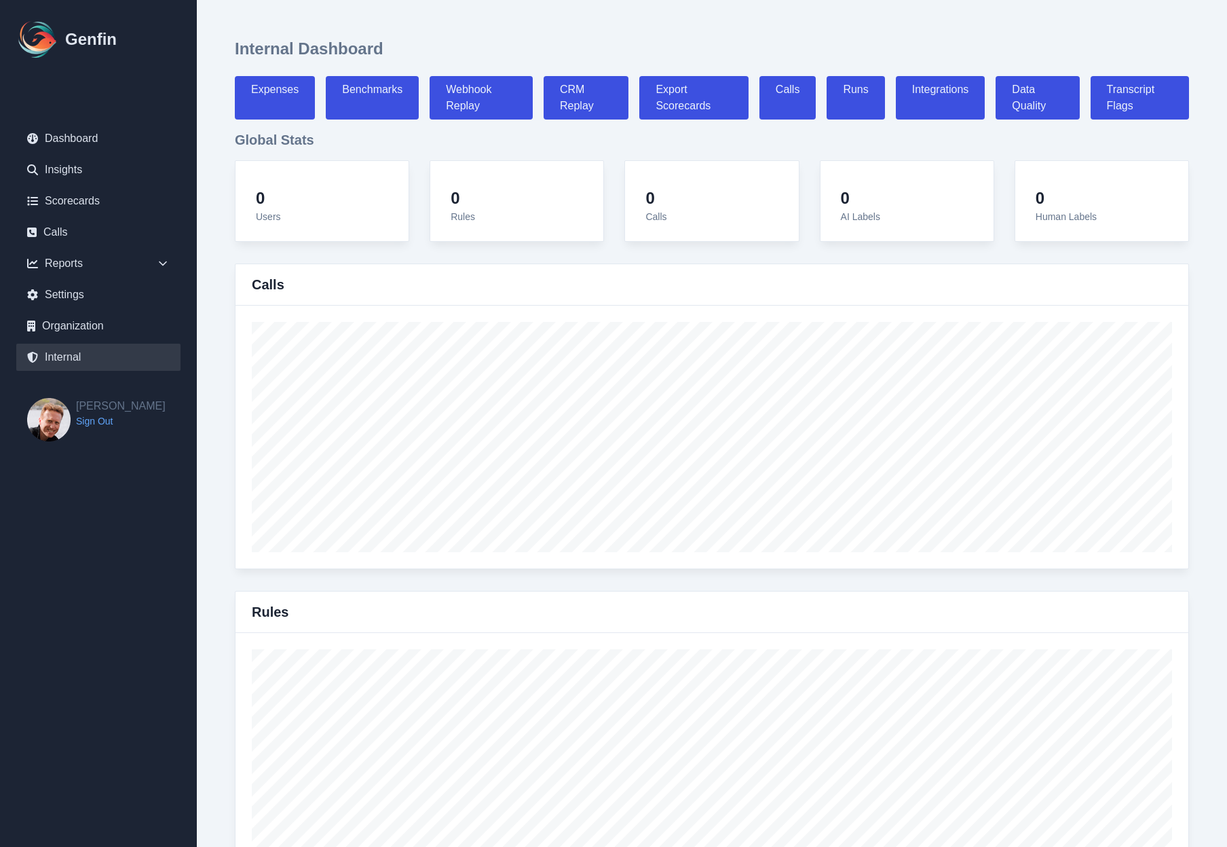
select select "paid"
select select "7"
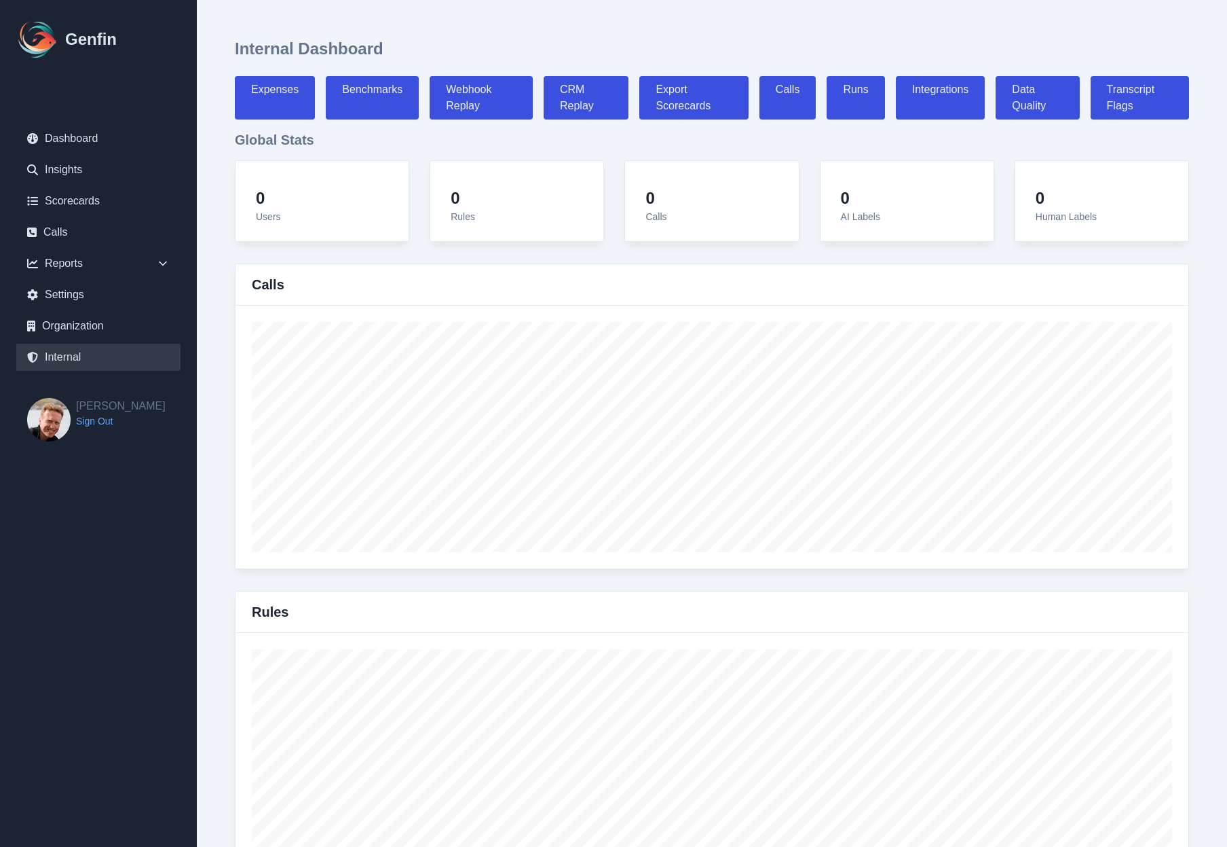
select select "7"
select select "paid"
select select "7"
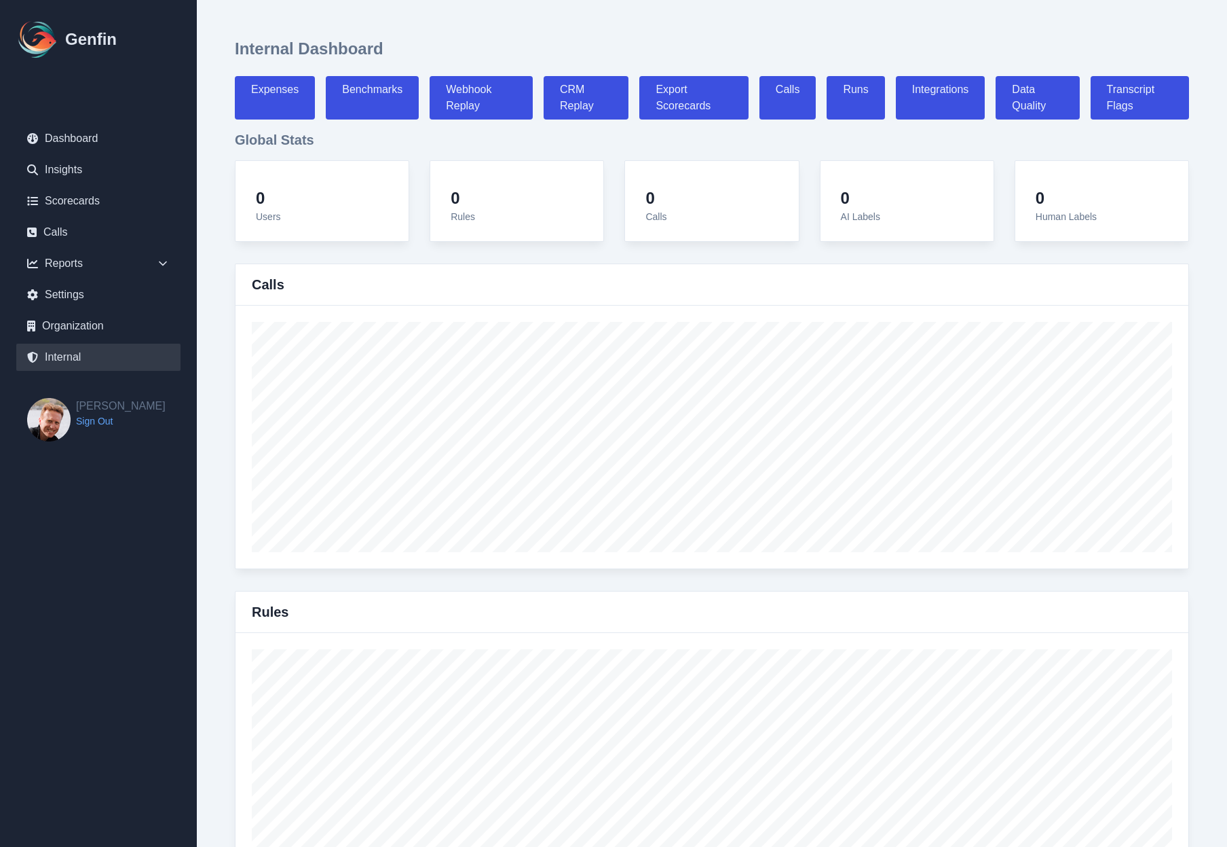
select select "7"
select select "paid"
select select "7"
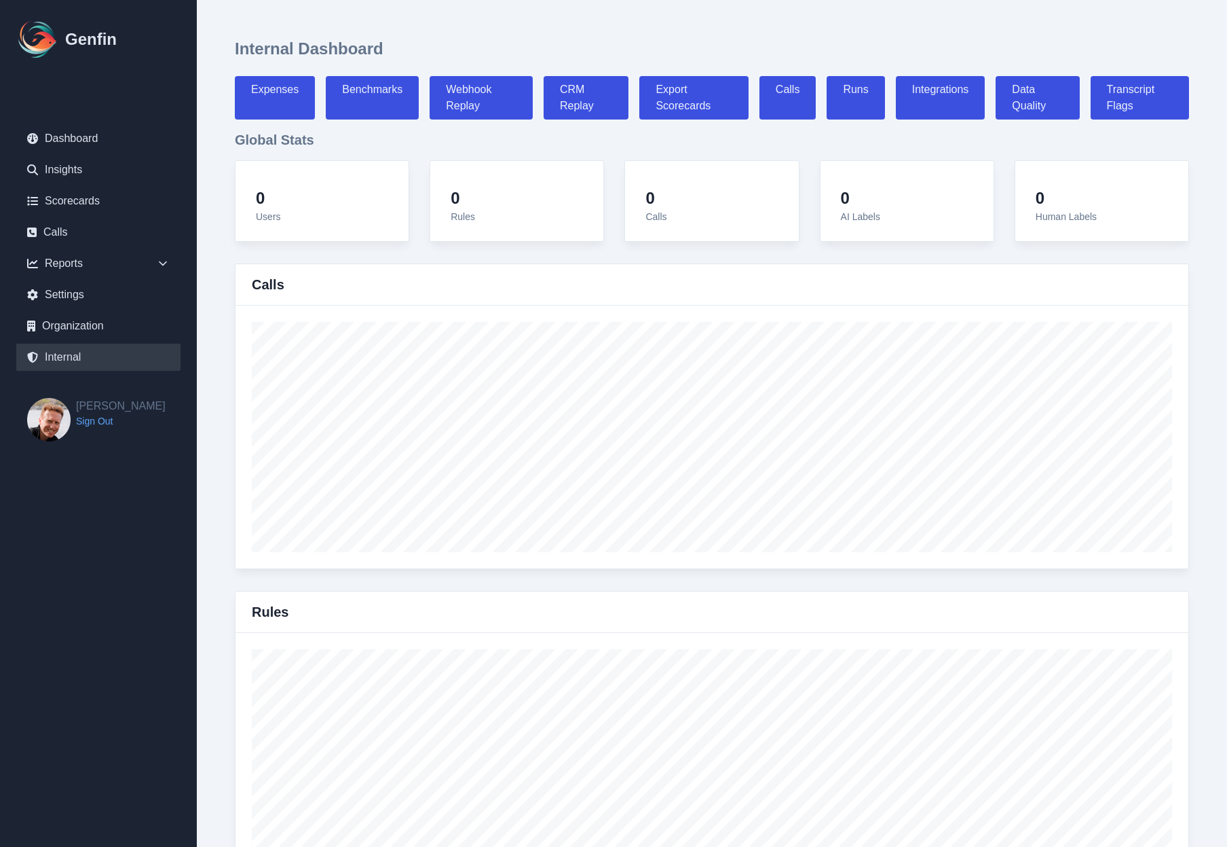
select select "7"
select select "paid"
select select "7"
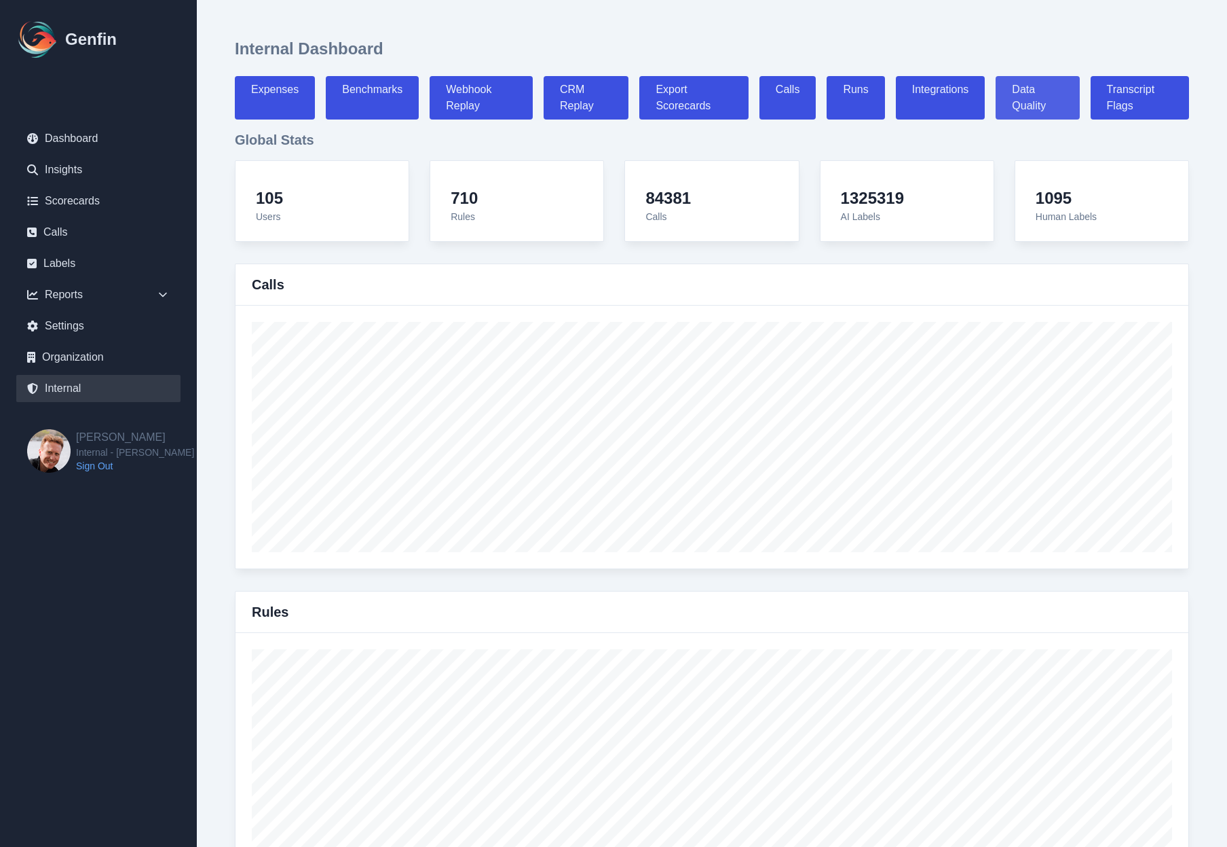
click at [1029, 99] on link "Data Quality" at bounding box center [1037, 97] width 83 height 43
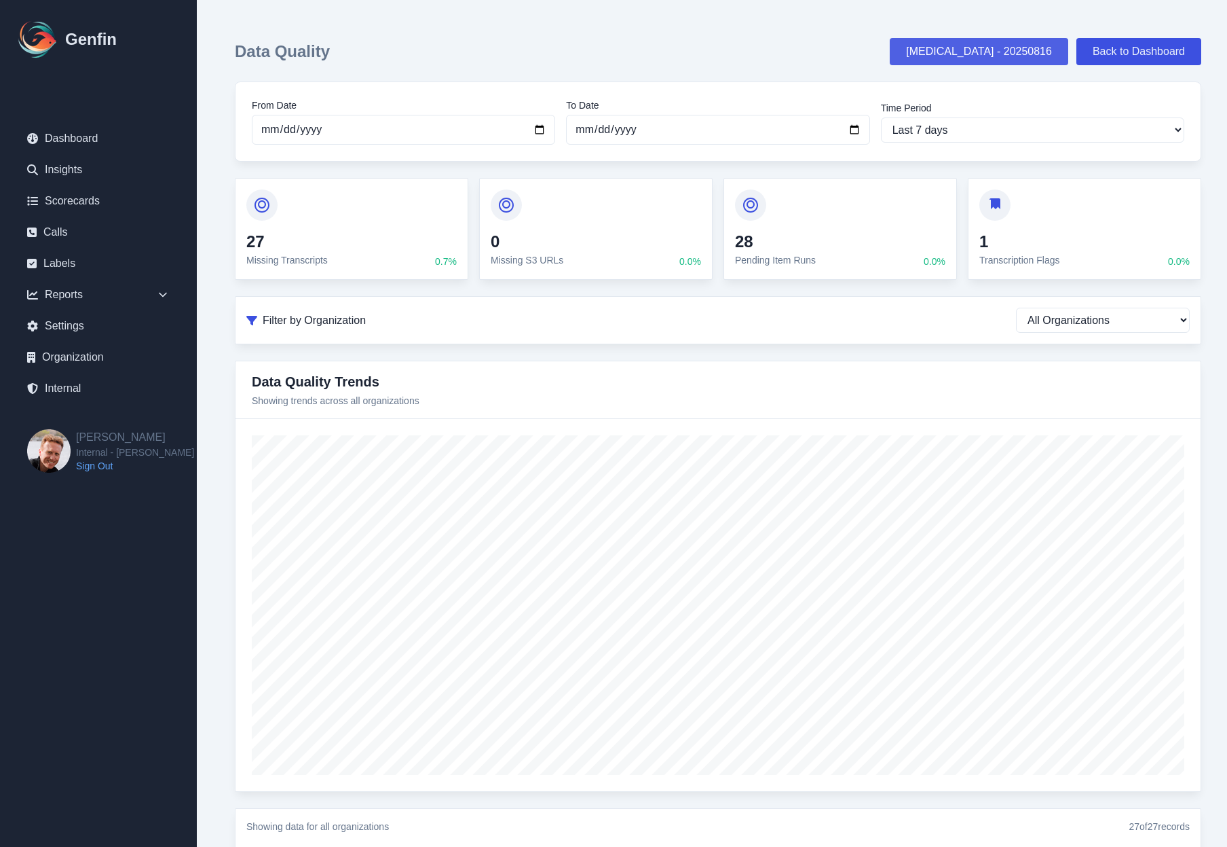
click at [992, 62] on link "[MEDICAL_DATA] - 20250816" at bounding box center [979, 51] width 179 height 27
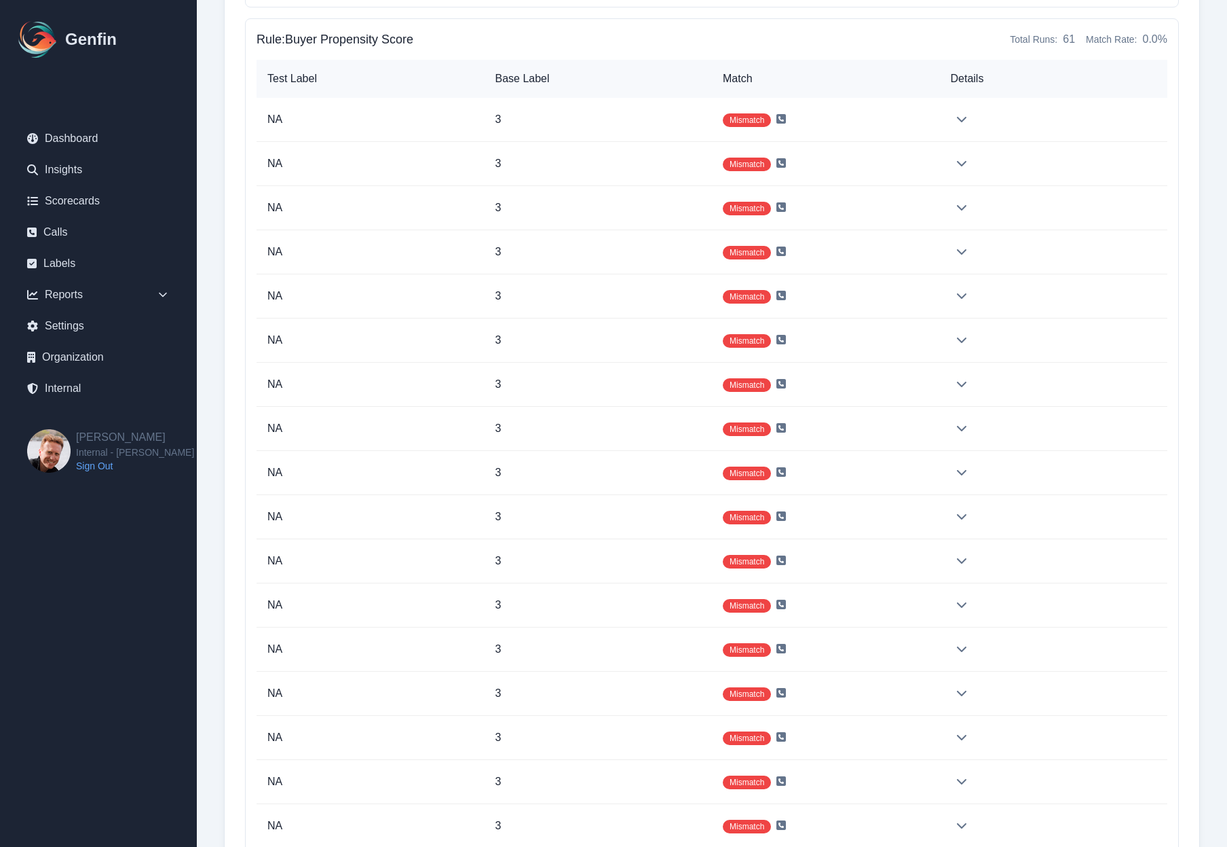
scroll to position [22368, 0]
